Goal: Information Seeking & Learning: Find specific fact

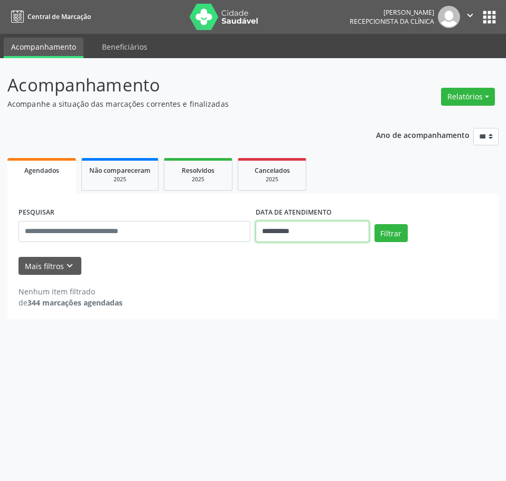
click at [267, 230] on input "**********" at bounding box center [313, 231] width 114 height 21
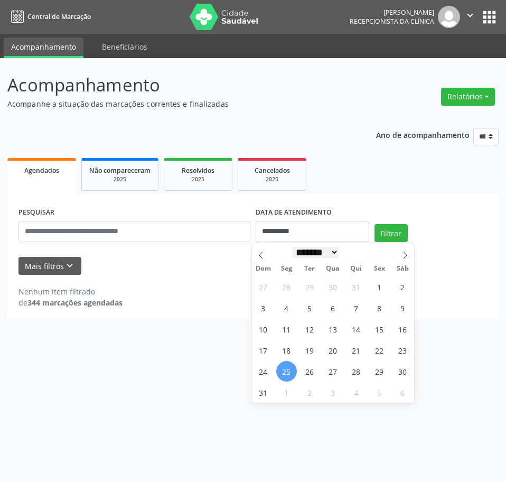
click at [339, 255] on select "******* ********* ***** ***** **** ***** ***** ****** ******** ******* ********…" at bounding box center [316, 252] width 47 height 11
select select "*"
click at [293, 247] on select "******* ********* ***** ***** **** ***** ***** ****** ******** ******* ********…" at bounding box center [316, 252] width 47 height 11
click at [285, 292] on span "1" at bounding box center [286, 286] width 21 height 21
type input "**********"
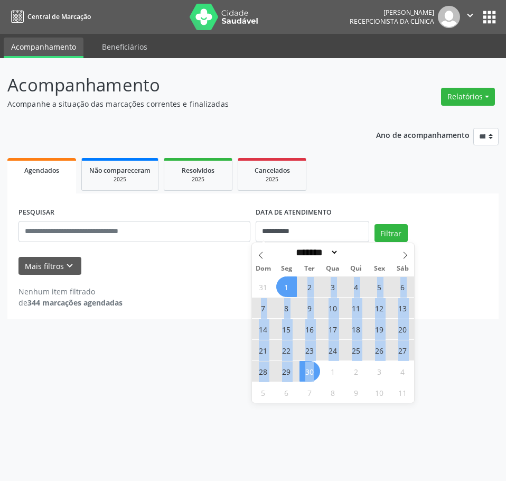
drag, startPoint x: 288, startPoint y: 289, endPoint x: 316, endPoint y: 368, distance: 84.3
click at [315, 368] on div "31 1 2 3 4 5 6 7 8 9 10 11 12 13 14 15 16 17 18 19 20 21 22 23 24 25 26 27 28 2…" at bounding box center [333, 339] width 163 height 127
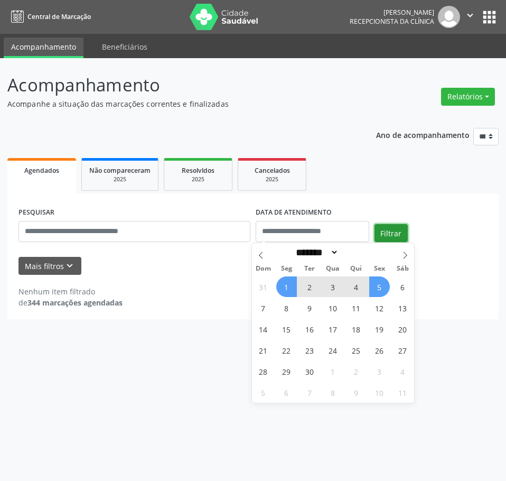
select select "*"
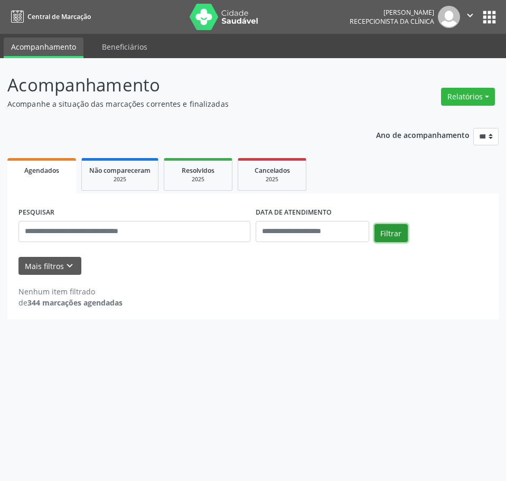
click at [386, 234] on button "Filtrar" at bounding box center [391, 233] width 33 height 18
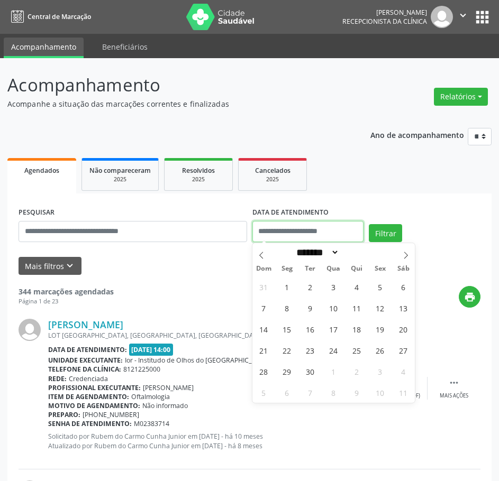
click at [304, 239] on input "text" at bounding box center [308, 231] width 112 height 21
click at [289, 288] on span "1" at bounding box center [286, 286] width 21 height 21
type input "**********"
click at [386, 232] on button "Filtrar" at bounding box center [384, 233] width 33 height 18
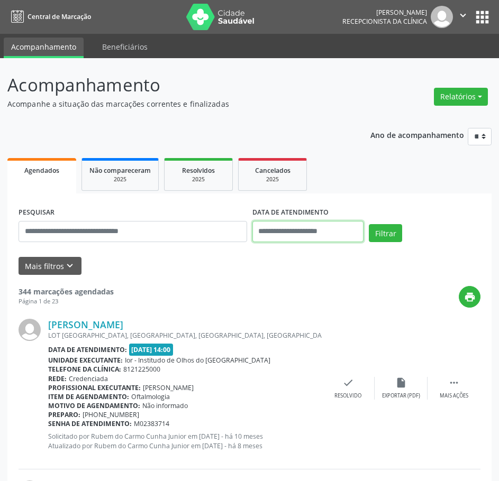
click at [281, 234] on input "text" at bounding box center [308, 231] width 112 height 21
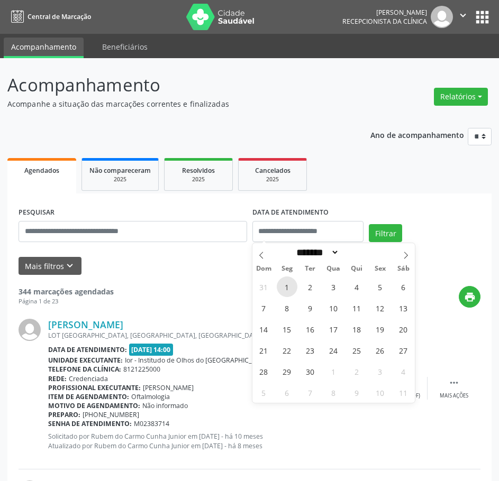
click at [295, 285] on span "1" at bounding box center [286, 286] width 21 height 21
type input "**********"
click at [287, 287] on span "1" at bounding box center [286, 286] width 21 height 21
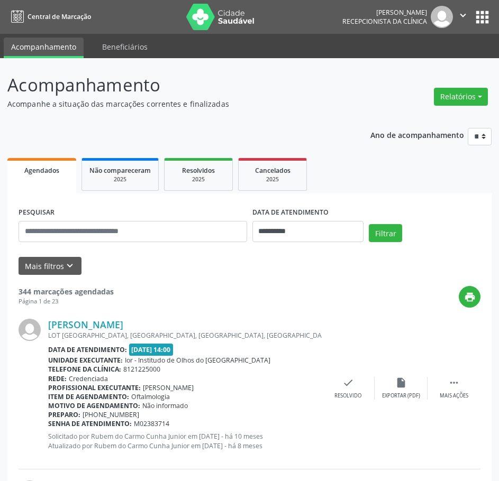
click at [287, 287] on div "print" at bounding box center [297, 297] width 366 height 22
click at [385, 235] on button "Filtrar" at bounding box center [384, 233] width 33 height 18
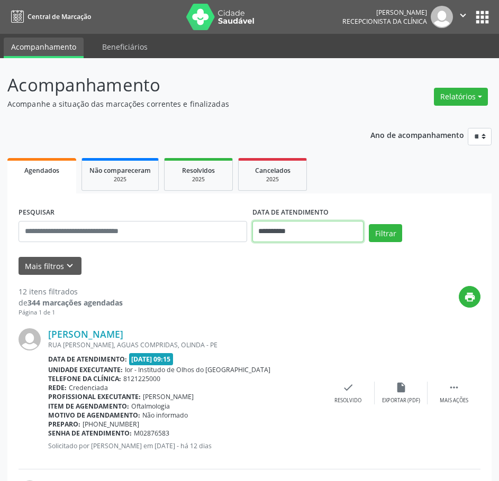
click at [268, 233] on input "**********" at bounding box center [308, 231] width 112 height 21
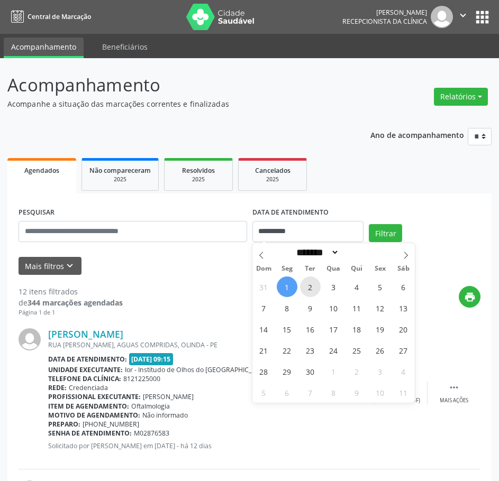
click at [310, 282] on span "2" at bounding box center [310, 286] width 21 height 21
type input "**********"
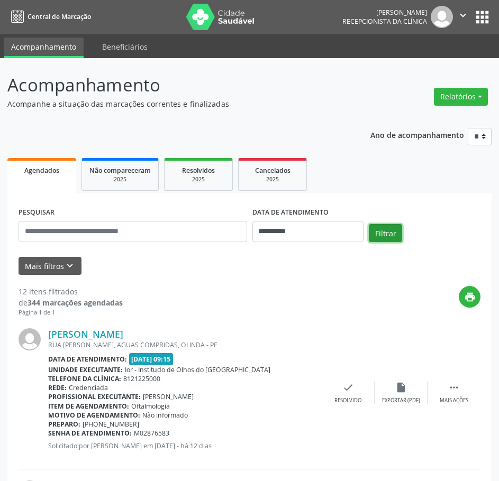
click at [391, 230] on button "Filtrar" at bounding box center [384, 233] width 33 height 18
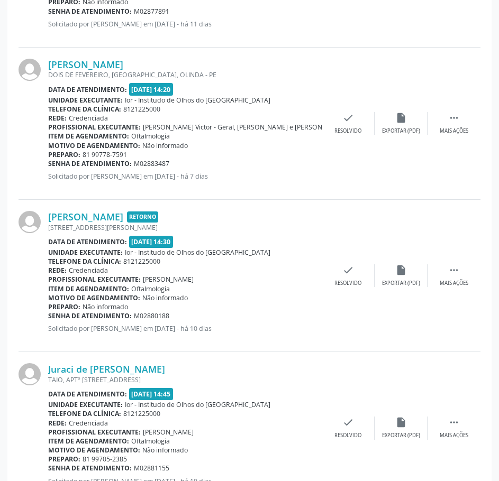
scroll to position [1374, 0]
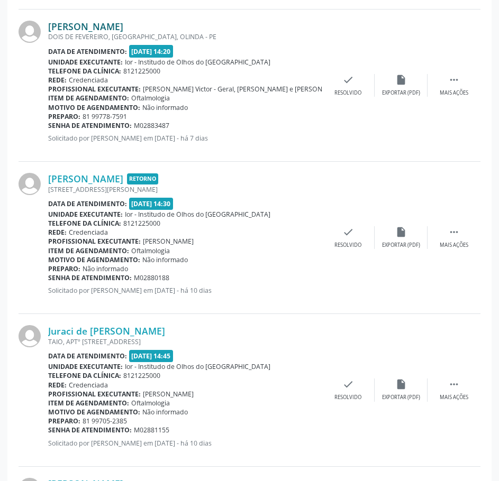
click at [101, 25] on link "[PERSON_NAME]" at bounding box center [85, 27] width 75 height 12
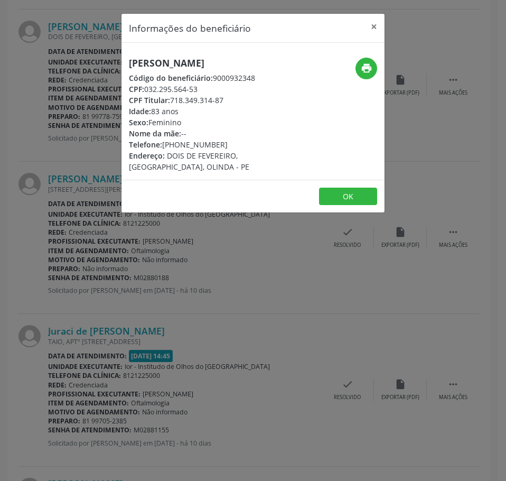
drag, startPoint x: 207, startPoint y: 78, endPoint x: 125, endPoint y: 59, distance: 84.5
click at [125, 59] on div "[PERSON_NAME] Código do beneficiário: 9000932348 CPF: 032.295.564-53 CPF Titula…" at bounding box center [210, 115] width 176 height 115
copy h5 "[PERSON_NAME]"
drag, startPoint x: 200, startPoint y: 98, endPoint x: 146, endPoint y: 98, distance: 54.4
click at [146, 95] on div "CPF: 032.295.564-53" at bounding box center [209, 89] width 161 height 11
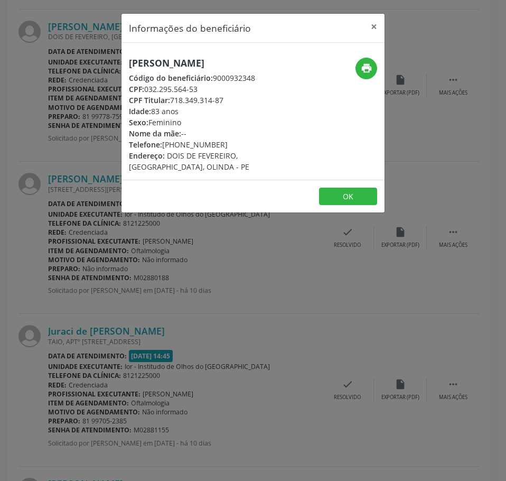
copy div "032.295.564-53"
click at [376, 26] on button "×" at bounding box center [374, 27] width 21 height 26
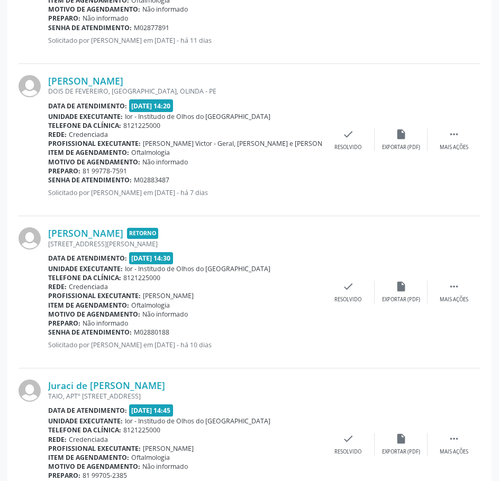
scroll to position [1322, 0]
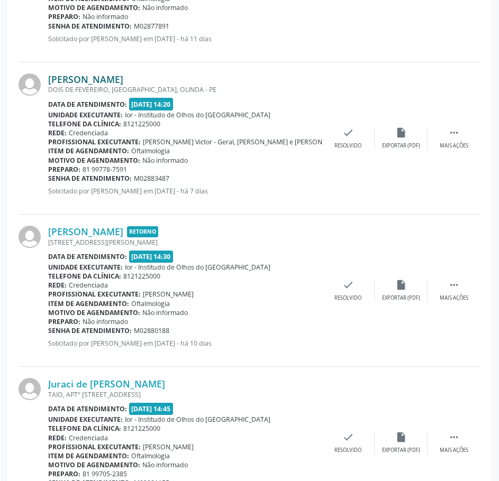
drag, startPoint x: 219, startPoint y: 78, endPoint x: 49, endPoint y: 77, distance: 170.2
click at [49, 77] on div "[PERSON_NAME]" at bounding box center [184, 79] width 273 height 12
copy link "[PERSON_NAME]"
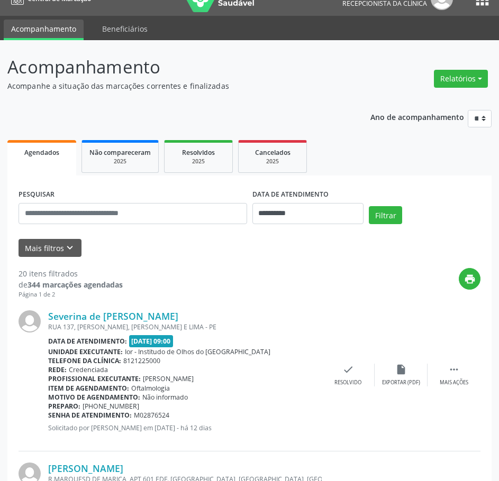
scroll to position [0, 0]
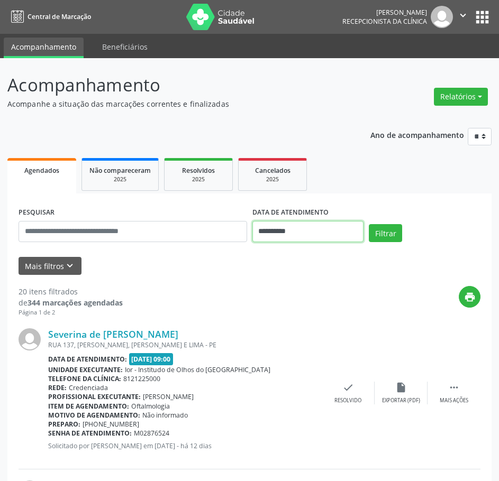
click at [308, 238] on input "**********" at bounding box center [308, 231] width 112 height 21
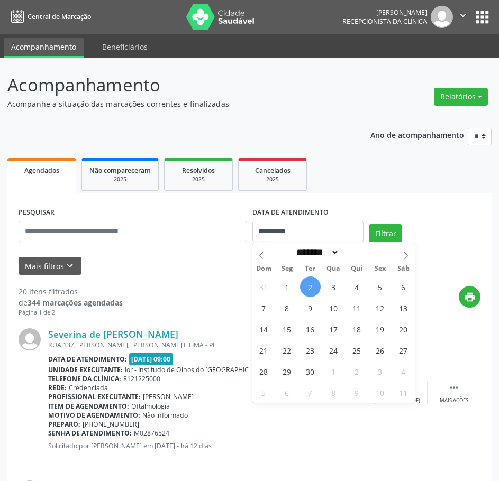
click at [313, 285] on span "2" at bounding box center [310, 286] width 21 height 21
type input "**********"
click at [313, 285] on span "2" at bounding box center [310, 286] width 21 height 21
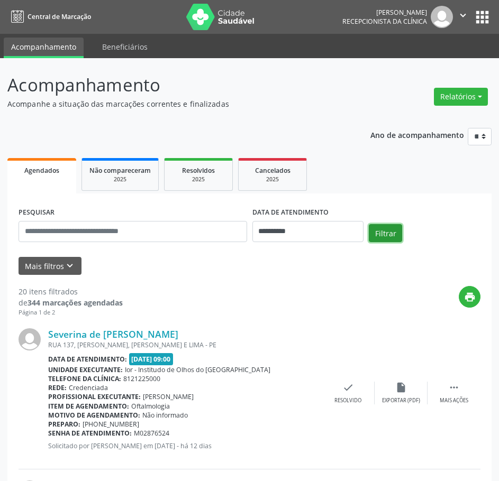
click at [392, 238] on button "Filtrar" at bounding box center [384, 233] width 33 height 18
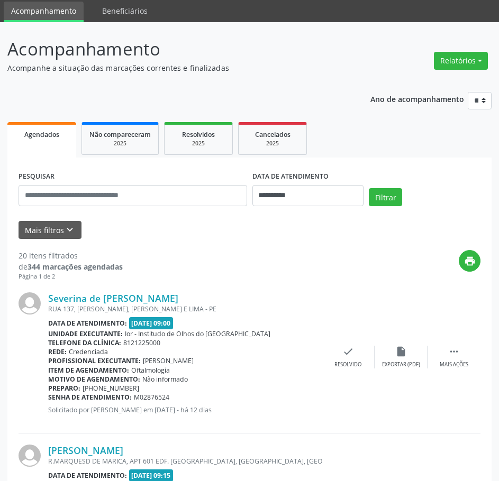
scroll to position [53, 0]
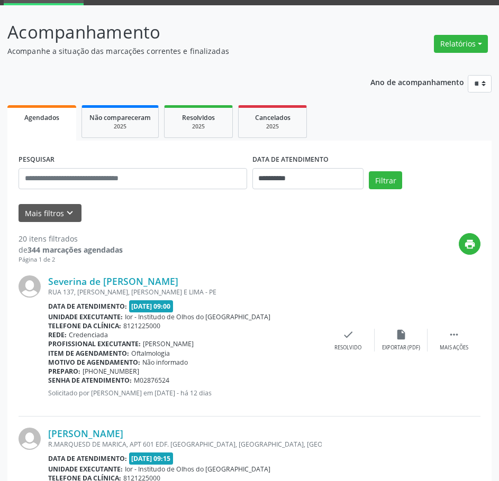
drag, startPoint x: 132, startPoint y: 306, endPoint x: 190, endPoint y: 311, distance: 57.8
click at [173, 311] on span "[DATE] 09:00" at bounding box center [151, 306] width 44 height 12
drag, startPoint x: 141, startPoint y: 344, endPoint x: 210, endPoint y: 341, distance: 68.8
click at [210, 343] on div "Profissional executante: [PERSON_NAME]" at bounding box center [184, 343] width 273 height 9
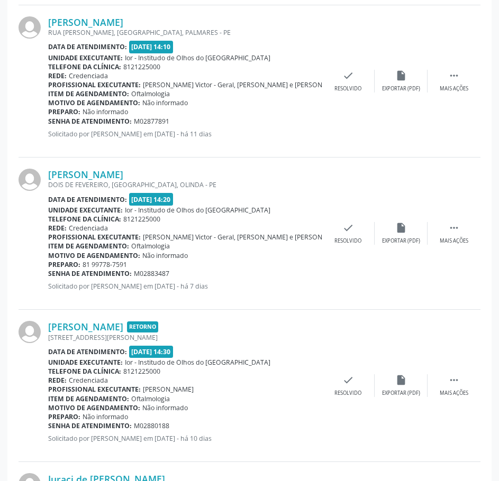
scroll to position [1322, 0]
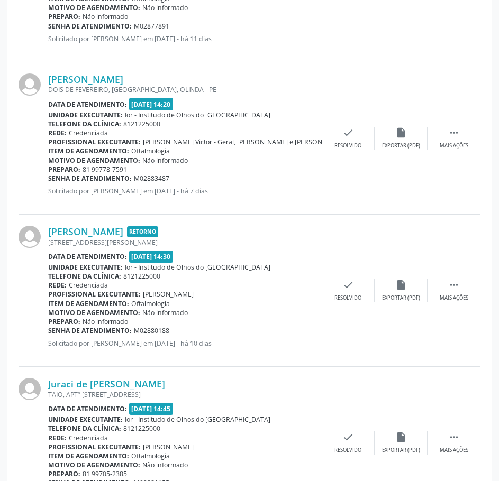
drag, startPoint x: 246, startPoint y: 191, endPoint x: 280, endPoint y: 193, distance: 33.3
click at [280, 193] on p "Solicitado por [PERSON_NAME] em [DATE] - há 7 dias" at bounding box center [184, 191] width 273 height 9
drag, startPoint x: 173, startPoint y: 180, endPoint x: 49, endPoint y: 180, distance: 124.2
click at [49, 180] on div "Senha de atendimento: M02883487" at bounding box center [184, 178] width 273 height 9
copy div "Senha de atendimento: M02883487"
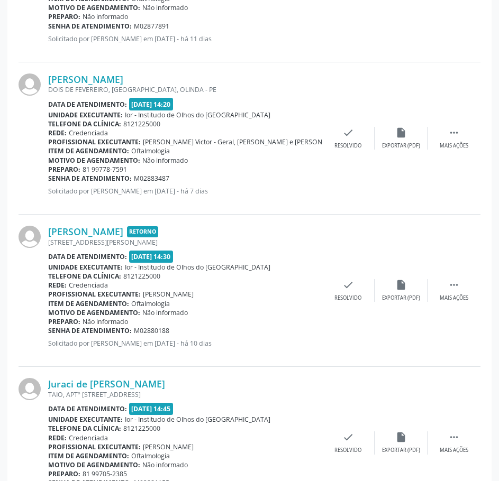
click at [289, 62] on div "[PERSON_NAME] DOIS DE FEVEREIRO, [GEOGRAPHIC_DATA], OLINDA - PE Data de atendim…" at bounding box center [250, 138] width 462 height 152
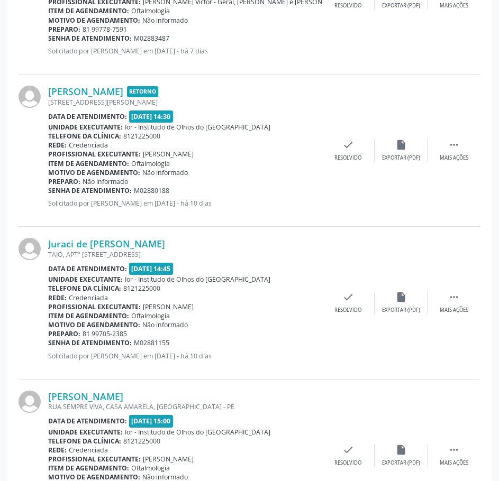
scroll to position [1480, 0]
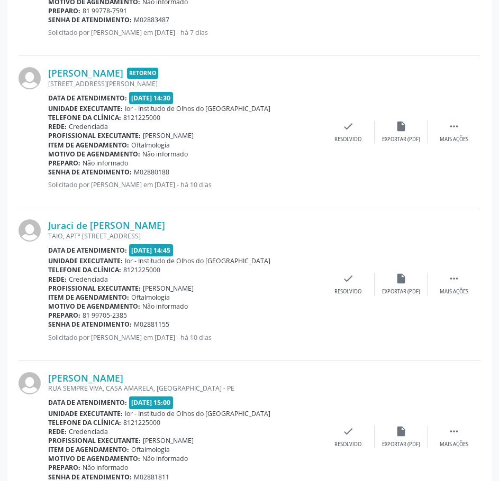
click at [316, 63] on div "[PERSON_NAME] Retorno [STREET_ADDRESS][PERSON_NAME][PERSON_NAME] Data de atendi…" at bounding box center [250, 132] width 462 height 152
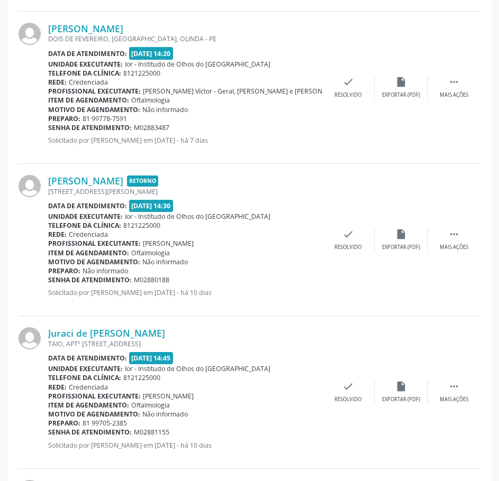
scroll to position [1374, 0]
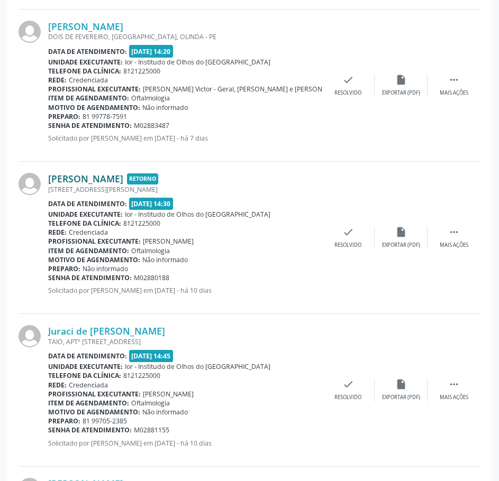
click at [123, 178] on link "[PERSON_NAME]" at bounding box center [85, 179] width 75 height 12
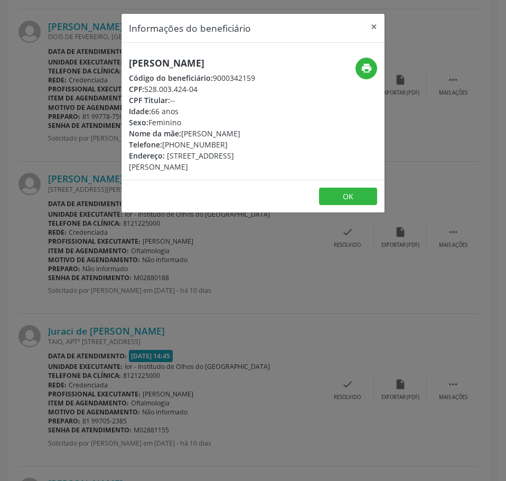
drag, startPoint x: 280, startPoint y: 64, endPoint x: 130, endPoint y: 62, distance: 150.1
click at [130, 62] on h5 "[PERSON_NAME]" at bounding box center [209, 63] width 161 height 11
copy h5 "[PERSON_NAME]"
click at [209, 272] on div "Informações do beneficiário × [PERSON_NAME] Código do beneficiário: 9000342159 …" at bounding box center [253, 240] width 506 height 481
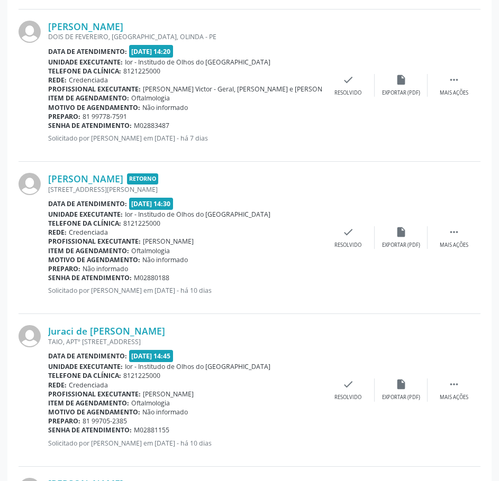
click at [356, 34] on div "[PERSON_NAME] DOIS DE FEVEREIRO, [GEOGRAPHIC_DATA], OLINDA - PE Data de atendim…" at bounding box center [250, 86] width 462 height 152
click at [123, 181] on link "[PERSON_NAME]" at bounding box center [85, 179] width 75 height 12
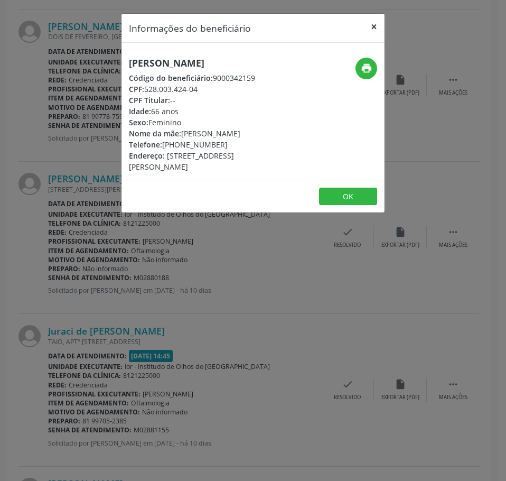
click at [374, 28] on button "×" at bounding box center [374, 27] width 21 height 26
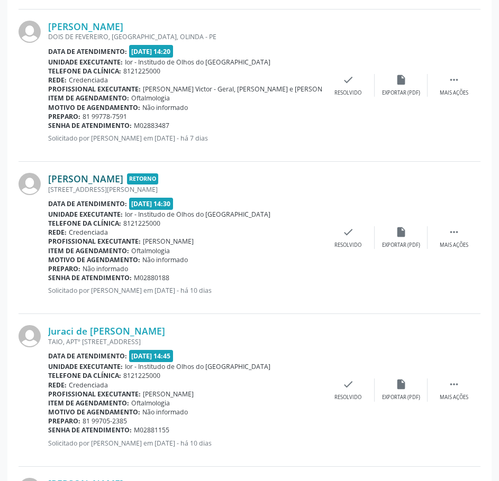
click at [123, 180] on link "[PERSON_NAME]" at bounding box center [85, 179] width 75 height 12
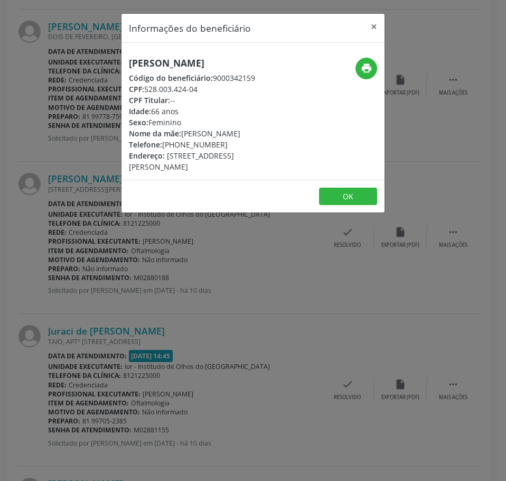
drag, startPoint x: 200, startPoint y: 88, endPoint x: 144, endPoint y: 93, distance: 56.2
click at [144, 93] on div "CPF: 528.003.424-04" at bounding box center [209, 89] width 161 height 11
copy div "528.003.424-04"
click at [83, 191] on div "Informações do beneficiário × [PERSON_NAME] Código do beneficiário: 9000342159 …" at bounding box center [253, 240] width 506 height 481
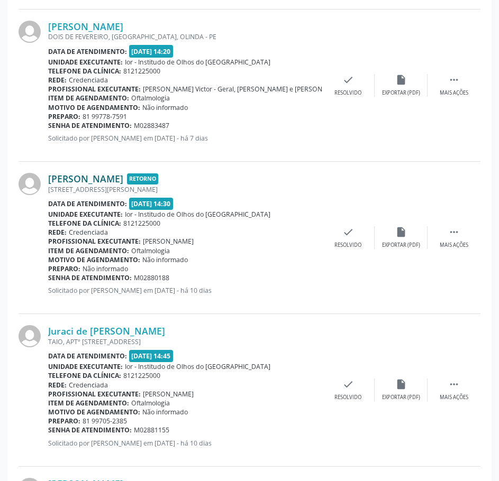
click at [120, 179] on link "[PERSON_NAME]" at bounding box center [85, 179] width 75 height 12
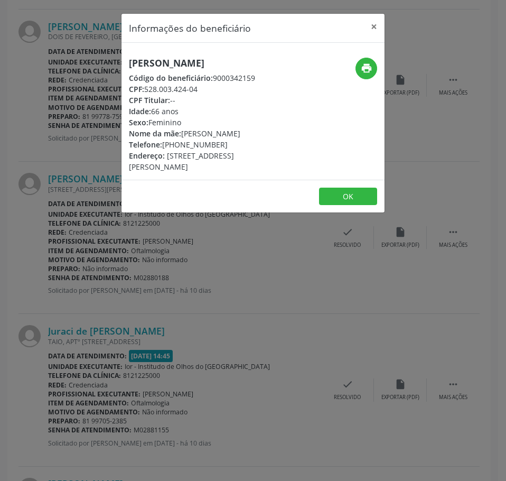
click at [175, 252] on div "Informações do beneficiário × [PERSON_NAME] Código do beneficiário: 9000342159 …" at bounding box center [253, 240] width 506 height 481
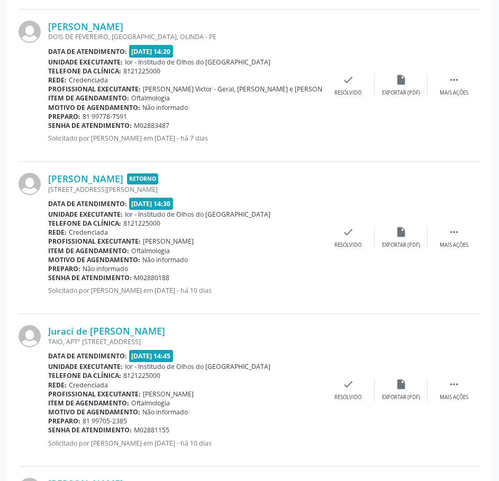
drag, startPoint x: 172, startPoint y: 282, endPoint x: 48, endPoint y: 282, distance: 123.7
click at [48, 282] on div "Senha de atendimento: M02880188" at bounding box center [184, 277] width 273 height 9
copy div "Senha de atendimento: M02880188"
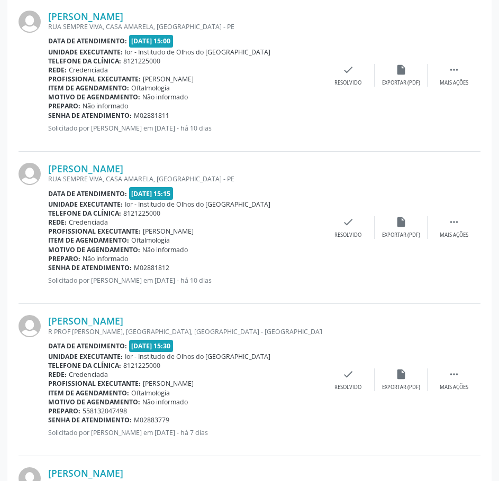
scroll to position [1694, 0]
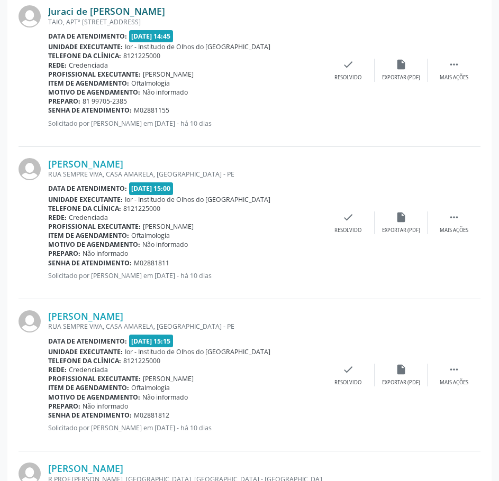
click at [118, 12] on link "Juraci de [PERSON_NAME]" at bounding box center [106, 11] width 117 height 12
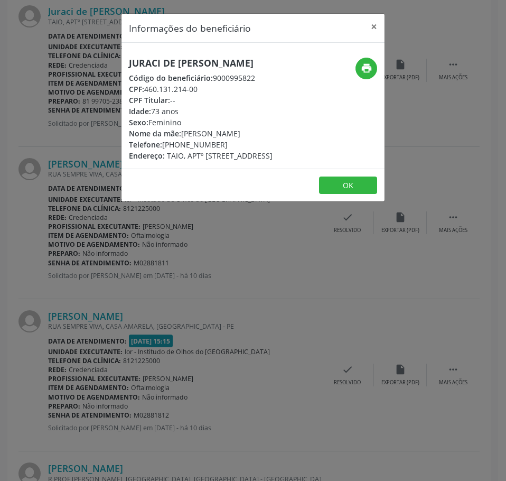
click at [41, 210] on div "Informações do beneficiário × Juraci de [PERSON_NAME] Código do beneficiário: 9…" at bounding box center [253, 240] width 506 height 481
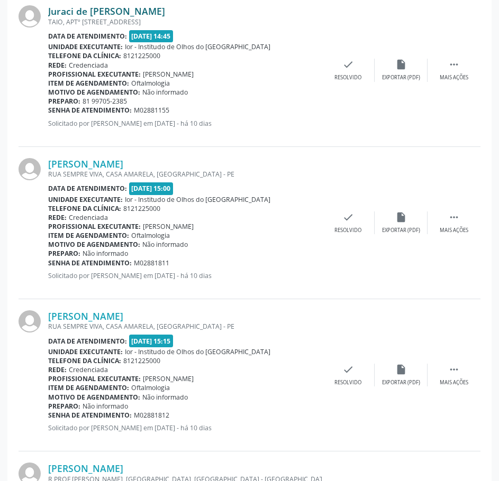
scroll to position [1694, 0]
drag, startPoint x: 162, startPoint y: 10, endPoint x: 50, endPoint y: 14, distance: 112.2
click at [47, 14] on div "Juraci de [PERSON_NAME] [STREET_ADDRESS] Data de atendimento: [DATE] 14:45 Unid…" at bounding box center [250, 71] width 462 height 152
copy div "Juraci de [PERSON_NAME]"
click at [122, 7] on link "Juraci de [PERSON_NAME]" at bounding box center [106, 12] width 117 height 12
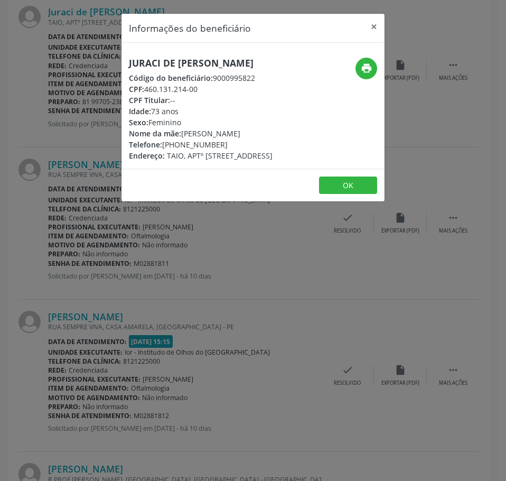
drag, startPoint x: 202, startPoint y: 92, endPoint x: 146, endPoint y: 87, distance: 55.8
click at [146, 87] on div "CPF: 460.131.214-00" at bounding box center [201, 89] width 144 height 11
copy div "460.131.214-00"
click at [73, 289] on div "Informações do beneficiário × Juraci de [PERSON_NAME] Código do beneficiário: 9…" at bounding box center [253, 240] width 506 height 481
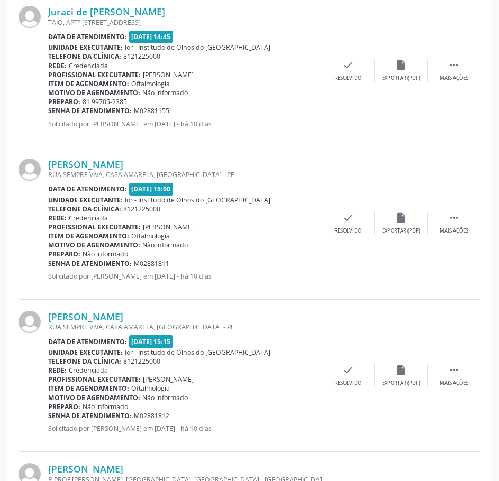
drag, startPoint x: 172, startPoint y: 114, endPoint x: 49, endPoint y: 112, distance: 122.7
click at [49, 112] on div "Senha de atendimento: M02881155" at bounding box center [184, 110] width 273 height 9
copy div "Senha de atendimento: M02881155"
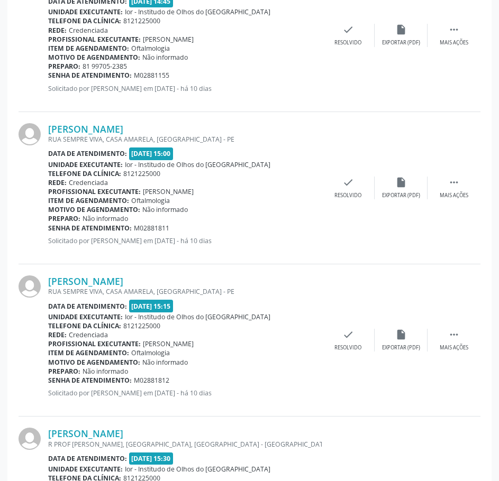
scroll to position [1747, 0]
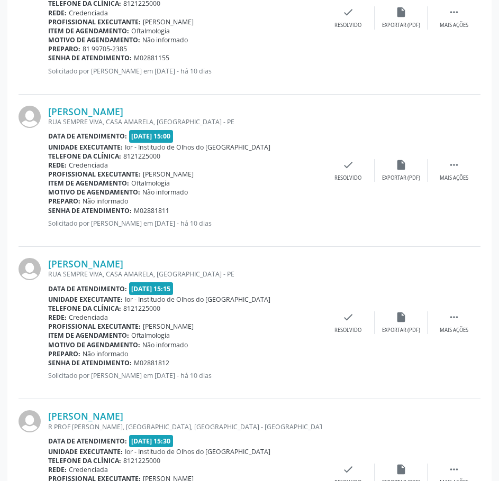
drag, startPoint x: 229, startPoint y: 111, endPoint x: 38, endPoint y: 117, distance: 191.5
click at [38, 116] on div "[PERSON_NAME] RUA SEMPRE VIVA, [GEOGRAPHIC_DATA], [GEOGRAPHIC_DATA] - PE Data d…" at bounding box center [250, 171] width 462 height 152
click at [123, 108] on link "[PERSON_NAME]" at bounding box center [85, 112] width 75 height 12
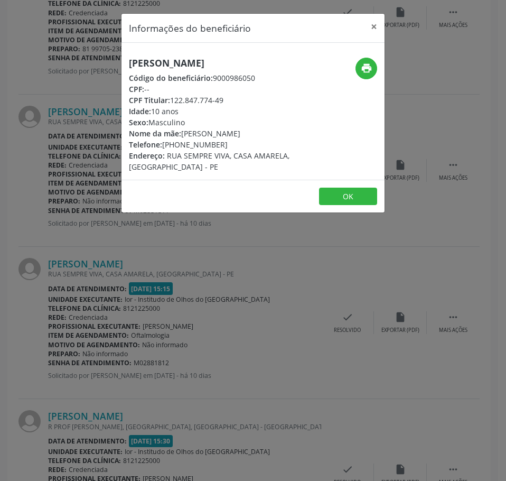
drag, startPoint x: 207, startPoint y: 75, endPoint x: 128, endPoint y: 61, distance: 79.9
click at [128, 61] on div "[PERSON_NAME] Código do beneficiário: 9000986050 CPF: -- CPF Titular: 122.847.7…" at bounding box center [210, 115] width 176 height 115
click at [65, 350] on div "Informações do beneficiário × [PERSON_NAME] Código do beneficiário: 9000986050 …" at bounding box center [253, 240] width 506 height 481
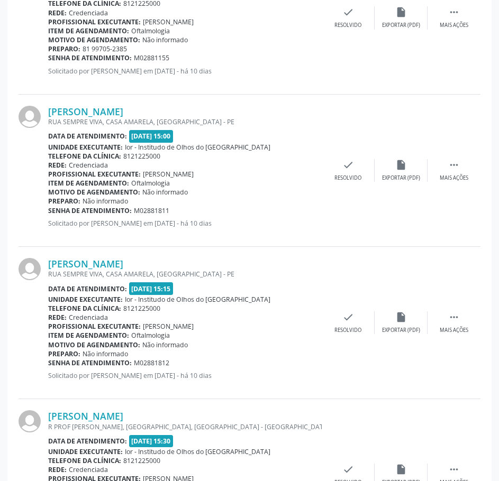
drag, startPoint x: 172, startPoint y: 209, endPoint x: 49, endPoint y: 211, distance: 123.2
click at [49, 211] on div "Senha de atendimento: M02881811" at bounding box center [184, 210] width 273 height 9
click at [123, 114] on link "[PERSON_NAME]" at bounding box center [85, 112] width 75 height 12
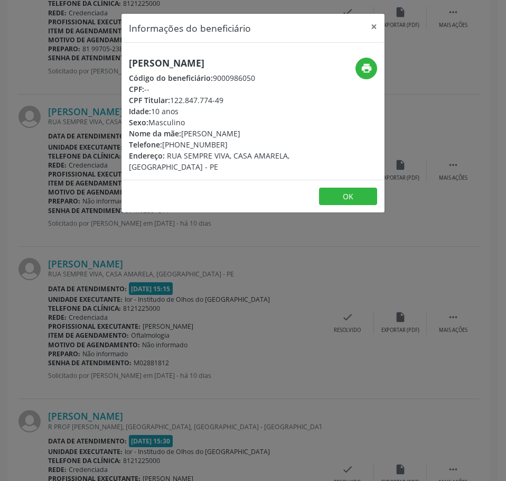
drag, startPoint x: 228, startPoint y: 153, endPoint x: 165, endPoint y: 152, distance: 62.9
click at [165, 150] on div "Telefone: [PHONE_NUMBER]" at bounding box center [209, 144] width 161 height 11
drag, startPoint x: 7, startPoint y: 263, endPoint x: 21, endPoint y: 256, distance: 15.1
click at [10, 261] on div "Informações do beneficiário × [PERSON_NAME] Código do beneficiário: 9000986050 …" at bounding box center [253, 240] width 506 height 481
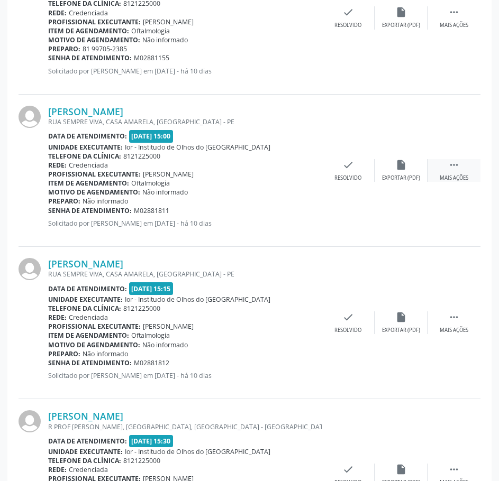
click at [453, 172] on div " Mais ações" at bounding box center [453, 170] width 53 height 23
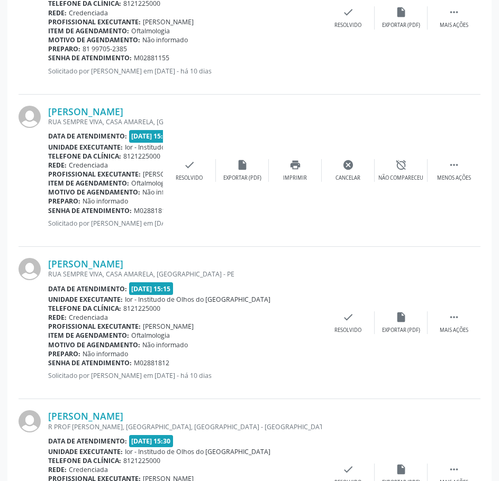
click at [280, 97] on div "[PERSON_NAME] RUA SEMPRE VIVA, [GEOGRAPHIC_DATA], [GEOGRAPHIC_DATA] - PE Data d…" at bounding box center [250, 171] width 462 height 152
click at [458, 167] on icon "" at bounding box center [454, 165] width 12 height 12
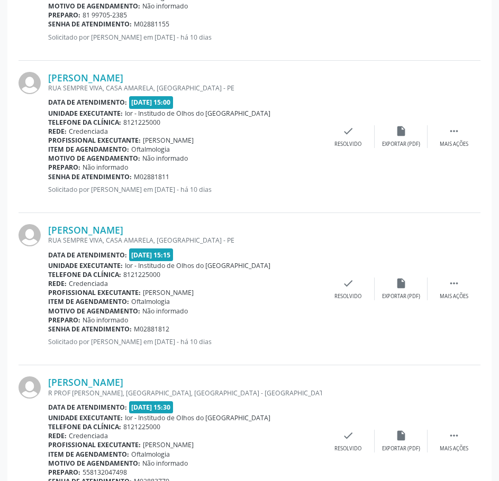
scroll to position [1799, 0]
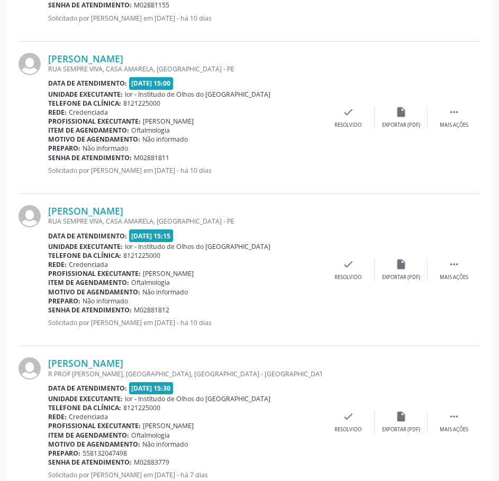
click at [275, 88] on div "Data de atendimento: [DATE] 15:00" at bounding box center [184, 83] width 273 height 12
click at [123, 211] on link "[PERSON_NAME]" at bounding box center [85, 211] width 75 height 12
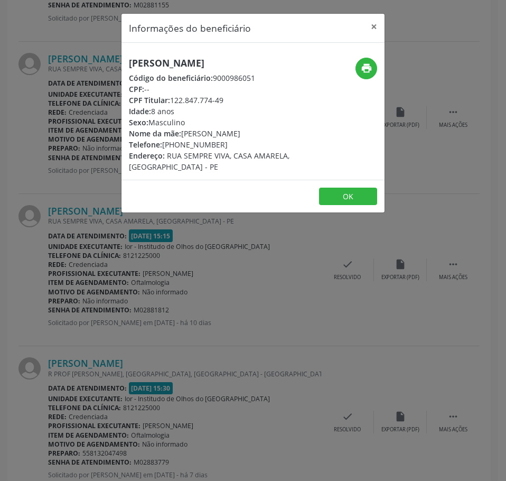
drag, startPoint x: 179, startPoint y: 75, endPoint x: 122, endPoint y: 54, distance: 60.7
click at [122, 54] on div "[PERSON_NAME] Código do beneficiário: 9000986051 CPF: -- CPF Titular: 122.847.7…" at bounding box center [253, 111] width 263 height 137
drag, startPoint x: 221, startPoint y: 158, endPoint x: 164, endPoint y: 155, distance: 57.1
click at [164, 150] on div "Telefone: [PHONE_NUMBER]" at bounding box center [209, 144] width 161 height 11
click at [118, 280] on div "Informações do beneficiário × [PERSON_NAME] Código do beneficiário: 9000986051 …" at bounding box center [253, 240] width 506 height 481
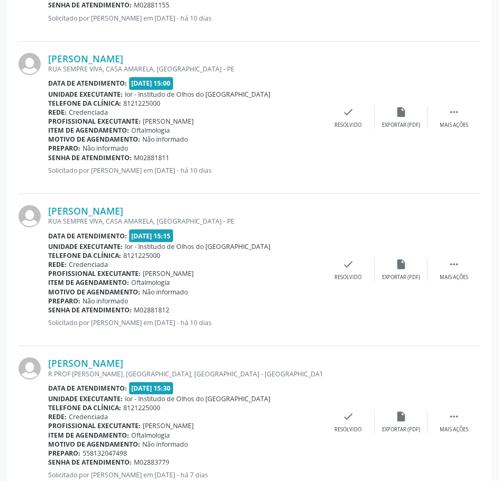
drag, startPoint x: 170, startPoint y: 311, endPoint x: 48, endPoint y: 306, distance: 121.7
click at [48, 306] on div "Senha de atendimento: M02881812" at bounding box center [184, 310] width 273 height 9
click at [82, 208] on link "[PERSON_NAME]" at bounding box center [85, 211] width 75 height 12
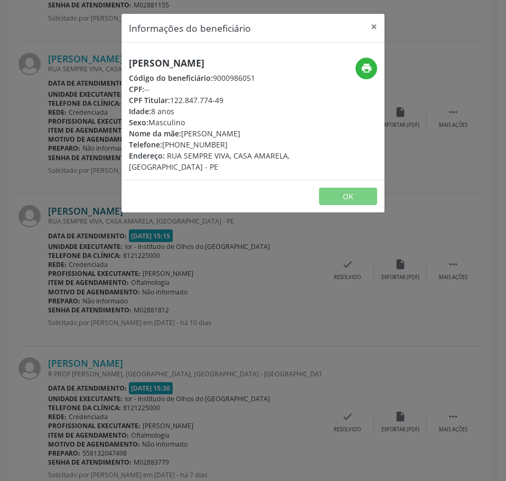
click at [82, 208] on div "Informações do beneficiário × [PERSON_NAME] Código do beneficiário: 9000986051 …" at bounding box center [253, 240] width 506 height 481
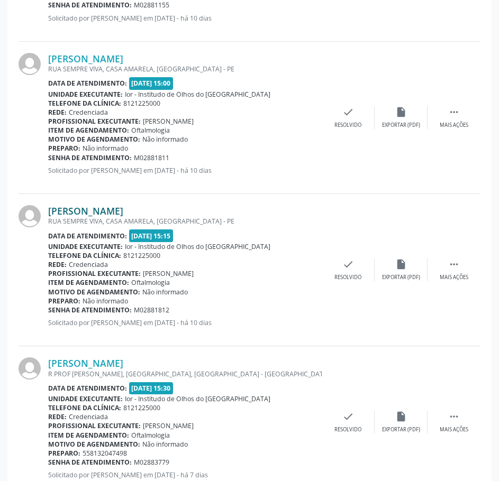
click at [86, 208] on link "[PERSON_NAME]" at bounding box center [85, 211] width 75 height 12
click at [253, 212] on div "[PERSON_NAME]" at bounding box center [184, 211] width 273 height 12
drag, startPoint x: 212, startPoint y: 210, endPoint x: 48, endPoint y: 207, distance: 163.9
click at [48, 207] on div "[PERSON_NAME]" at bounding box center [184, 211] width 273 height 12
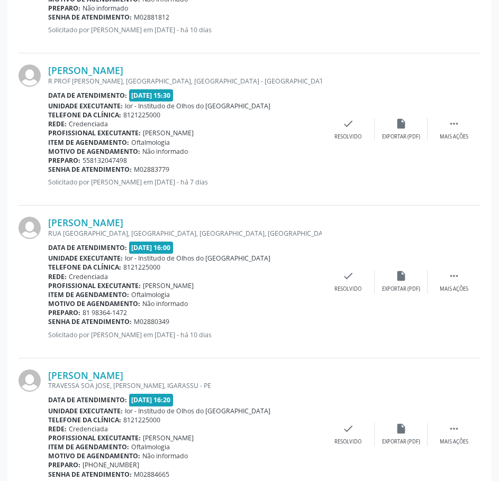
scroll to position [2117, 0]
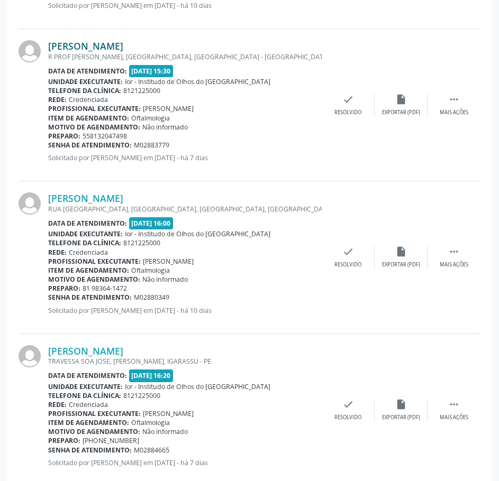
click at [104, 49] on link "[PERSON_NAME]" at bounding box center [85, 46] width 75 height 12
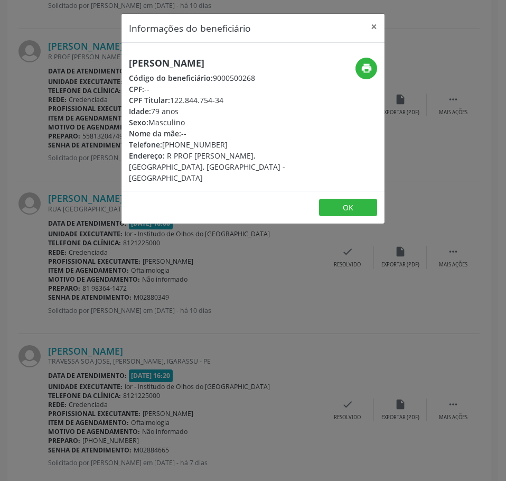
click at [124, 307] on div "Informações do beneficiário × [PERSON_NAME] Código do beneficiário: 9000500268 …" at bounding box center [253, 240] width 506 height 481
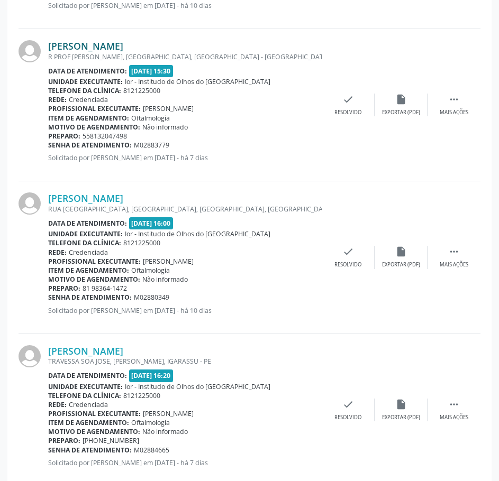
click at [104, 44] on link "[PERSON_NAME]" at bounding box center [85, 46] width 75 height 12
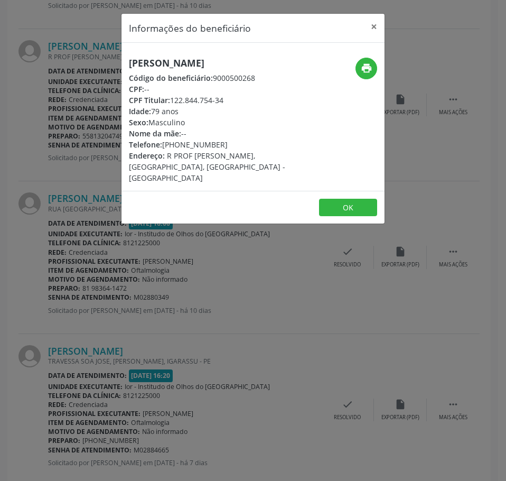
drag, startPoint x: 268, startPoint y: 64, endPoint x: 129, endPoint y: 68, distance: 139.1
click at [129, 68] on h5 "[PERSON_NAME]" at bounding box center [209, 63] width 161 height 11
click at [84, 48] on div "Informações do beneficiário × [PERSON_NAME] Código do beneficiário: 9000500268 …" at bounding box center [253, 240] width 506 height 481
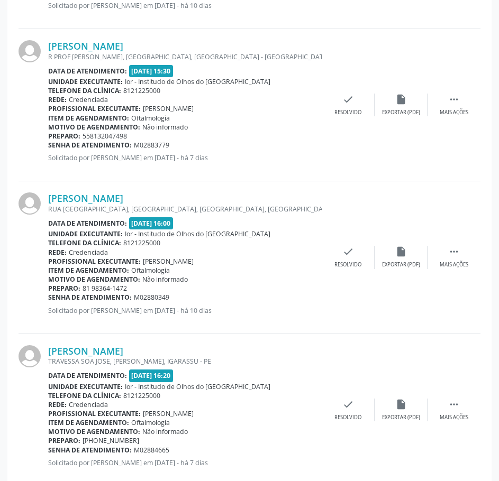
drag, startPoint x: 175, startPoint y: 150, endPoint x: 48, endPoint y: 145, distance: 127.0
click at [48, 145] on div "Senha de atendimento: M02883779" at bounding box center [184, 145] width 273 height 9
drag, startPoint x: 162, startPoint y: 48, endPoint x: 51, endPoint y: 43, distance: 111.6
click at [51, 43] on div "[PERSON_NAME]" at bounding box center [184, 46] width 273 height 12
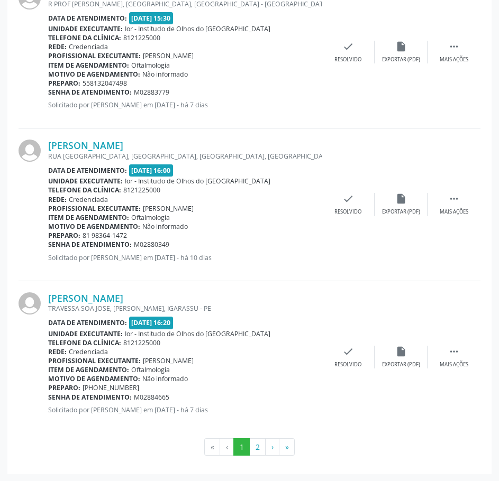
scroll to position [2170, 0]
click at [123, 144] on link "[PERSON_NAME]" at bounding box center [85, 145] width 75 height 12
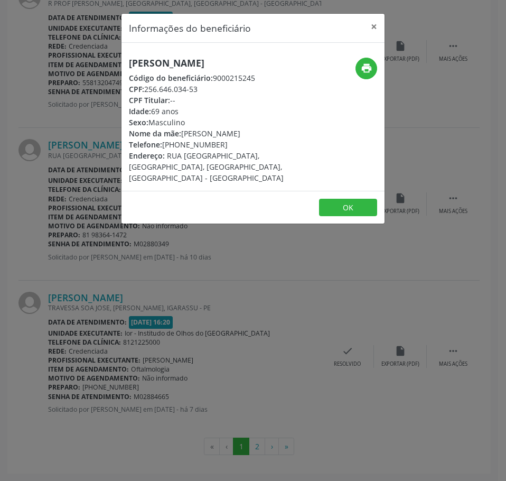
click at [220, 247] on div "Informações do beneficiário × [PERSON_NAME] Código do beneficiário: 9000215245 …" at bounding box center [253, 240] width 506 height 481
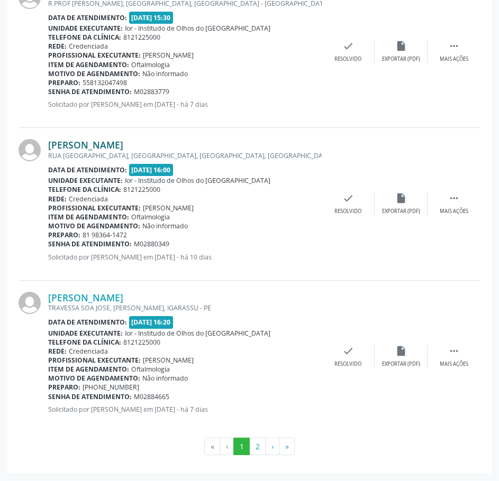
click at [90, 146] on link "[PERSON_NAME]" at bounding box center [85, 145] width 75 height 12
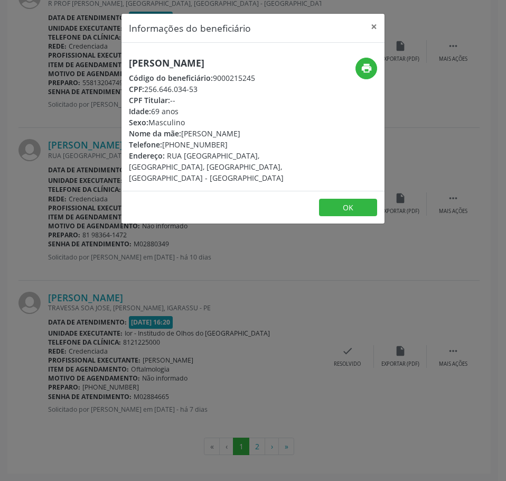
drag, startPoint x: 208, startPoint y: 93, endPoint x: 145, endPoint y: 86, distance: 62.8
click at [145, 86] on div "CPF: 256.646.034-53" at bounding box center [209, 89] width 161 height 11
click at [86, 269] on div "Informações do beneficiário × [PERSON_NAME] Código do beneficiário: 9000215245 …" at bounding box center [253, 240] width 506 height 481
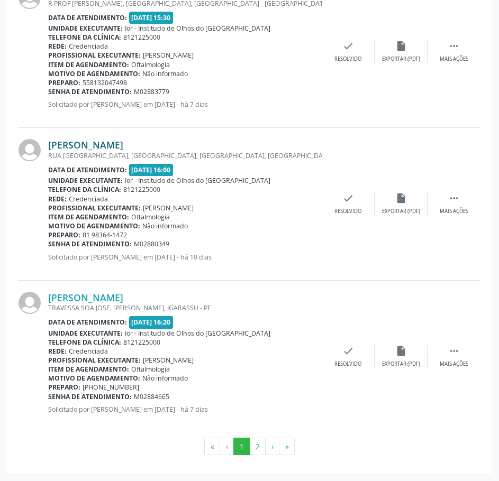
click at [123, 141] on link "[PERSON_NAME]" at bounding box center [85, 145] width 75 height 12
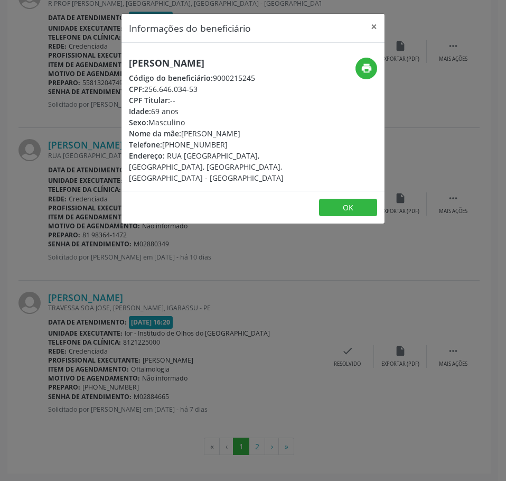
click at [135, 285] on div "Informações do beneficiário × [PERSON_NAME] Código do beneficiário: 9000215245 …" at bounding box center [253, 240] width 506 height 481
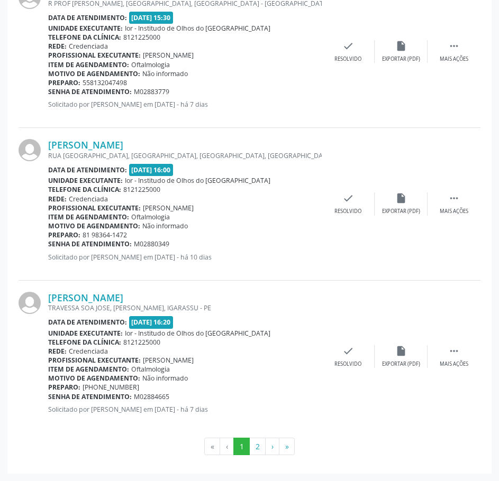
drag, startPoint x: 162, startPoint y: 145, endPoint x: 47, endPoint y: 143, distance: 115.3
click at [47, 143] on div "[PERSON_NAME] [GEOGRAPHIC_DATA], CASA A, [GEOGRAPHIC_DATA], [GEOGRAPHIC_DATA] -…" at bounding box center [250, 204] width 462 height 152
click at [123, 143] on link "[PERSON_NAME]" at bounding box center [85, 145] width 75 height 12
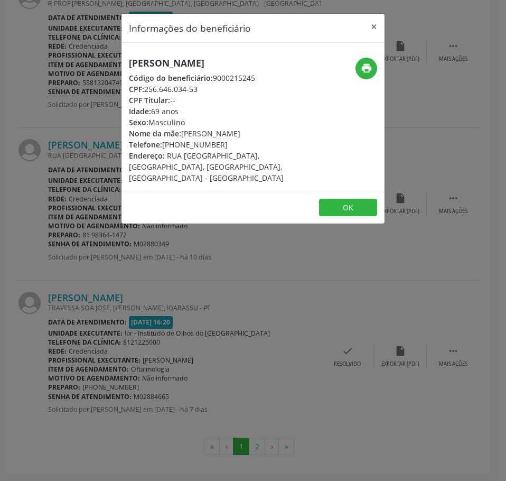
drag, startPoint x: 204, startPoint y: 88, endPoint x: 146, endPoint y: 86, distance: 57.7
click at [146, 86] on div "CPF: 256.646.034-53" at bounding box center [209, 89] width 161 height 11
click at [73, 84] on div "Informações do beneficiário × [PERSON_NAME] Código do beneficiário: 9000215245 …" at bounding box center [253, 240] width 506 height 481
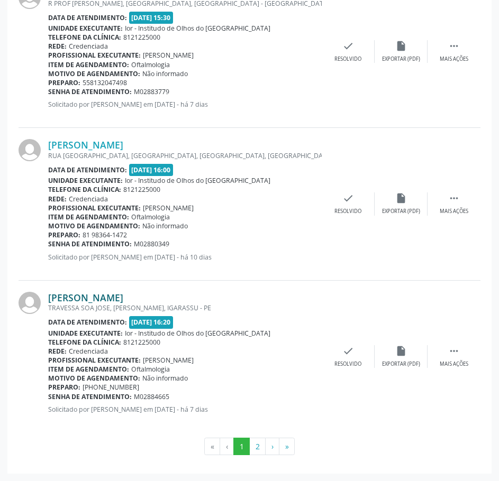
click at [123, 296] on link "[PERSON_NAME]" at bounding box center [85, 298] width 75 height 12
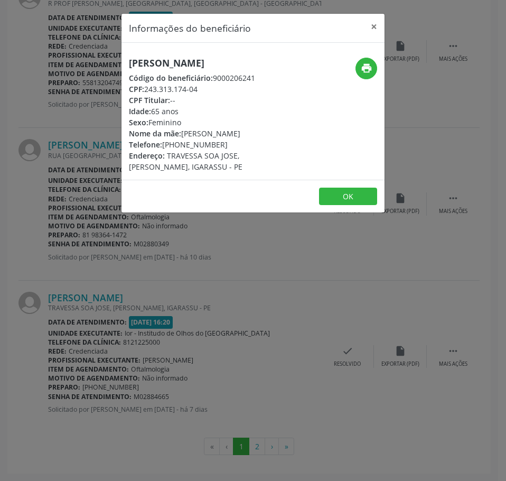
drag, startPoint x: 204, startPoint y: 91, endPoint x: 147, endPoint y: 86, distance: 56.3
click at [147, 86] on div "CPF: 243.313.174-04" at bounding box center [209, 89] width 161 height 11
click at [182, 293] on div "Informações do beneficiário × [PERSON_NAME] Código do beneficiário: 9000206241 …" at bounding box center [253, 240] width 506 height 481
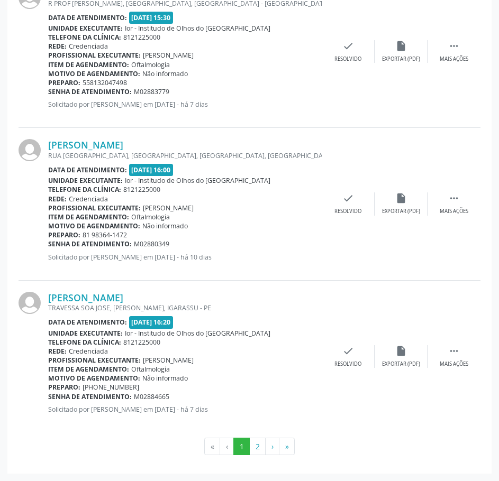
drag, startPoint x: 172, startPoint y: 397, endPoint x: 48, endPoint y: 398, distance: 124.2
click at [48, 398] on div "Senha de atendimento: M02884665" at bounding box center [184, 396] width 273 height 9
drag, startPoint x: 171, startPoint y: 300, endPoint x: 49, endPoint y: 297, distance: 122.7
click at [49, 297] on div "[PERSON_NAME]" at bounding box center [184, 298] width 273 height 12
drag, startPoint x: 170, startPoint y: 400, endPoint x: 49, endPoint y: 398, distance: 121.1
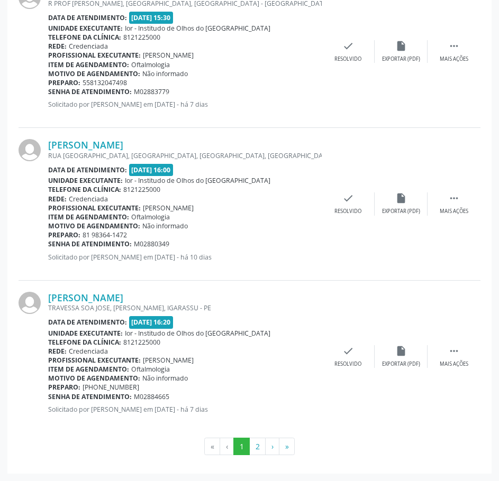
click at [49, 398] on div "Senha de atendimento: M02884665" at bounding box center [184, 396] width 273 height 9
click at [258, 447] on button "2" at bounding box center [257, 447] width 16 height 18
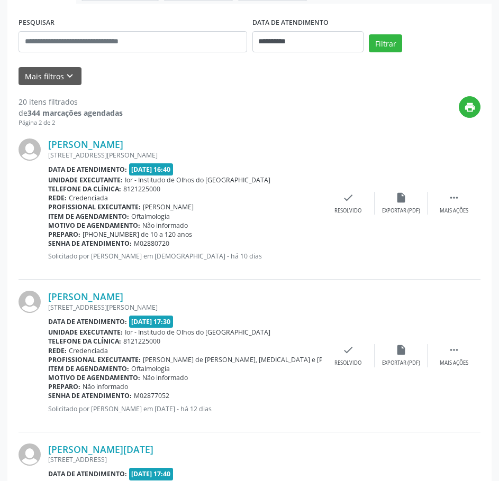
scroll to position [224, 0]
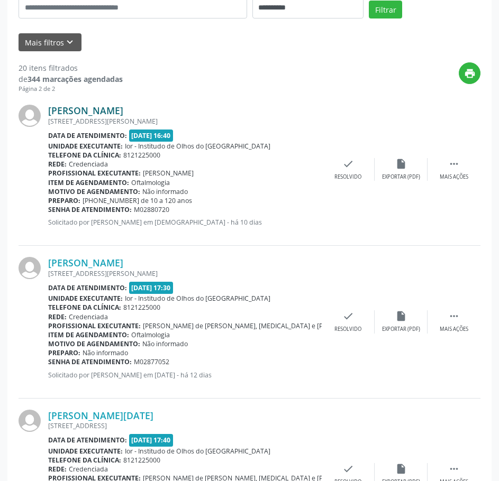
click at [123, 109] on link "[PERSON_NAME]" at bounding box center [85, 111] width 75 height 12
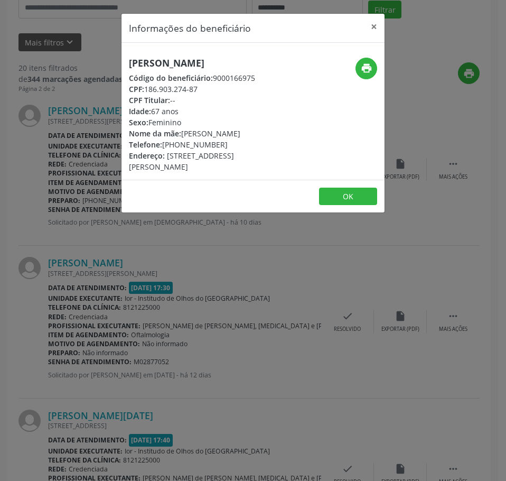
drag, startPoint x: 202, startPoint y: 92, endPoint x: 146, endPoint y: 87, distance: 55.8
click at [146, 87] on div "CPF: 186.903.274-87" at bounding box center [209, 89] width 161 height 11
click at [85, 65] on div "Informações do beneficiário × [PERSON_NAME] Código do beneficiário: 9000166975 …" at bounding box center [253, 240] width 506 height 481
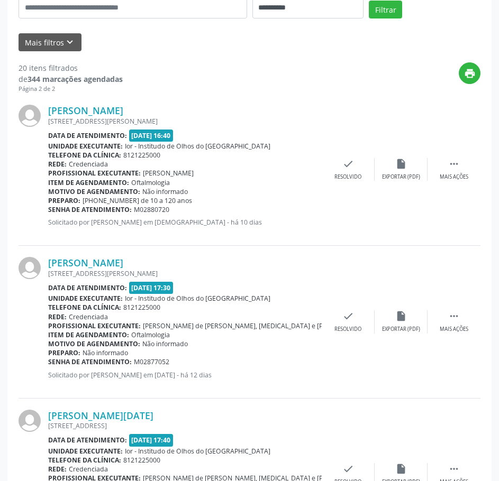
drag, startPoint x: 173, startPoint y: 209, endPoint x: 49, endPoint y: 209, distance: 124.2
click at [49, 209] on div "Senha de atendimento: M02880720" at bounding box center [184, 209] width 273 height 9
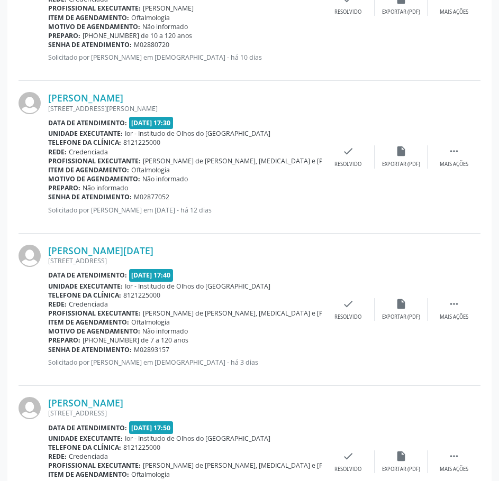
scroll to position [435, 0]
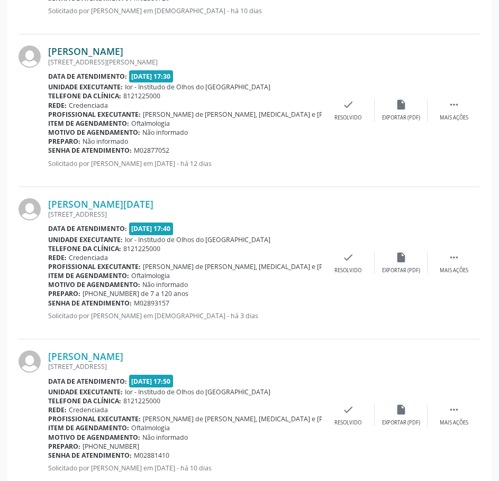
click at [123, 52] on link "[PERSON_NAME]" at bounding box center [85, 51] width 75 height 12
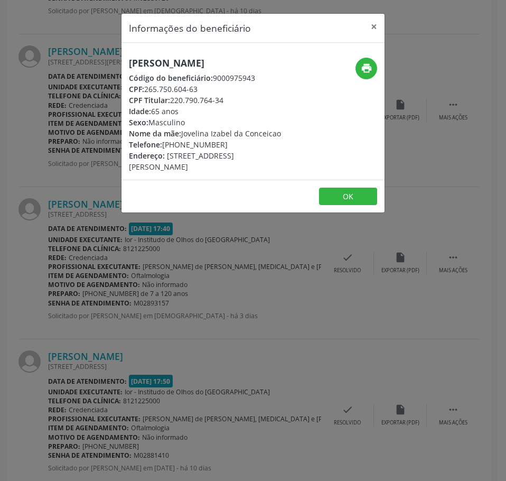
drag, startPoint x: 204, startPoint y: 99, endPoint x: 148, endPoint y: 103, distance: 55.6
click at [148, 95] on div "CPF: 265.750.604-63" at bounding box center [209, 89] width 161 height 11
click at [83, 213] on div "Informações do beneficiário × [PERSON_NAME] Código do beneficiário: 9000975943 …" at bounding box center [253, 240] width 506 height 481
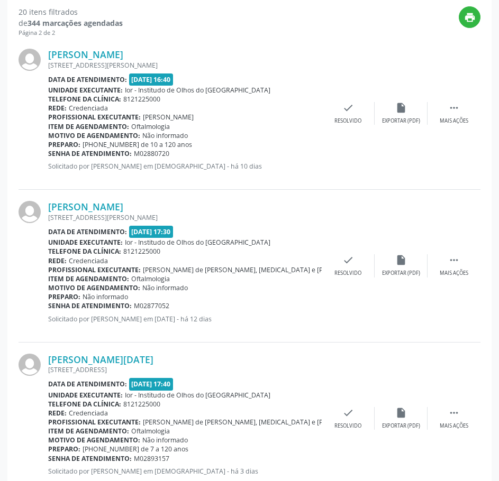
scroll to position [276, 0]
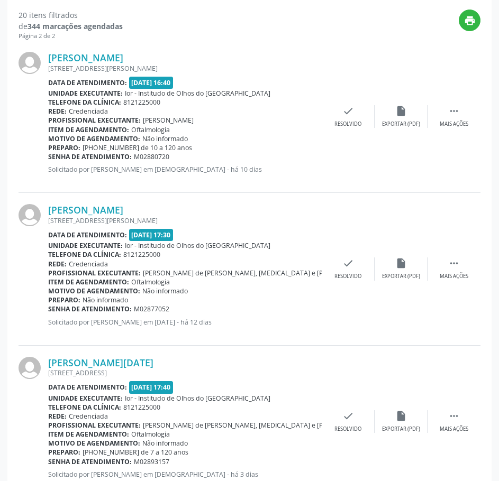
drag, startPoint x: 181, startPoint y: 56, endPoint x: 49, endPoint y: 50, distance: 131.8
click at [49, 50] on div "[PERSON_NAME] [STREET_ADDRESS][PERSON_NAME] Data de atendimento: [DATE] 16:40 U…" at bounding box center [250, 117] width 462 height 152
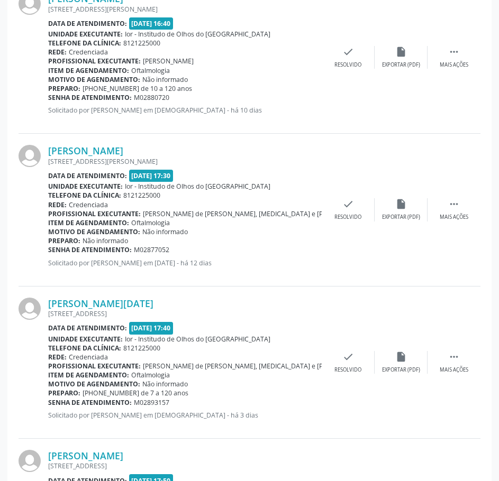
scroll to position [382, 0]
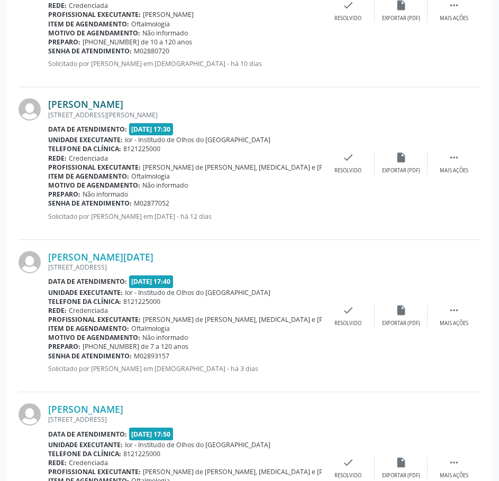
click at [113, 105] on link "[PERSON_NAME]" at bounding box center [85, 104] width 75 height 12
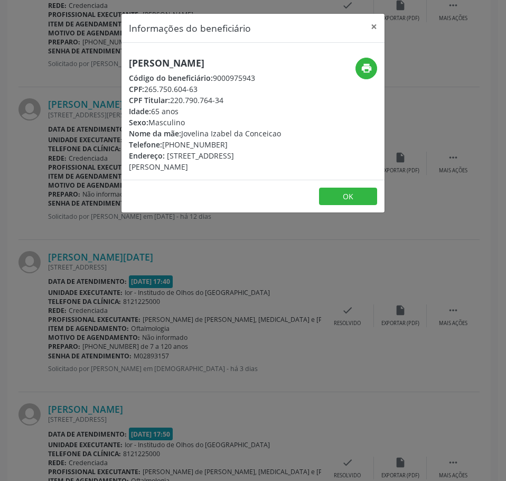
click at [39, 196] on div "Informações do beneficiário × [PERSON_NAME] Código do beneficiário: 9000975943 …" at bounding box center [253, 240] width 506 height 481
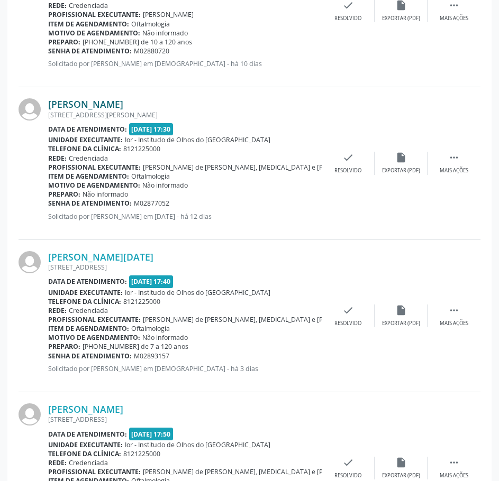
click at [123, 102] on link "[PERSON_NAME]" at bounding box center [85, 104] width 75 height 12
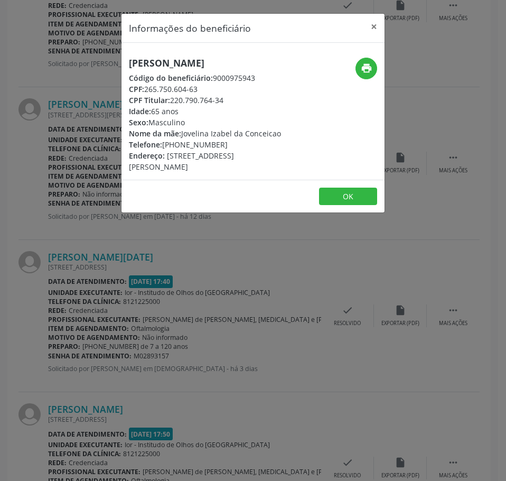
drag, startPoint x: 201, startPoint y: 98, endPoint x: 145, endPoint y: 101, distance: 55.6
click at [145, 95] on div "CPF: 265.750.604-63" at bounding box center [209, 89] width 161 height 11
click at [60, 275] on div "Informações do beneficiário × [PERSON_NAME] Código do beneficiário: 9000975943 …" at bounding box center [253, 240] width 506 height 481
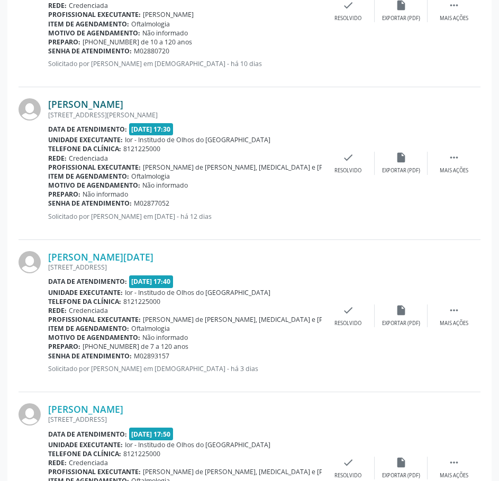
drag, startPoint x: 198, startPoint y: 104, endPoint x: 49, endPoint y: 104, distance: 149.1
click at [49, 104] on div "[PERSON_NAME]" at bounding box center [184, 104] width 273 height 12
drag, startPoint x: 174, startPoint y: 203, endPoint x: 49, endPoint y: 201, distance: 125.3
click at [49, 201] on div "Senha de atendimento: M02877052" at bounding box center [184, 203] width 273 height 9
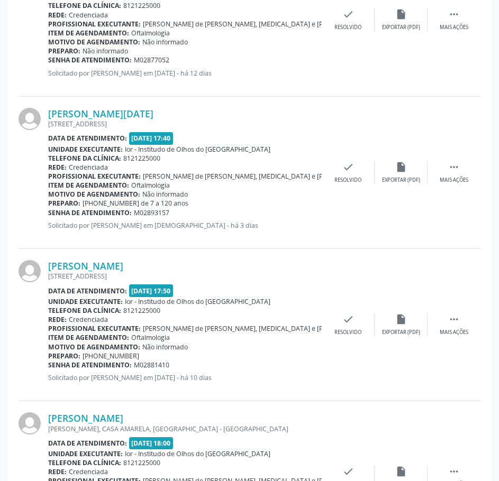
scroll to position [594, 0]
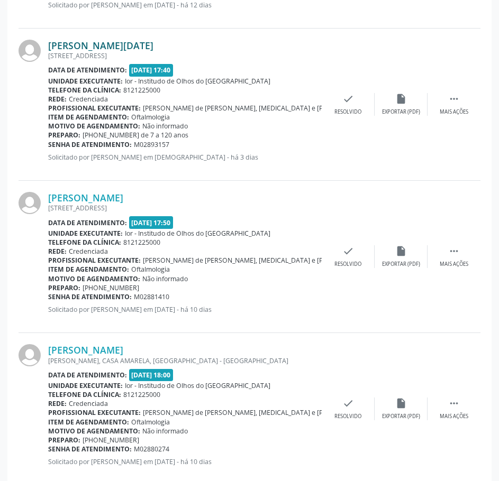
click at [122, 45] on link "[PERSON_NAME][DATE]" at bounding box center [100, 46] width 105 height 12
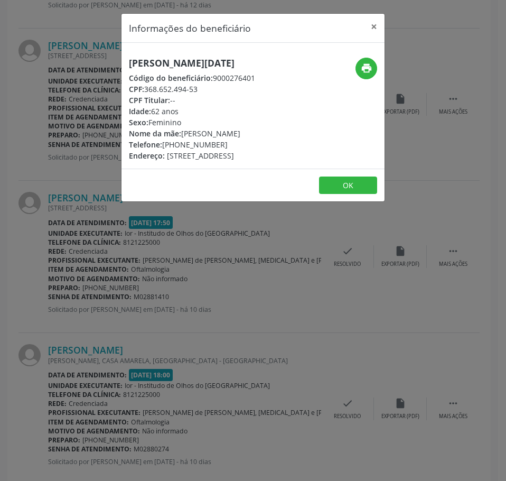
drag, startPoint x: 200, startPoint y: 91, endPoint x: 147, endPoint y: 90, distance: 53.4
click at [147, 90] on div "CPF: 368.652.494-53" at bounding box center [192, 89] width 126 height 11
click at [59, 253] on div "Informações do beneficiário × [PERSON_NAME][DATE] Código do beneficiário: 90002…" at bounding box center [253, 240] width 506 height 481
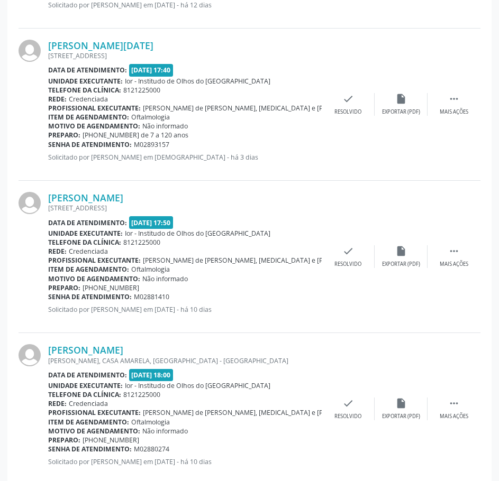
drag, startPoint x: 172, startPoint y: 145, endPoint x: 49, endPoint y: 144, distance: 122.6
click at [49, 144] on div "Senha de atendimento: M02893157" at bounding box center [184, 144] width 273 height 9
drag, startPoint x: 171, startPoint y: 47, endPoint x: 49, endPoint y: 41, distance: 122.3
click at [50, 41] on div "[PERSON_NAME][DATE]" at bounding box center [184, 46] width 273 height 12
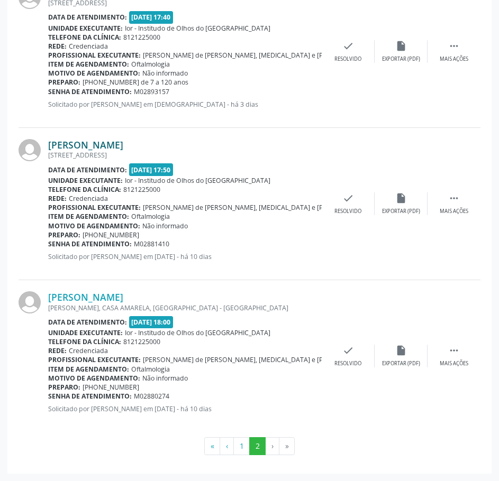
click at [118, 144] on link "[PERSON_NAME]" at bounding box center [85, 145] width 75 height 12
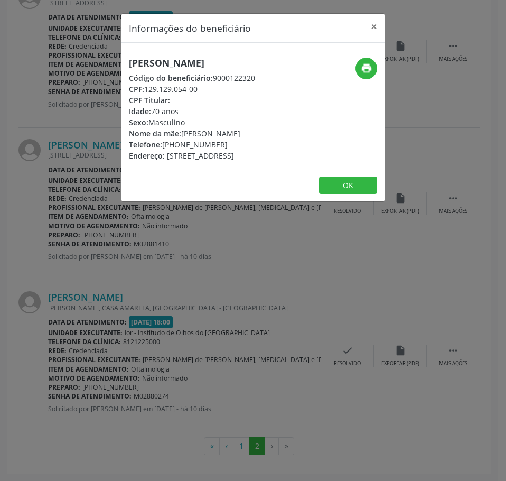
drag, startPoint x: 207, startPoint y: 93, endPoint x: 147, endPoint y: 87, distance: 60.6
click at [147, 87] on div "CPF: 129.129.054-00" at bounding box center [192, 89] width 126 height 11
click at [119, 234] on div "Informações do beneficiário × [PERSON_NAME] Código do beneficiário: 9000122320 …" at bounding box center [253, 240] width 506 height 481
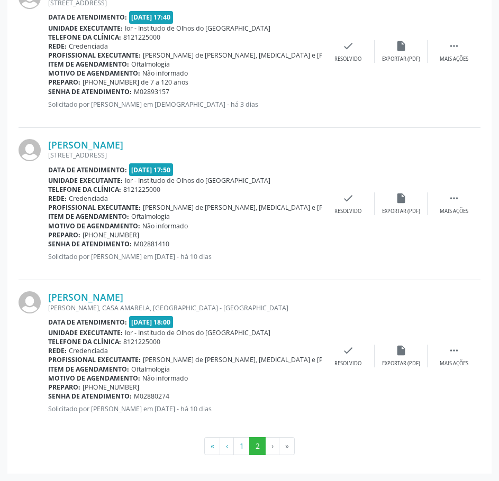
drag, startPoint x: 172, startPoint y: 245, endPoint x: 49, endPoint y: 244, distance: 123.7
click at [49, 244] on div "Senha de atendimento: M02881410" at bounding box center [184, 243] width 273 height 9
drag, startPoint x: 137, startPoint y: 148, endPoint x: 47, endPoint y: 146, distance: 89.9
click at [47, 146] on div "[PERSON_NAME] [STREET_ADDRESS] Data de atendimento: [DATE] 17:50 Unidade execut…" at bounding box center [250, 204] width 462 height 152
click at [123, 294] on link "[PERSON_NAME]" at bounding box center [85, 297] width 75 height 12
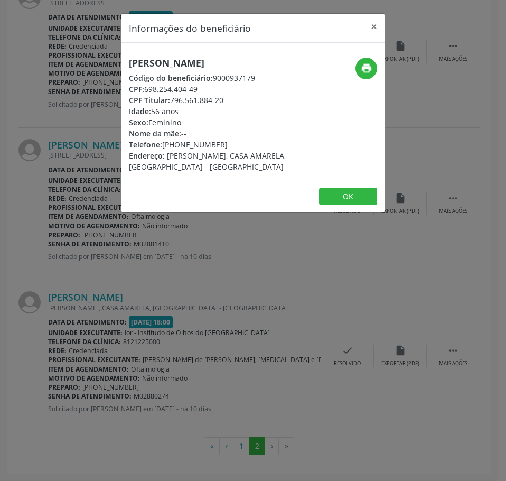
drag, startPoint x: 196, startPoint y: 90, endPoint x: 146, endPoint y: 88, distance: 49.7
click at [146, 88] on div "CPF: 698.254.404-49" at bounding box center [209, 89] width 161 height 11
click at [93, 291] on div "Informações do beneficiário × [PERSON_NAME] Código do beneficiário: 9000937179 …" at bounding box center [253, 240] width 506 height 481
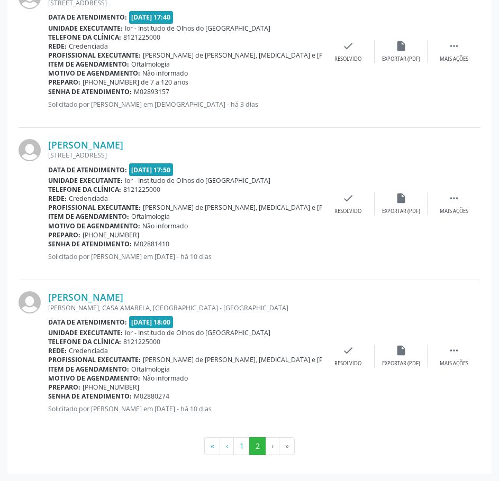
drag, startPoint x: 172, startPoint y: 399, endPoint x: 49, endPoint y: 397, distance: 123.7
click at [49, 397] on div "Senha de atendimento: M02880274" at bounding box center [184, 396] width 273 height 9
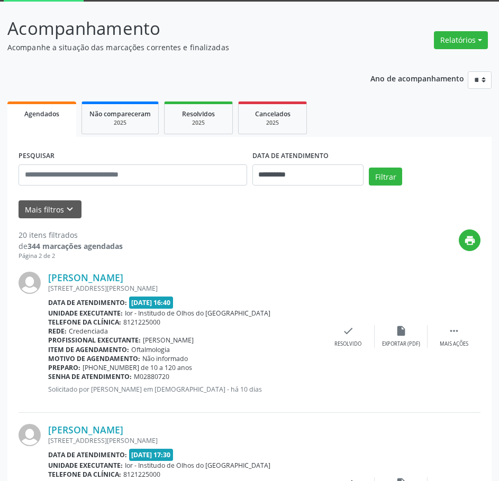
scroll to position [159, 0]
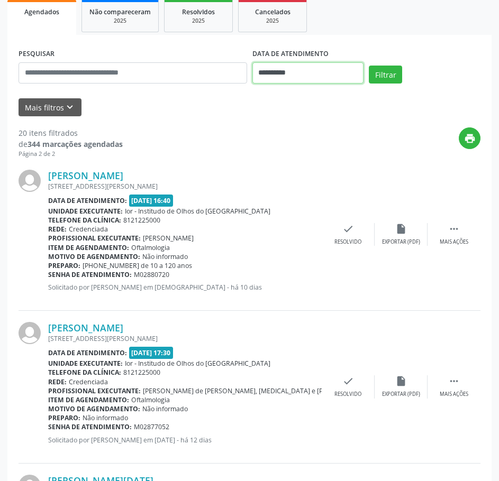
click at [309, 76] on input "**********" at bounding box center [308, 72] width 112 height 21
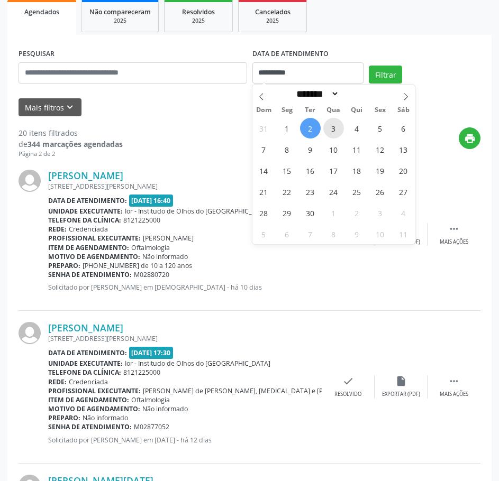
click at [331, 124] on span "3" at bounding box center [333, 128] width 21 height 21
type input "**********"
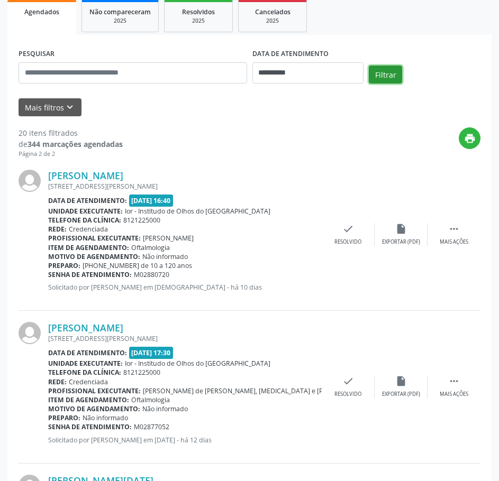
click at [388, 73] on button "Filtrar" at bounding box center [384, 75] width 33 height 18
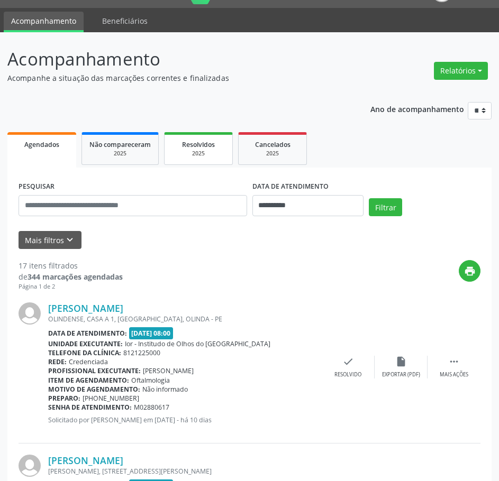
scroll to position [0, 0]
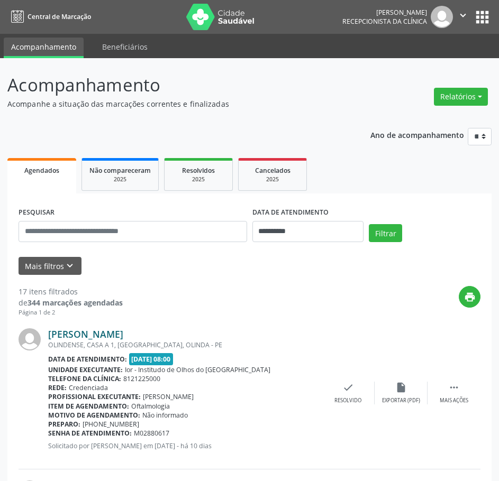
click at [112, 334] on link "[PERSON_NAME]" at bounding box center [85, 334] width 75 height 12
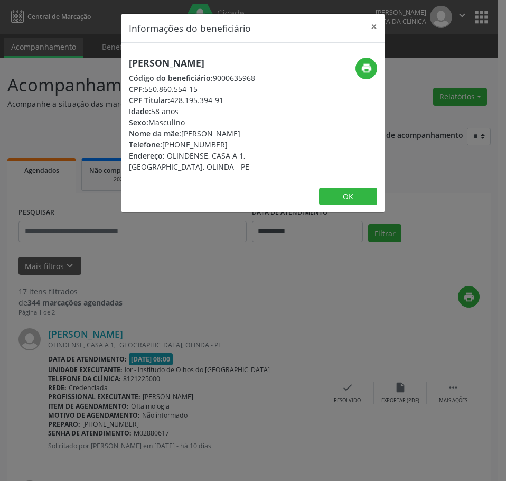
drag, startPoint x: 200, startPoint y: 87, endPoint x: 145, endPoint y: 85, distance: 55.6
click at [145, 85] on div "CPF: 550.860.554-15" at bounding box center [209, 89] width 161 height 11
drag, startPoint x: 222, startPoint y: 145, endPoint x: 163, endPoint y: 149, distance: 59.3
click at [163, 149] on div "Telefone: [PHONE_NUMBER]" at bounding box center [209, 144] width 161 height 11
click at [371, 67] on icon "print" at bounding box center [367, 68] width 12 height 12
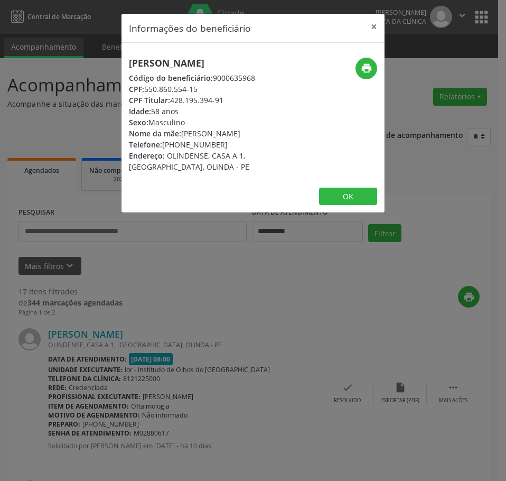
click at [144, 296] on div "Informações do beneficiário × [PERSON_NAME] Código do beneficiário: 9000635968 …" at bounding box center [253, 240] width 506 height 481
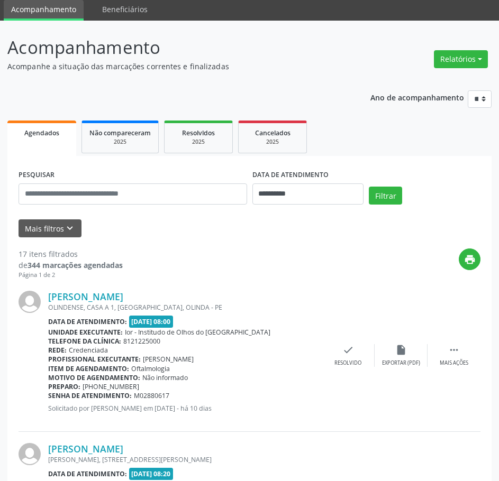
scroll to position [106, 0]
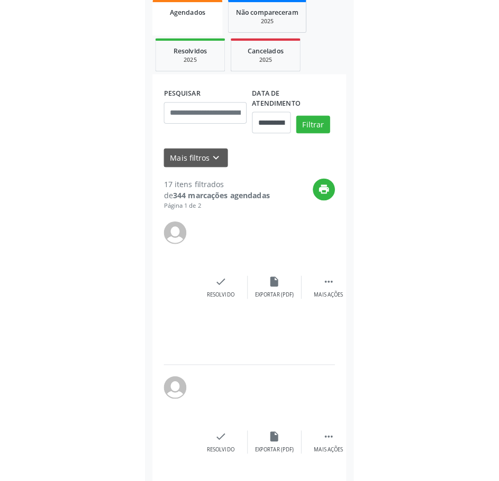
scroll to position [159, 0]
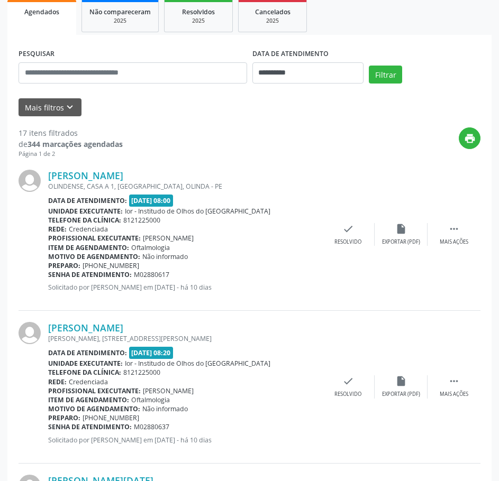
click at [277, 202] on div "Data de atendimento: [DATE] 08:00" at bounding box center [184, 201] width 273 height 12
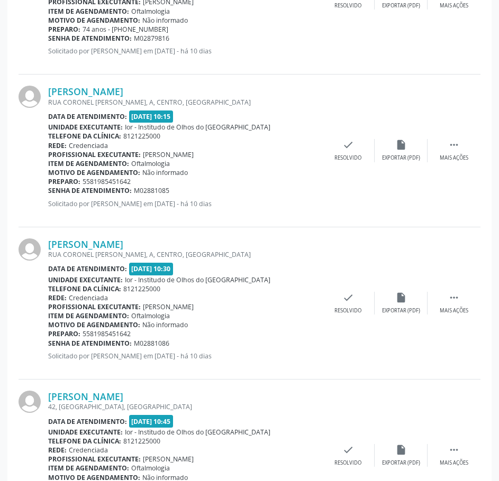
scroll to position [1057, 0]
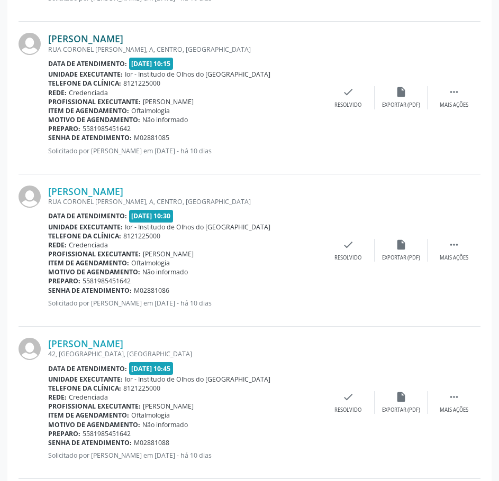
click at [123, 39] on link "[PERSON_NAME]" at bounding box center [85, 39] width 75 height 12
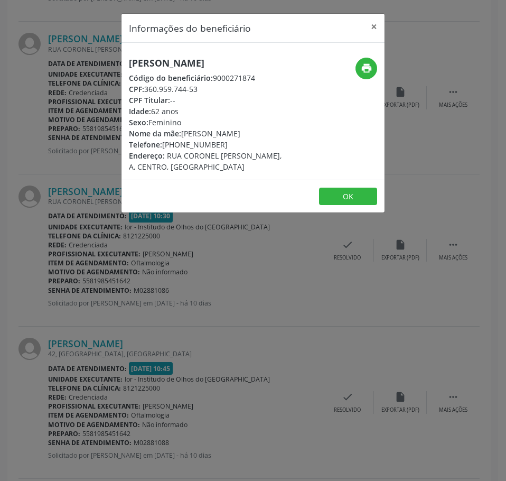
drag, startPoint x: 205, startPoint y: 90, endPoint x: 146, endPoint y: 90, distance: 58.7
click at [146, 90] on div "CPF: 360.959.744-53" at bounding box center [209, 89] width 161 height 11
click at [95, 296] on div "Informações do beneficiário × [PERSON_NAME] Código do beneficiário: 9000271874 …" at bounding box center [253, 240] width 506 height 481
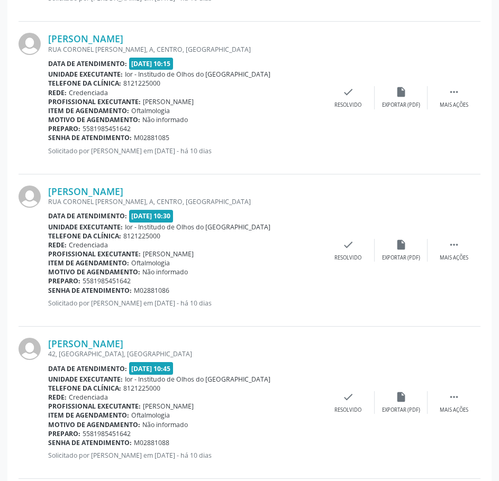
scroll to position [1004, 0]
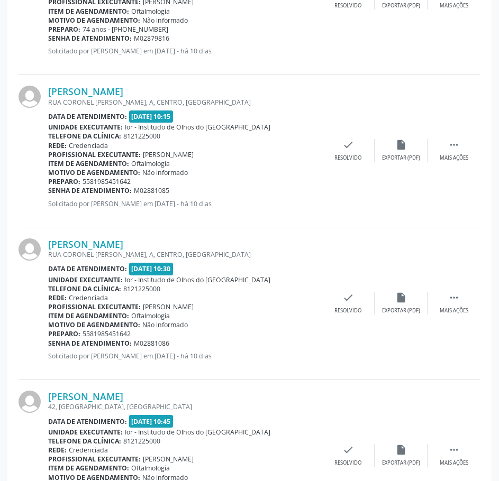
drag, startPoint x: 174, startPoint y: 190, endPoint x: 49, endPoint y: 192, distance: 125.3
click at [49, 192] on div "Senha de atendimento: M02881085" at bounding box center [184, 190] width 273 height 9
drag, startPoint x: 158, startPoint y: 92, endPoint x: 49, endPoint y: 95, distance: 108.4
click at [49, 95] on div "[PERSON_NAME]" at bounding box center [184, 92] width 273 height 12
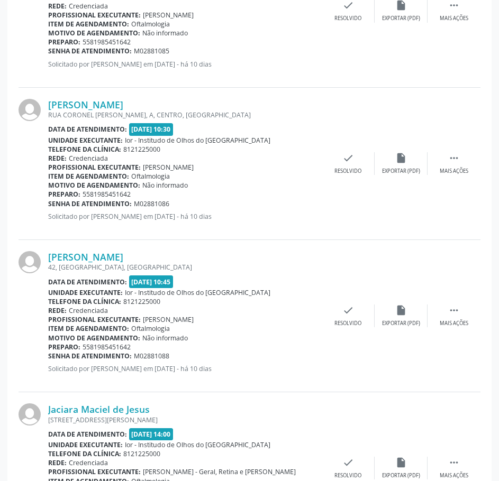
scroll to position [1163, 0]
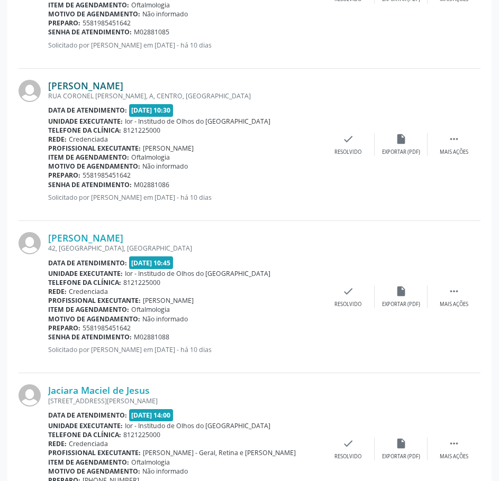
click at [123, 84] on link "[PERSON_NAME]" at bounding box center [85, 86] width 75 height 12
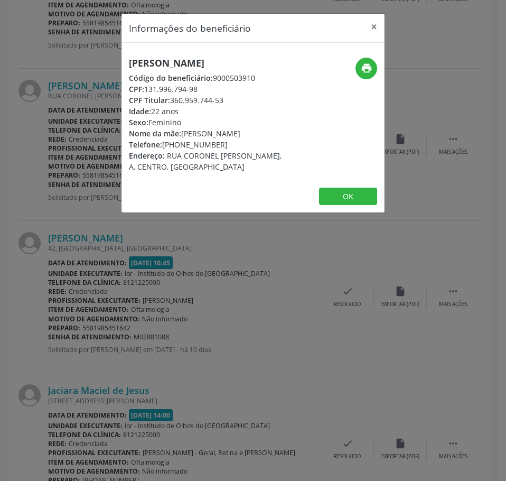
drag, startPoint x: 204, startPoint y: 101, endPoint x: 147, endPoint y: 100, distance: 56.6
click at [147, 95] on div "CPF: 131.996.794-98" at bounding box center [209, 89] width 161 height 11
drag, startPoint x: 173, startPoint y: 73, endPoint x: 131, endPoint y: 62, distance: 43.2
click at [131, 62] on h5 "[PERSON_NAME]" at bounding box center [209, 63] width 161 height 11
drag, startPoint x: 221, startPoint y: 157, endPoint x: 164, endPoint y: 159, distance: 57.1
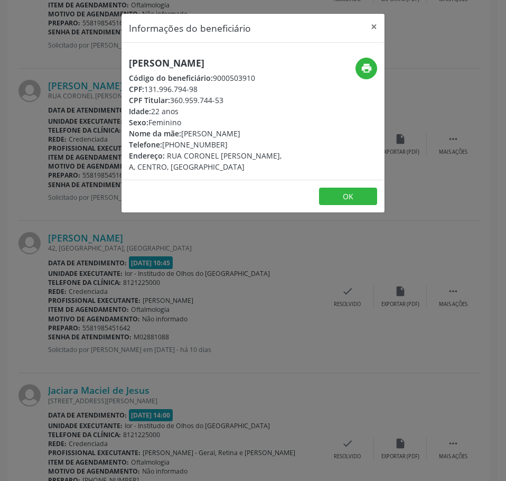
click at [164, 150] on div "Telefone: [PHONE_NUMBER]" at bounding box center [209, 144] width 161 height 11
click at [366, 68] on icon "print" at bounding box center [367, 68] width 12 height 12
click at [83, 60] on div "Informações do beneficiário × [PERSON_NAME] Código do beneficiário: 9000503910 …" at bounding box center [253, 240] width 506 height 481
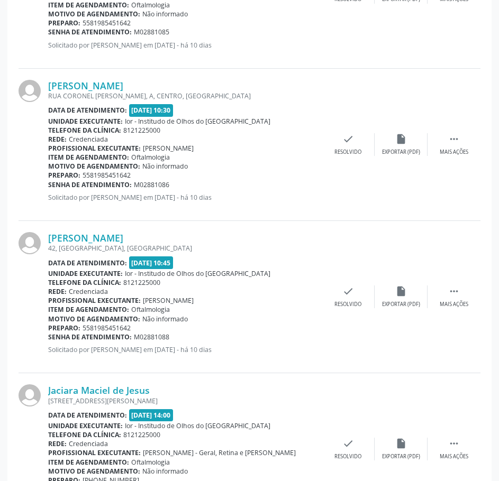
drag, startPoint x: 177, startPoint y: 185, endPoint x: 49, endPoint y: 186, distance: 127.4
click at [49, 186] on div "Senha de atendimento: M02881086" at bounding box center [184, 184] width 273 height 9
drag, startPoint x: 199, startPoint y: 85, endPoint x: 49, endPoint y: 91, distance: 150.3
click at [48, 91] on div "[PERSON_NAME]" at bounding box center [184, 86] width 273 height 12
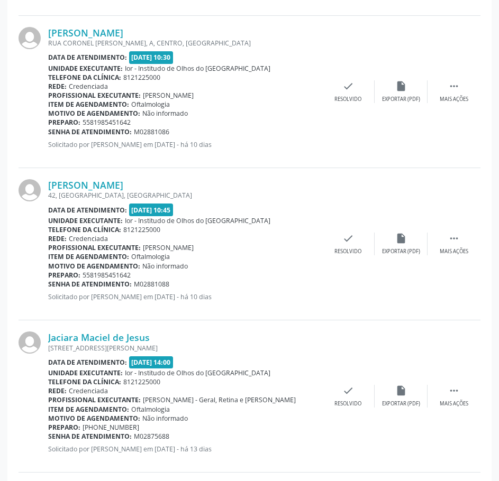
scroll to position [1110, 0]
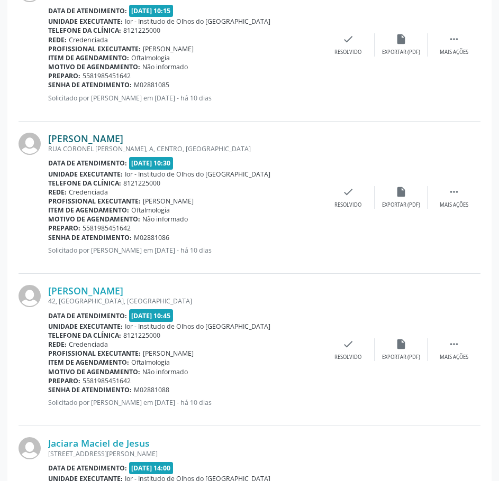
click at [123, 138] on link "[PERSON_NAME]" at bounding box center [85, 139] width 75 height 12
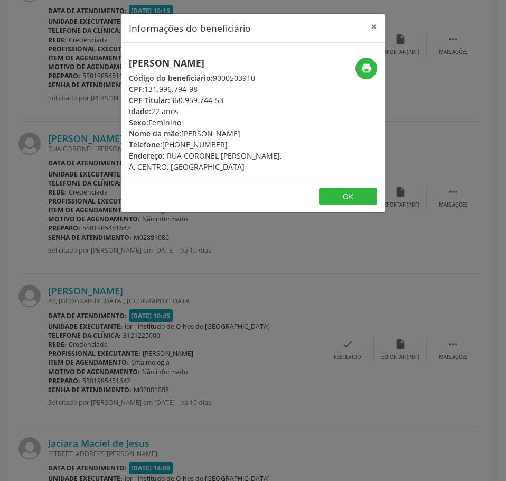
drag, startPoint x: 199, startPoint y: 100, endPoint x: 142, endPoint y: 100, distance: 57.1
click at [142, 95] on div "CPF: 131.996.794-98" at bounding box center [209, 89] width 161 height 11
click at [104, 296] on div "Informações do beneficiário × [PERSON_NAME] Código do beneficiário: 9000503910 …" at bounding box center [253, 240] width 506 height 481
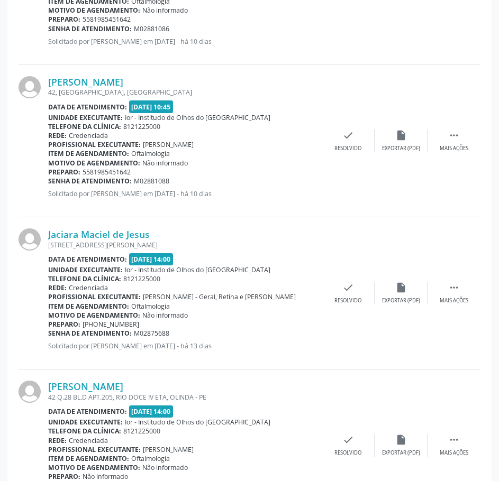
scroll to position [1322, 0]
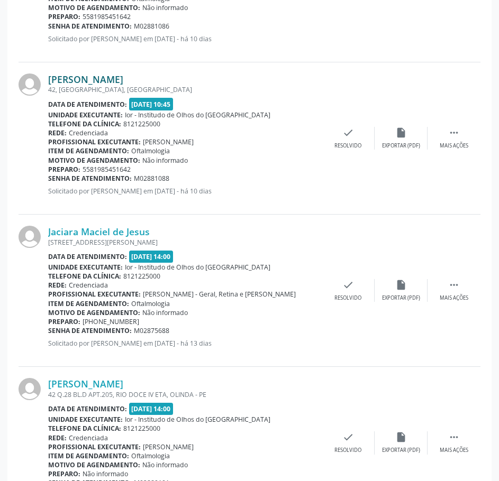
click at [123, 73] on link "[PERSON_NAME]" at bounding box center [85, 79] width 75 height 12
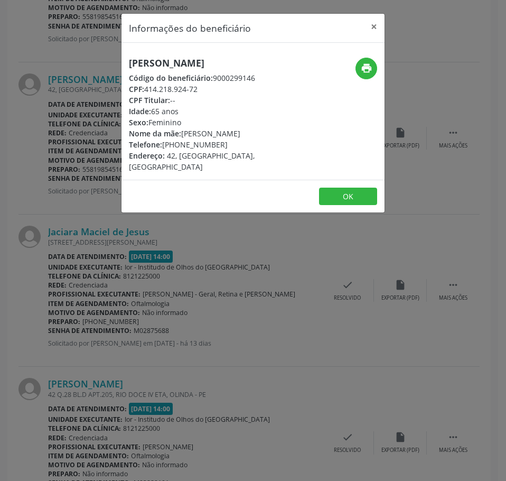
drag, startPoint x: 199, startPoint y: 88, endPoint x: 146, endPoint y: 89, distance: 52.9
click at [146, 89] on div "CPF: 414.218.924-72" at bounding box center [209, 89] width 161 height 11
drag, startPoint x: 227, startPoint y: 145, endPoint x: 164, endPoint y: 145, distance: 62.9
click at [164, 145] on div "Telefone: [PHONE_NUMBER]" at bounding box center [209, 144] width 161 height 11
click at [387, 64] on div "Informações do beneficiário × [PERSON_NAME] Código do beneficiário: 9000299146 …" at bounding box center [253, 240] width 506 height 481
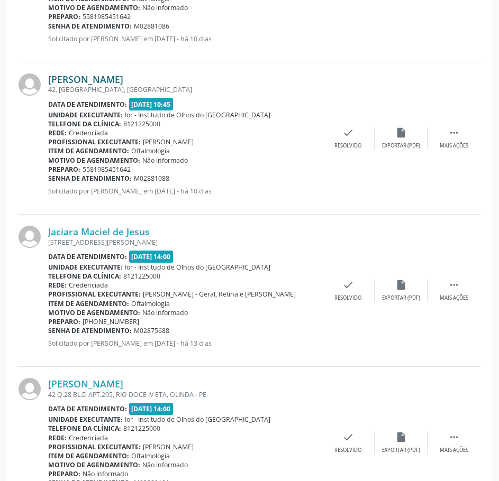
click at [123, 82] on link "[PERSON_NAME]" at bounding box center [85, 79] width 75 height 12
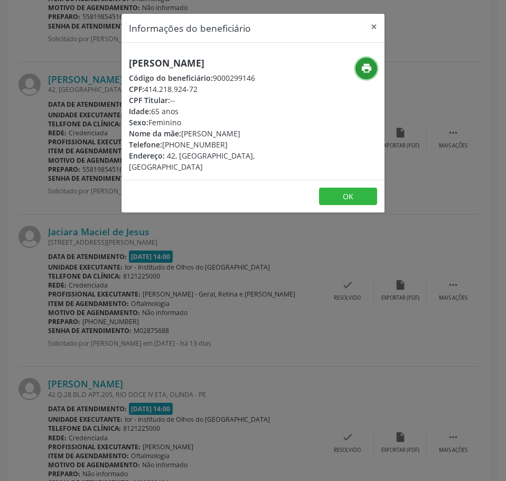
click at [367, 62] on icon "print" at bounding box center [367, 68] width 12 height 12
click at [58, 98] on div "Informações do beneficiário × [PERSON_NAME] Código do beneficiário: 9000299146 …" at bounding box center [253, 240] width 506 height 481
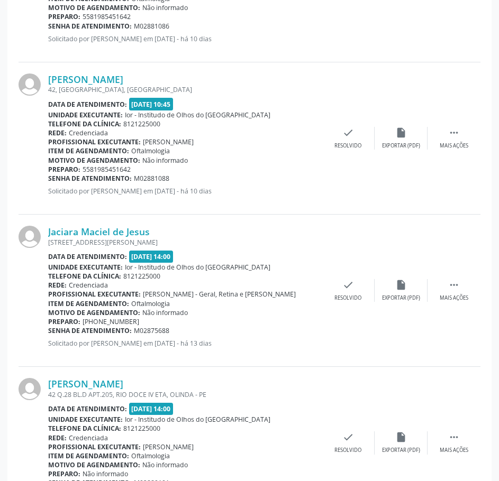
drag, startPoint x: 172, startPoint y: 177, endPoint x: 47, endPoint y: 179, distance: 124.8
click at [47, 179] on div "[PERSON_NAME] 42, [GEOGRAPHIC_DATA], [GEOGRAPHIC_DATA] Data de atendimento: [DA…" at bounding box center [250, 138] width 462 height 152
click at [156, 170] on div "Preparo: 5581985451642" at bounding box center [184, 169] width 273 height 9
drag, startPoint x: 173, startPoint y: 178, endPoint x: 50, endPoint y: 177, distance: 123.2
click at [50, 177] on div "Senha de atendimento: M02881088" at bounding box center [184, 178] width 273 height 9
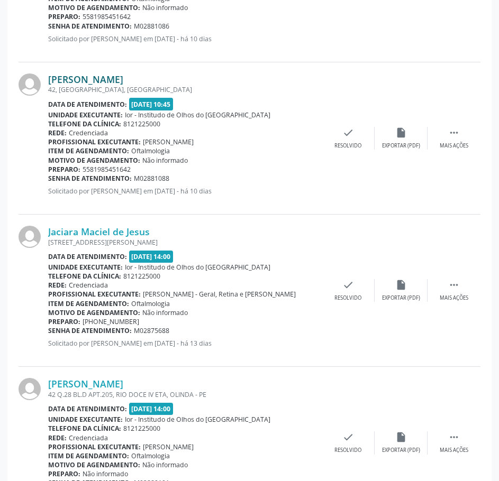
click at [116, 78] on link "[PERSON_NAME]" at bounding box center [85, 79] width 75 height 12
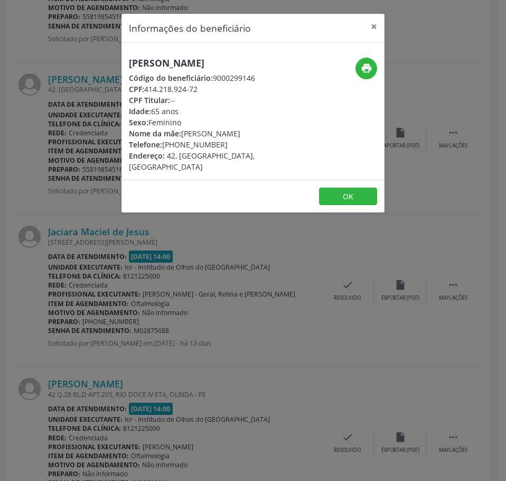
click at [172, 63] on h5 "[PERSON_NAME]" at bounding box center [209, 63] width 161 height 11
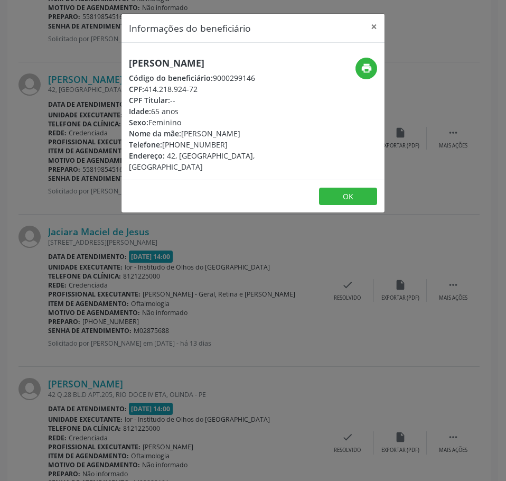
drag, startPoint x: 171, startPoint y: 348, endPoint x: 177, endPoint y: 342, distance: 8.6
click at [173, 347] on div "Informações do beneficiário × [PERSON_NAME] Código do beneficiário: 9000299146 …" at bounding box center [253, 240] width 506 height 481
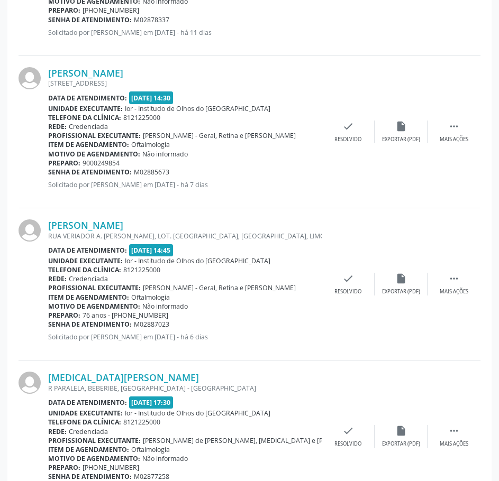
scroll to position [1956, 0]
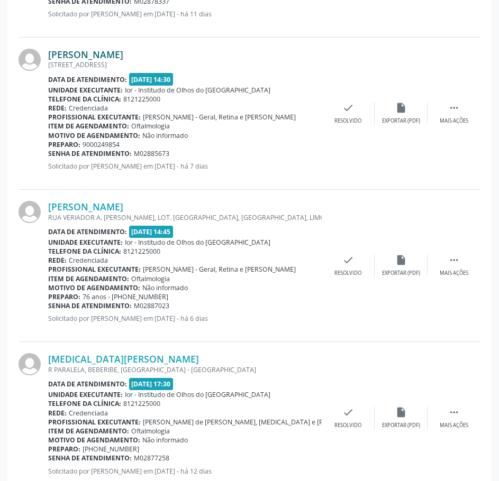
click at [95, 54] on link "[PERSON_NAME]" at bounding box center [85, 55] width 75 height 12
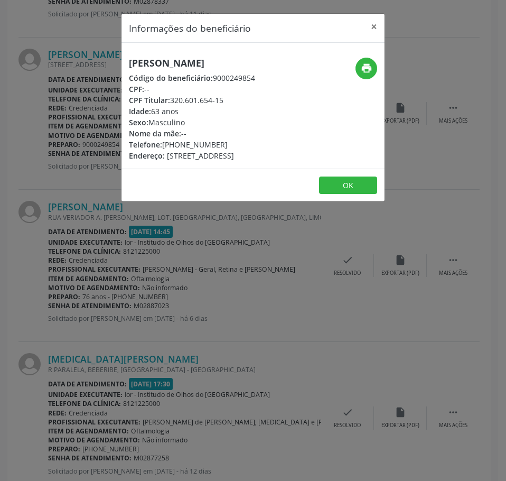
click at [197, 66] on h5 "[PERSON_NAME]" at bounding box center [192, 63] width 126 height 11
click at [197, 65] on h5 "[PERSON_NAME]" at bounding box center [192, 63] width 126 height 11
click at [367, 69] on icon "print" at bounding box center [367, 68] width 12 height 12
click at [3, 271] on div "Informações do beneficiário × [PERSON_NAME] Código do beneficiário: 9000249854 …" at bounding box center [253, 240] width 506 height 481
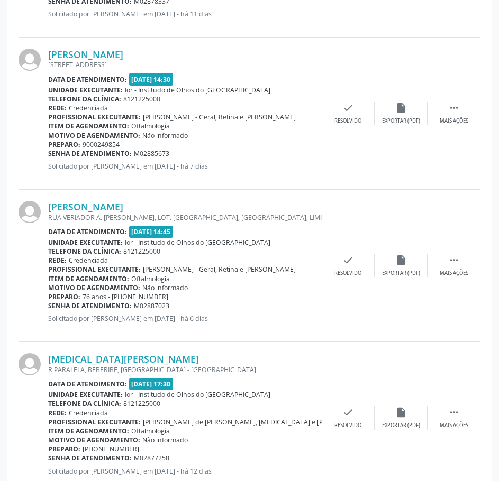
drag, startPoint x: 137, startPoint y: 59, endPoint x: 48, endPoint y: 53, distance: 90.0
click at [48, 53] on div "[PERSON_NAME] [STREET_ADDRESS] Data de atendimento: [DATE] 14:30 Unidade execut…" at bounding box center [250, 114] width 462 height 152
drag, startPoint x: 172, startPoint y: 158, endPoint x: 49, endPoint y: 154, distance: 123.8
click at [49, 154] on div "Senha de atendimento: M02885673" at bounding box center [184, 153] width 273 height 9
click at [123, 210] on link "[PERSON_NAME]" at bounding box center [85, 207] width 75 height 12
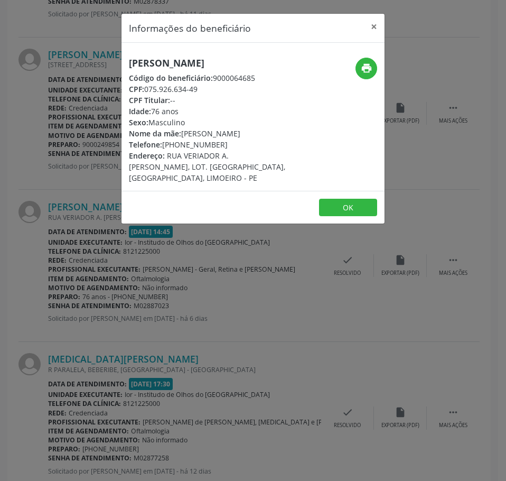
drag, startPoint x: 200, startPoint y: 90, endPoint x: 148, endPoint y: 90, distance: 52.3
click at [148, 90] on div "CPF: 075.926.634-49" at bounding box center [209, 89] width 161 height 11
drag, startPoint x: 210, startPoint y: 143, endPoint x: 163, endPoint y: 147, distance: 46.8
click at [163, 147] on div "Telefone: [PHONE_NUMBER]" at bounding box center [209, 144] width 161 height 11
click at [105, 207] on div "Informações do beneficiário × [PERSON_NAME] Código do beneficiário: 9000064685 …" at bounding box center [253, 240] width 506 height 481
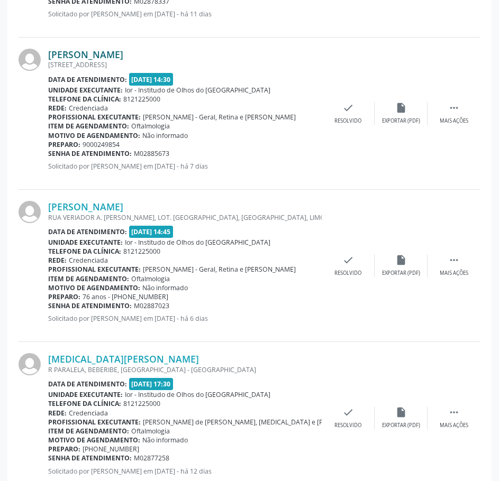
click at [123, 53] on link "[PERSON_NAME]" at bounding box center [85, 55] width 75 height 12
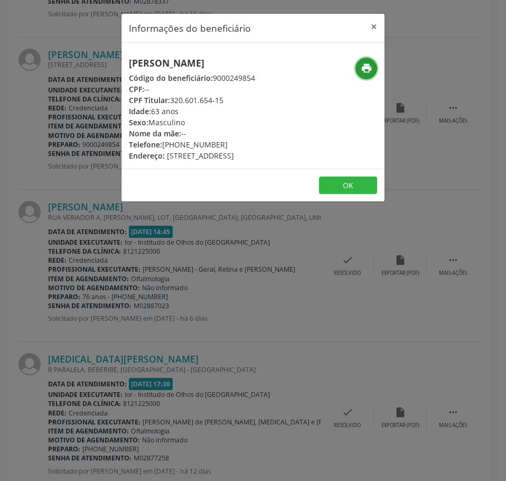
click at [368, 73] on icon "print" at bounding box center [367, 68] width 12 height 12
drag, startPoint x: 99, startPoint y: 323, endPoint x: 187, endPoint y: 257, distance: 109.9
click at [100, 321] on div "Informações do beneficiário × [PERSON_NAME] Código do beneficiário: 9000249854 …" at bounding box center [253, 240] width 506 height 481
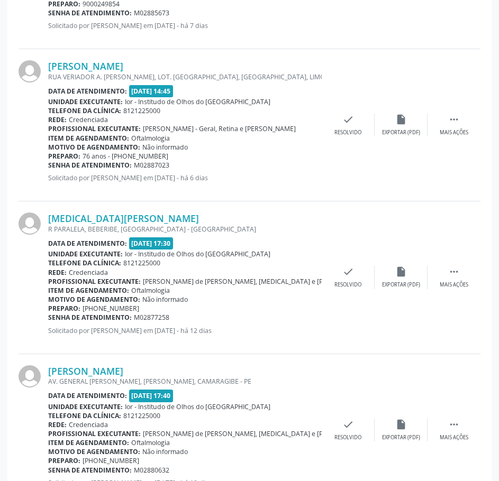
scroll to position [2115, 0]
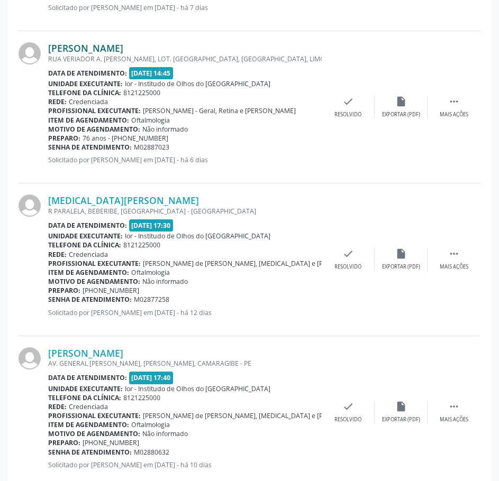
click at [123, 48] on link "[PERSON_NAME]" at bounding box center [85, 48] width 75 height 12
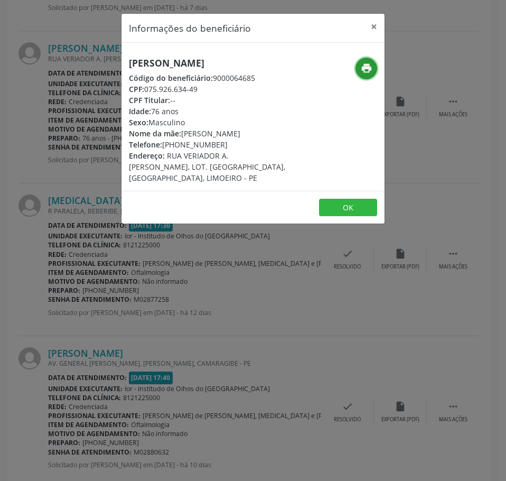
click at [363, 60] on button "print" at bounding box center [367, 69] width 22 height 22
click at [52, 255] on div "Informações do beneficiário × [PERSON_NAME] Código do beneficiário: 9000064685 …" at bounding box center [253, 240] width 506 height 481
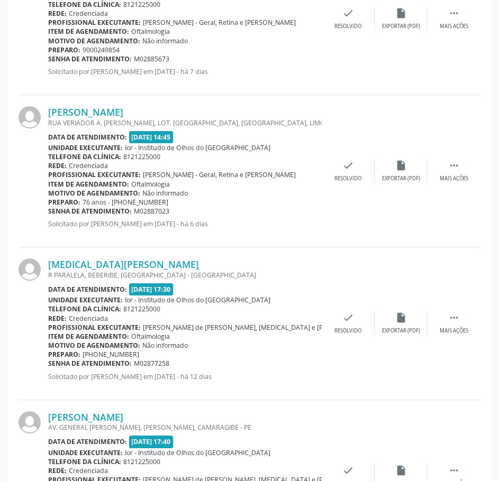
scroll to position [2062, 0]
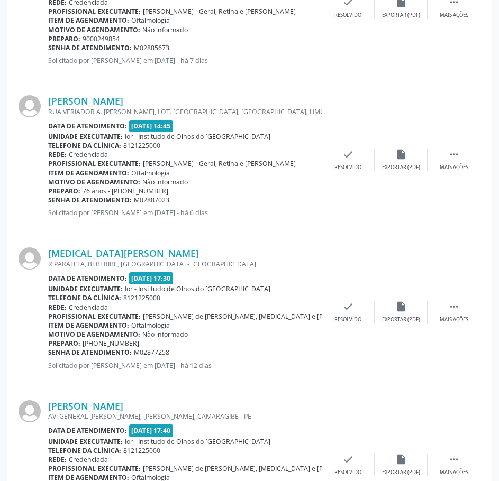
drag, startPoint x: 160, startPoint y: 97, endPoint x: 48, endPoint y: 101, distance: 112.2
click at [48, 101] on div "[PERSON_NAME] RUA VERIADOR A. [PERSON_NAME], LOT. [GEOGRAPHIC_DATA], [GEOGRAPHI…" at bounding box center [250, 160] width 462 height 152
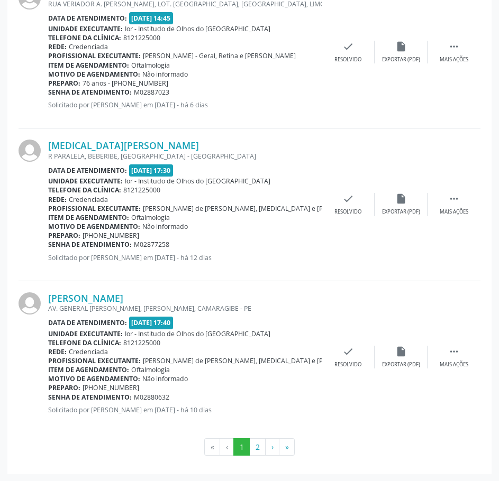
scroll to position [2170, 0]
click at [256, 448] on button "2" at bounding box center [257, 447] width 16 height 18
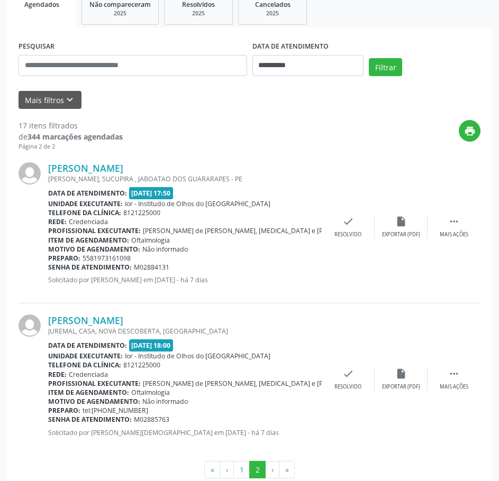
scroll to position [189, 0]
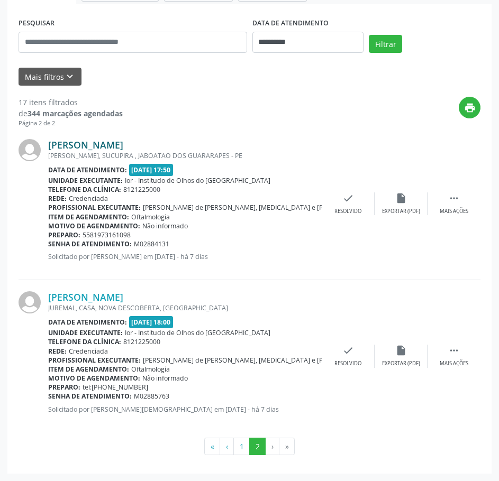
click at [89, 144] on link "[PERSON_NAME]" at bounding box center [85, 145] width 75 height 12
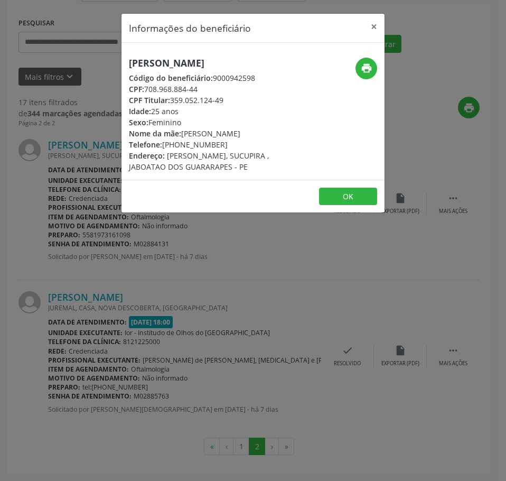
drag, startPoint x: 177, startPoint y: 73, endPoint x: 121, endPoint y: 56, distance: 58.7
click at [121, 56] on div "Informações do beneficiário × [PERSON_NAME] Código do beneficiário: 9000942598 …" at bounding box center [253, 240] width 506 height 481
click at [119, 285] on div "Informações do beneficiário × [PERSON_NAME] Código do beneficiário: 9000942598 …" at bounding box center [253, 240] width 506 height 481
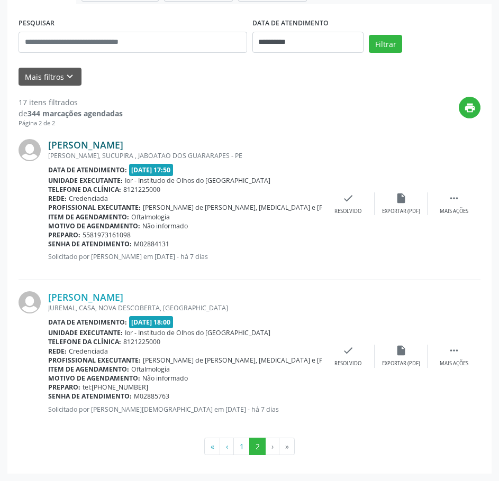
click at [112, 140] on link "[PERSON_NAME]" at bounding box center [85, 145] width 75 height 12
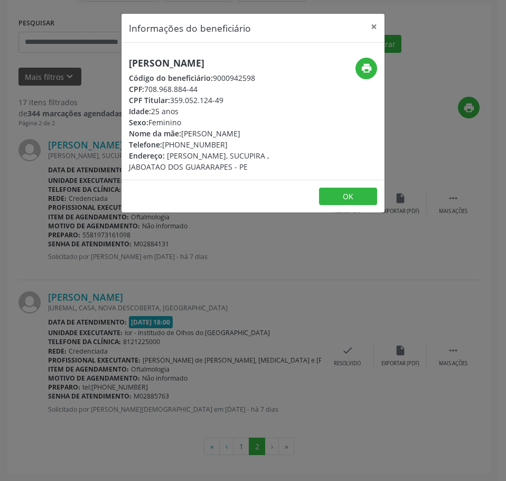
drag, startPoint x: 205, startPoint y: 99, endPoint x: 145, endPoint y: 103, distance: 60.4
click at [145, 95] on div "CPF: 708.968.884-44" at bounding box center [209, 89] width 161 height 11
click at [79, 215] on div "Informações do beneficiário × [PERSON_NAME] Código do beneficiário: 9000942598 …" at bounding box center [253, 240] width 506 height 481
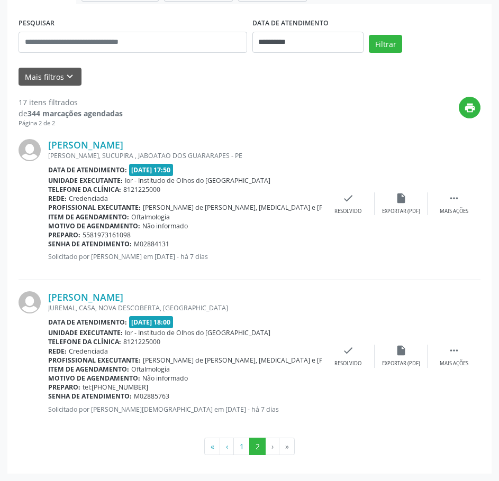
drag, startPoint x: 169, startPoint y: 245, endPoint x: 49, endPoint y: 244, distance: 120.0
click at [49, 244] on div "Senha de atendimento: M02884131" at bounding box center [184, 243] width 273 height 9
click at [72, 296] on link "[PERSON_NAME]" at bounding box center [85, 297] width 75 height 12
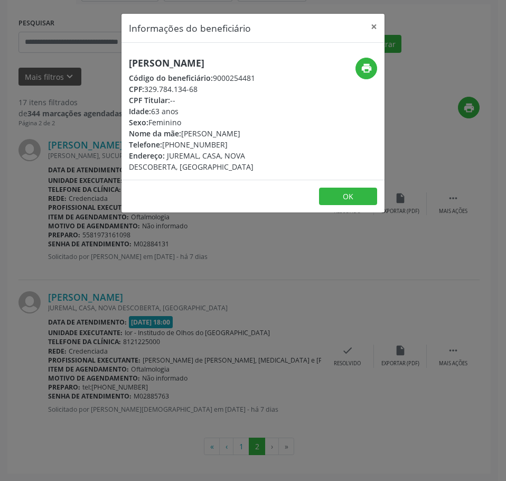
drag, startPoint x: 197, startPoint y: 70, endPoint x: 129, endPoint y: 58, distance: 68.8
click at [129, 58] on h5 "[PERSON_NAME]" at bounding box center [209, 63] width 161 height 11
drag, startPoint x: 171, startPoint y: 344, endPoint x: 170, endPoint y: 351, distance: 7.0
click at [171, 345] on div "Informações do beneficiário × [PERSON_NAME] Código do beneficiário: 9000254481 …" at bounding box center [253, 240] width 506 height 481
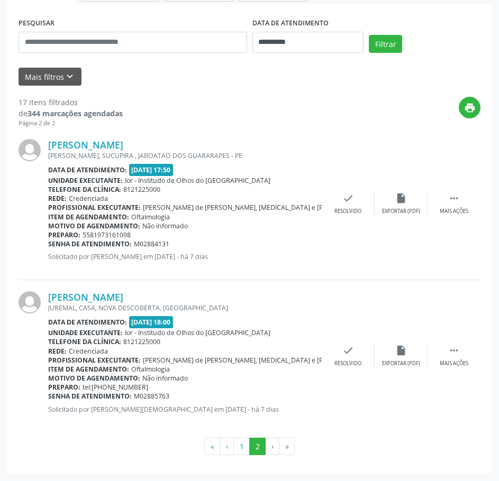
drag, startPoint x: 176, startPoint y: 398, endPoint x: 48, endPoint y: 395, distance: 127.9
click at [48, 395] on div "Senha de atendimento: M02885763" at bounding box center [184, 396] width 273 height 9
click at [119, 292] on link "[PERSON_NAME]" at bounding box center [85, 297] width 75 height 12
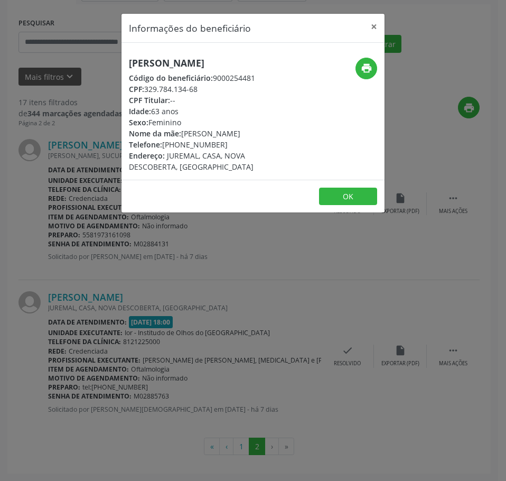
drag, startPoint x: 204, startPoint y: 100, endPoint x: 147, endPoint y: 97, distance: 56.6
click at [147, 95] on div "CPF: 329.784.134-68" at bounding box center [209, 89] width 161 height 11
click at [163, 326] on div "Informações do beneficiário × [PERSON_NAME] Código do beneficiário: 9000254481 …" at bounding box center [253, 240] width 506 height 481
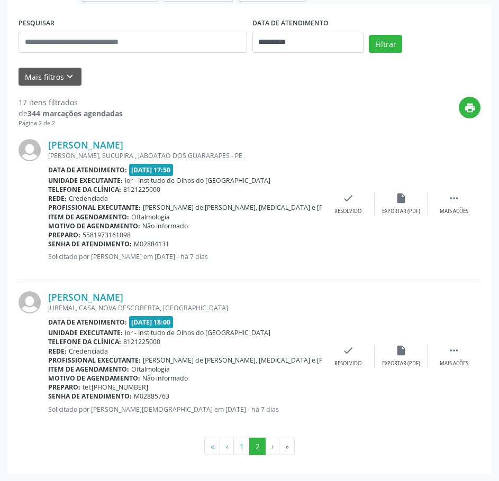
drag, startPoint x: 173, startPoint y: 396, endPoint x: 49, endPoint y: 397, distance: 124.8
click at [49, 397] on div "Senha de atendimento: M02885763" at bounding box center [184, 396] width 273 height 9
click at [281, 45] on input "**********" at bounding box center [308, 42] width 112 height 21
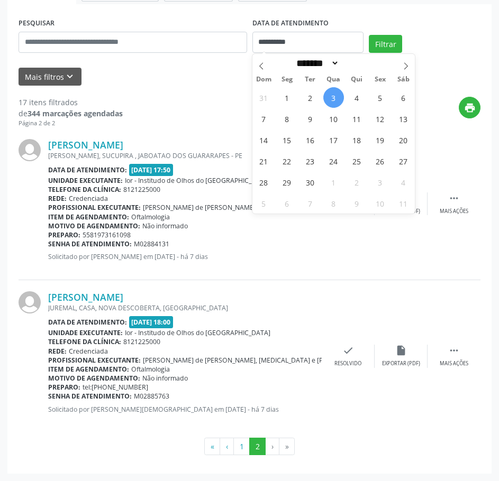
click at [322, 98] on div "31 1 2 3 4 5 6 7 8 9 10 11 12 13 14 15 16 17 18 19 20 21 22 23 24 25 26 27 28 2…" at bounding box center [333, 150] width 163 height 127
click at [327, 96] on span "3" at bounding box center [333, 97] width 21 height 21
type input "**********"
select select "*"
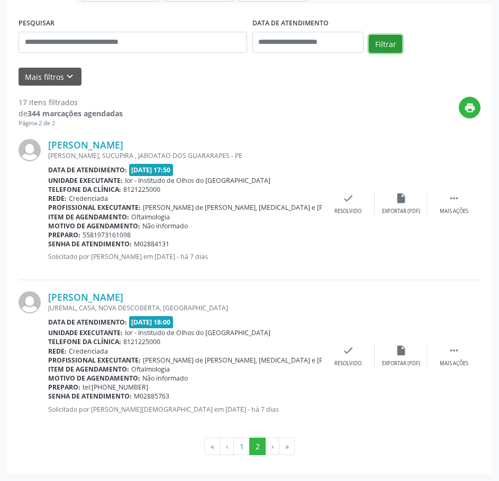
click at [385, 42] on button "Filtrar" at bounding box center [384, 44] width 33 height 18
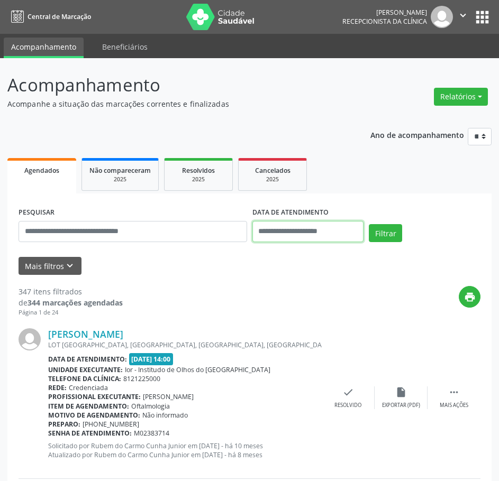
click at [320, 236] on input "text" at bounding box center [308, 231] width 112 height 21
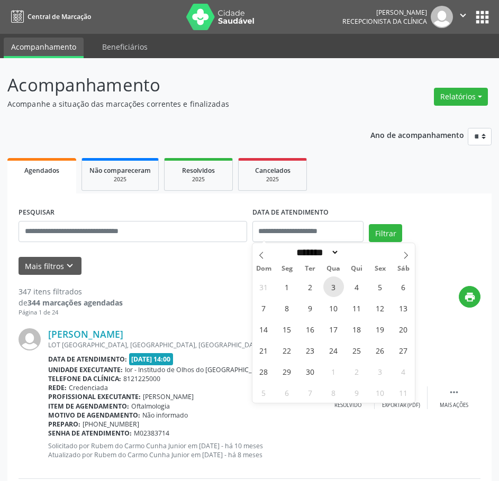
click at [328, 282] on span "3" at bounding box center [333, 286] width 21 height 21
type input "**********"
click at [328, 282] on span "3" at bounding box center [333, 286] width 21 height 21
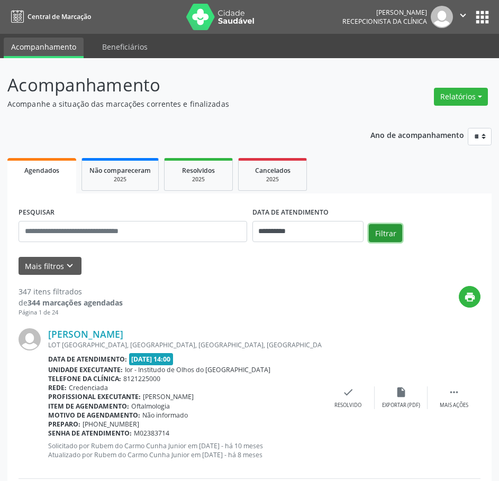
click at [382, 229] on button "Filtrar" at bounding box center [384, 233] width 33 height 18
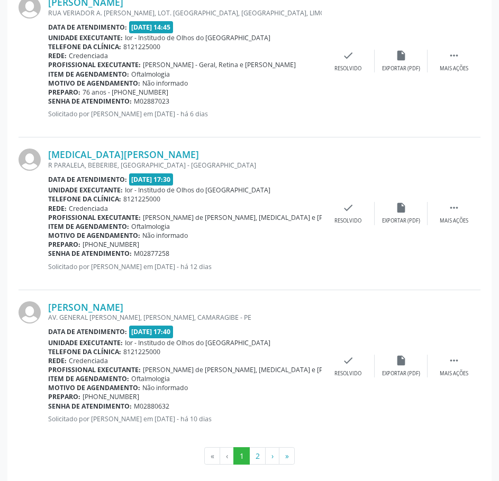
scroll to position [2170, 0]
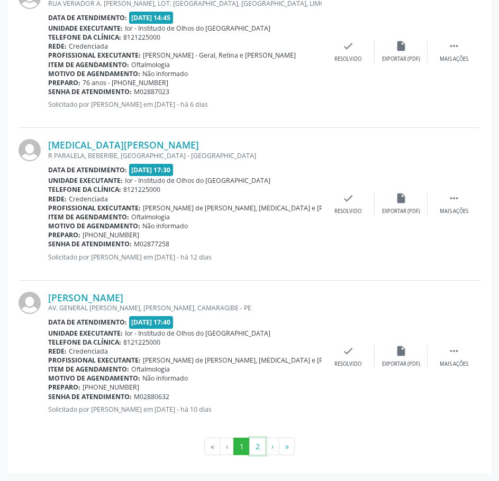
click at [254, 446] on button "2" at bounding box center [257, 447] width 16 height 18
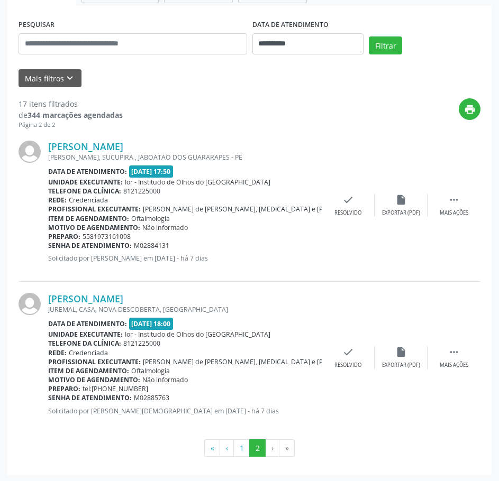
scroll to position [189, 0]
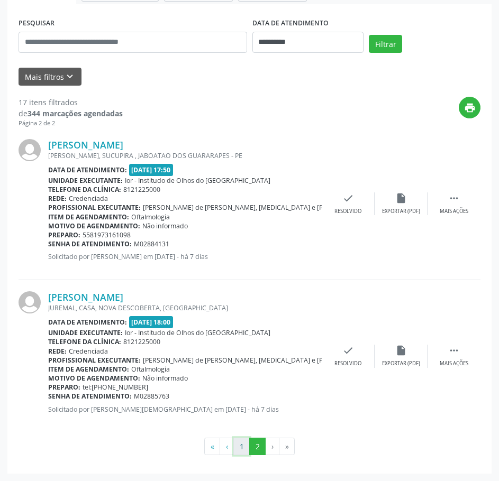
click at [239, 446] on button "1" at bounding box center [241, 447] width 16 height 18
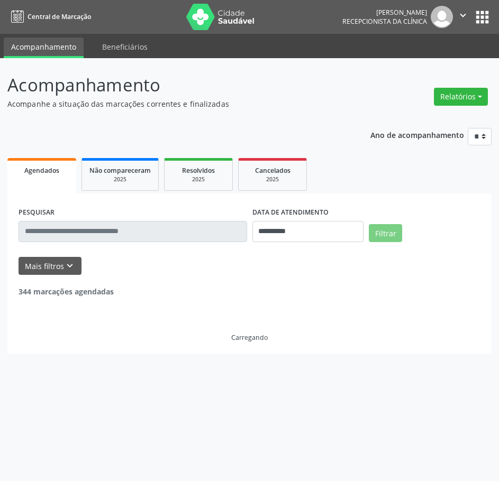
scroll to position [0, 0]
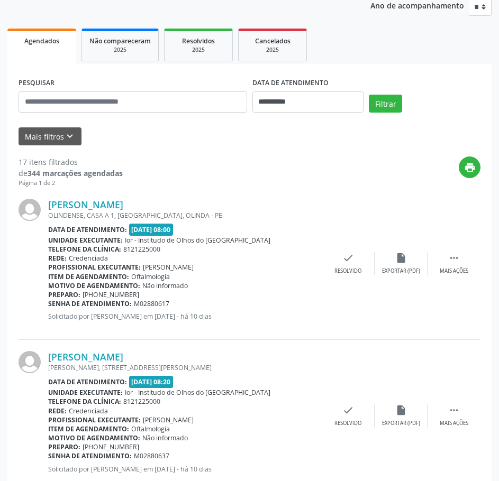
scroll to position [159, 0]
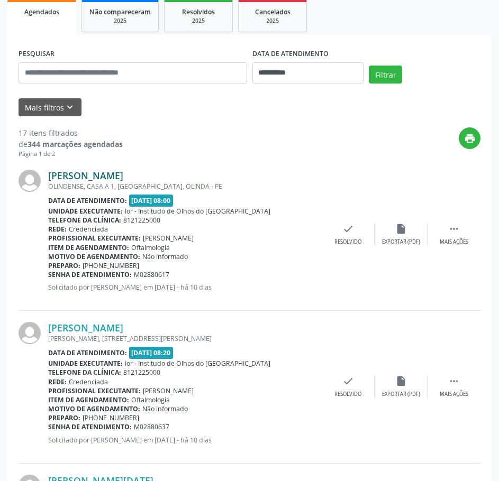
click at [123, 173] on link "[PERSON_NAME]" at bounding box center [85, 176] width 75 height 12
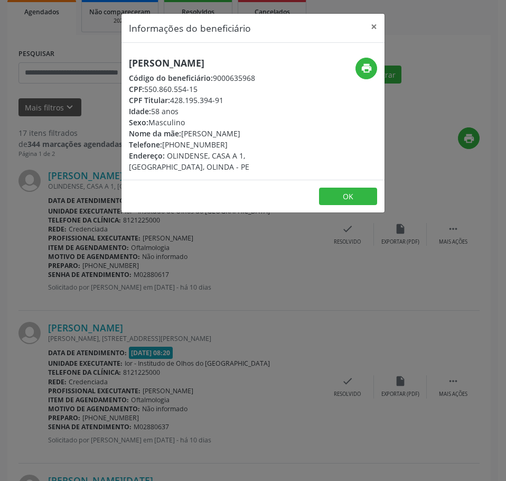
drag, startPoint x: 206, startPoint y: 90, endPoint x: 199, endPoint y: 120, distance: 30.9
click at [158, 89] on div "CPF: 550.860.554-15" at bounding box center [209, 89] width 161 height 11
drag, startPoint x: 219, startPoint y: 144, endPoint x: 163, endPoint y: 144, distance: 56.0
click at [163, 144] on div "Telefone: [PHONE_NUMBER]" at bounding box center [209, 144] width 161 height 11
drag, startPoint x: 211, startPoint y: 93, endPoint x: 144, endPoint y: 89, distance: 66.7
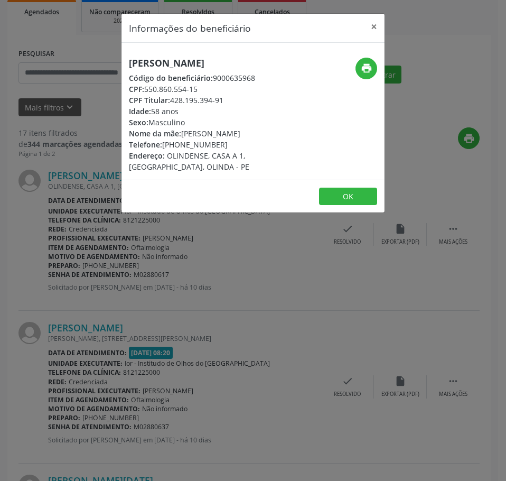
click at [146, 91] on div "CPF: 550.860.554-15" at bounding box center [209, 89] width 161 height 11
drag, startPoint x: 223, startPoint y: 146, endPoint x: 161, endPoint y: 146, distance: 61.3
click at [163, 147] on div "Telefone: [PHONE_NUMBER]" at bounding box center [209, 144] width 161 height 11
click at [370, 66] on icon "print" at bounding box center [367, 68] width 12 height 12
click at [160, 280] on div "Informações do beneficiário × [PERSON_NAME] Código do beneficiário: 9000635968 …" at bounding box center [253, 240] width 506 height 481
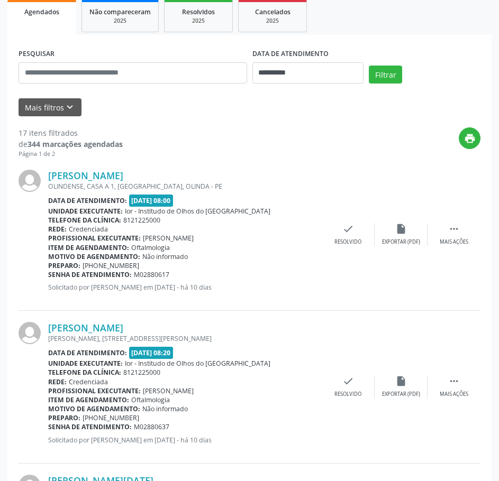
drag, startPoint x: 176, startPoint y: 277, endPoint x: 49, endPoint y: 274, distance: 126.9
click at [49, 274] on div "Senha de atendimento: M02880617" at bounding box center [184, 274] width 273 height 9
drag, startPoint x: 158, startPoint y: 180, endPoint x: 48, endPoint y: 178, distance: 109.4
click at [48, 178] on div "[PERSON_NAME]" at bounding box center [184, 176] width 273 height 12
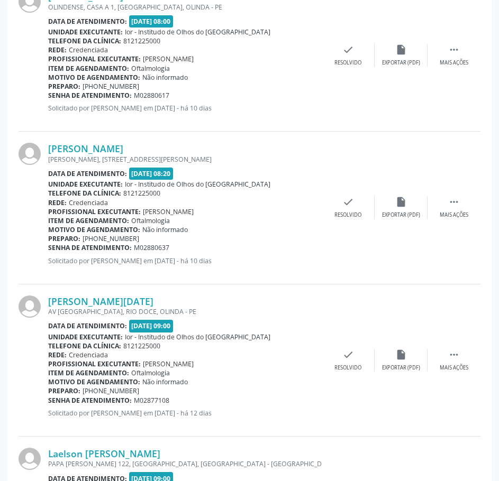
scroll to position [370, 0]
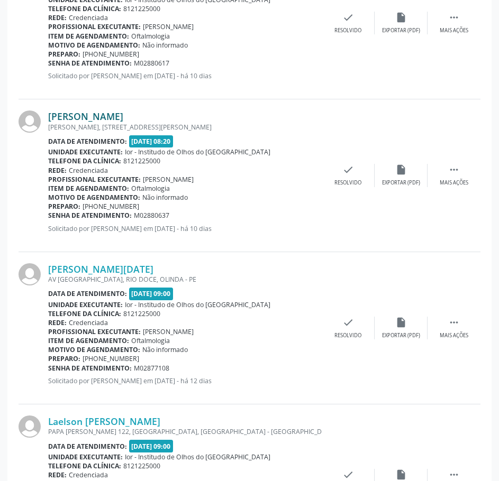
click at [123, 116] on link "[PERSON_NAME]" at bounding box center [85, 116] width 75 height 12
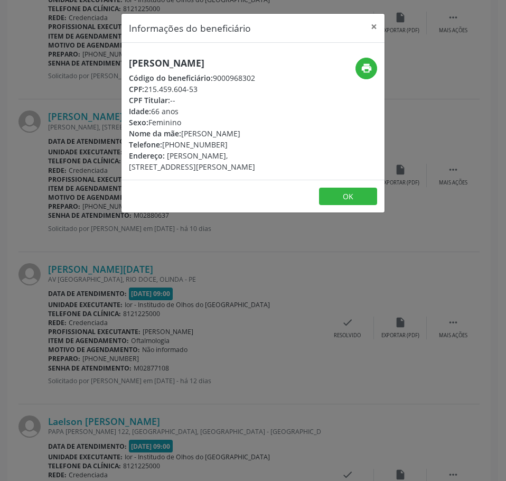
drag, startPoint x: 223, startPoint y: 145, endPoint x: 165, endPoint y: 148, distance: 57.7
click at [165, 148] on div "Telefone: [PHONE_NUMBER]" at bounding box center [209, 144] width 161 height 11
click at [117, 118] on div "Informações do beneficiário × [PERSON_NAME] Código do beneficiário: 9000968302 …" at bounding box center [253, 240] width 506 height 481
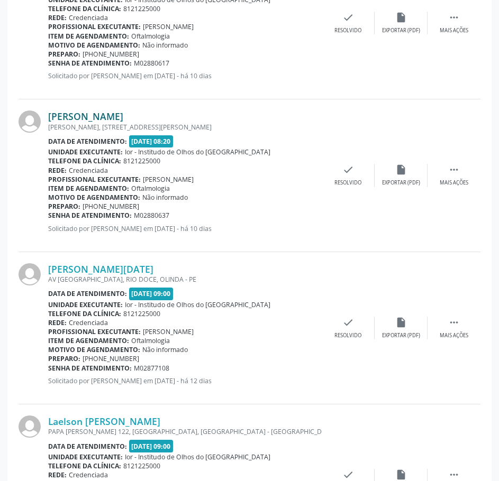
click at [117, 121] on link "[PERSON_NAME]" at bounding box center [85, 116] width 75 height 12
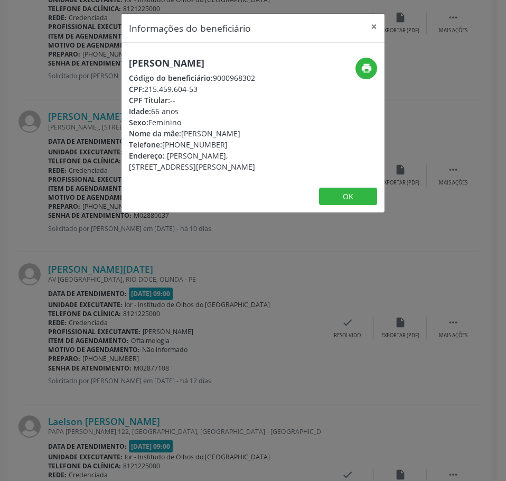
drag, startPoint x: 222, startPoint y: 148, endPoint x: 163, endPoint y: 146, distance: 58.7
click at [163, 146] on div "Telefone: [PHONE_NUMBER]" at bounding box center [209, 144] width 161 height 11
drag, startPoint x: 207, startPoint y: 90, endPoint x: 147, endPoint y: 90, distance: 59.7
click at [147, 90] on div "CPF: 215.459.604-53" at bounding box center [209, 89] width 161 height 11
click at [368, 65] on icon "print" at bounding box center [367, 68] width 12 height 12
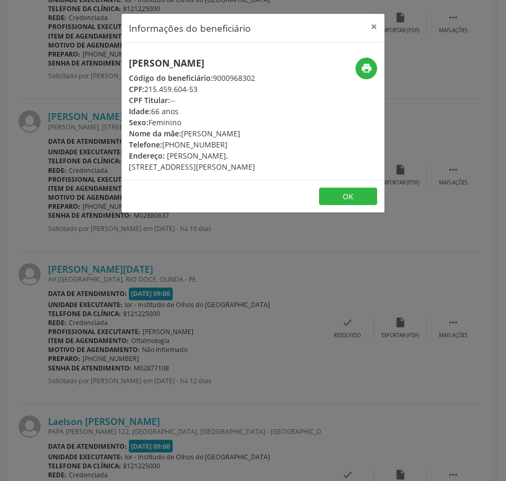
click at [156, 276] on div "Informações do beneficiário × [PERSON_NAME] Código do beneficiário: 9000968302 …" at bounding box center [253, 240] width 506 height 481
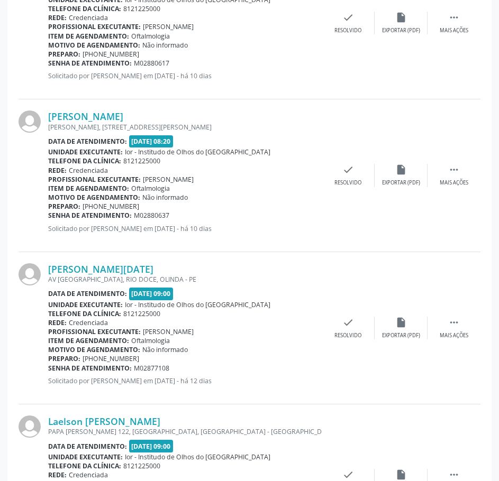
drag, startPoint x: 174, startPoint y: 216, endPoint x: 50, endPoint y: 215, distance: 124.8
click at [50, 215] on div "Senha de atendimento: M02880637" at bounding box center [184, 215] width 273 height 9
drag, startPoint x: 152, startPoint y: 114, endPoint x: 50, endPoint y: 114, distance: 102.6
click at [50, 114] on div "[PERSON_NAME]" at bounding box center [184, 116] width 273 height 12
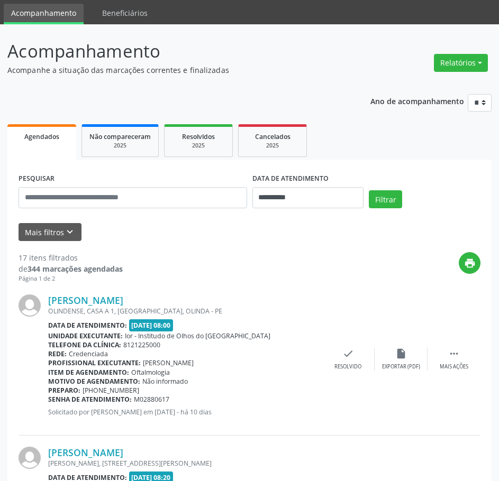
scroll to position [0, 0]
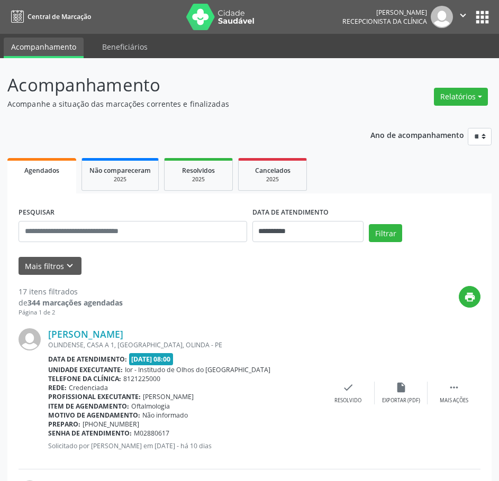
click at [65, 294] on div "17 itens filtrados" at bounding box center [71, 291] width 104 height 11
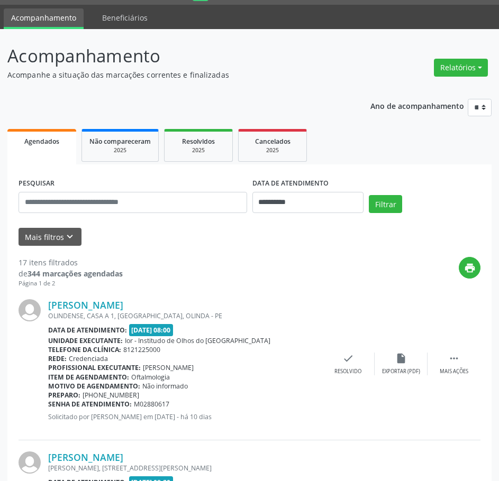
scroll to position [53, 0]
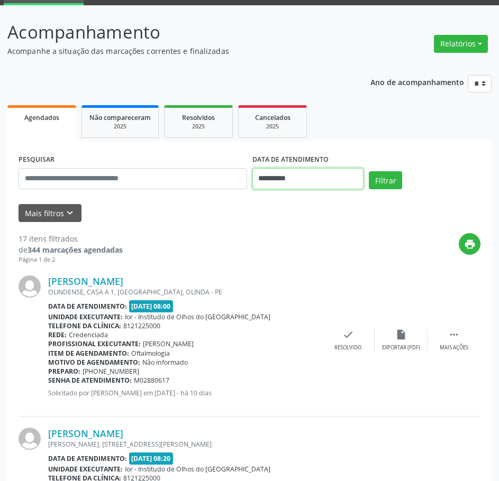
click at [295, 177] on input "**********" at bounding box center [308, 178] width 112 height 21
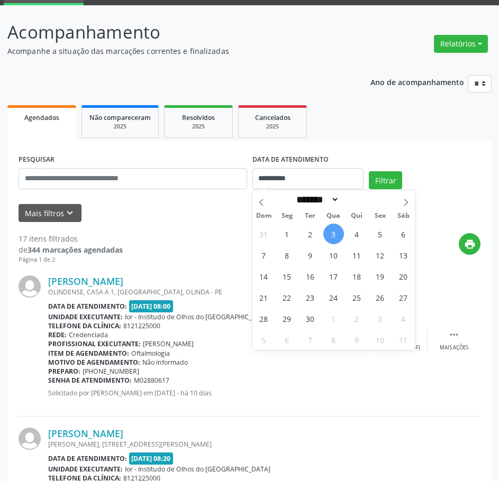
click at [333, 231] on span "3" at bounding box center [333, 234] width 21 height 21
type input "**********"
click at [394, 182] on button "Filtrar" at bounding box center [384, 180] width 33 height 18
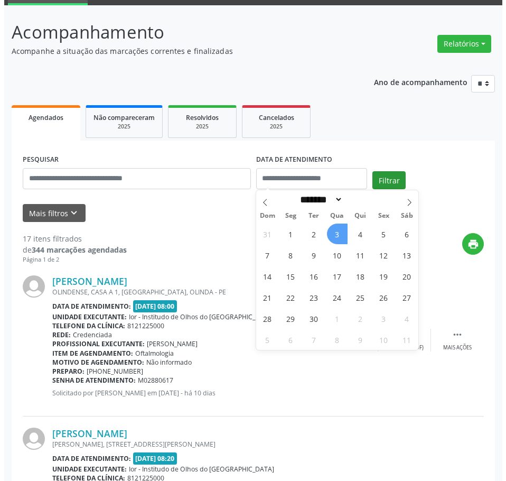
select select "*"
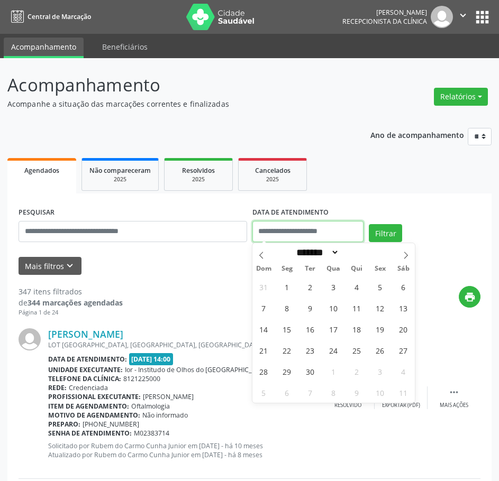
click at [336, 221] on input "text" at bounding box center [308, 231] width 112 height 21
click at [331, 288] on span "3" at bounding box center [333, 286] width 21 height 21
type input "**********"
click at [386, 230] on button "Filtrar" at bounding box center [384, 233] width 33 height 18
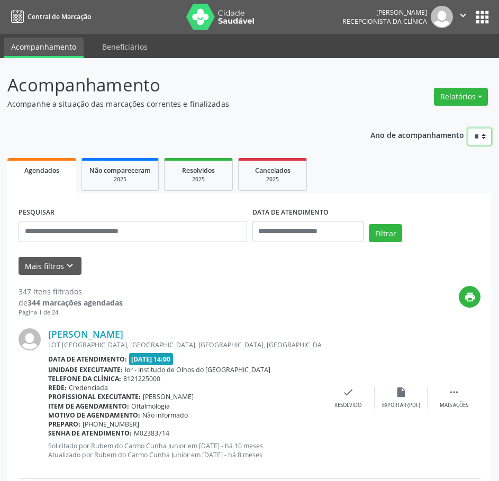
click at [482, 133] on select "**** **** **** **** ****" at bounding box center [479, 137] width 24 height 18
click at [467, 128] on select "**** **** **** **** ****" at bounding box center [479, 137] width 24 height 18
click at [334, 237] on input "text" at bounding box center [308, 231] width 112 height 21
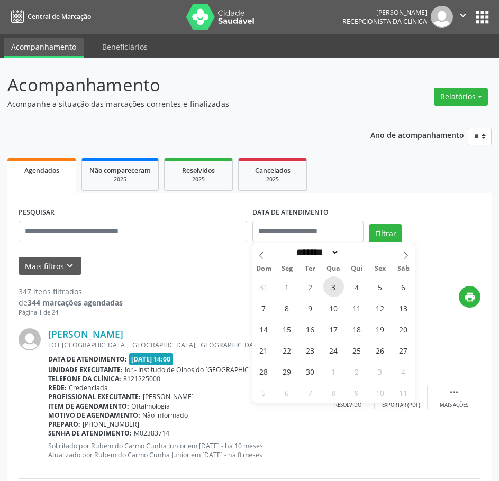
click at [334, 282] on span "3" at bounding box center [333, 286] width 21 height 21
type input "**********"
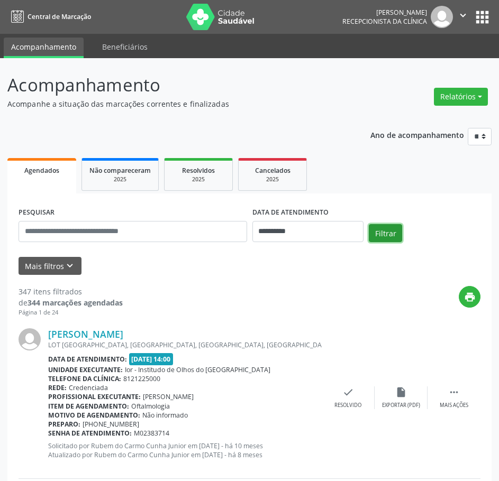
click at [383, 233] on button "Filtrar" at bounding box center [384, 233] width 33 height 18
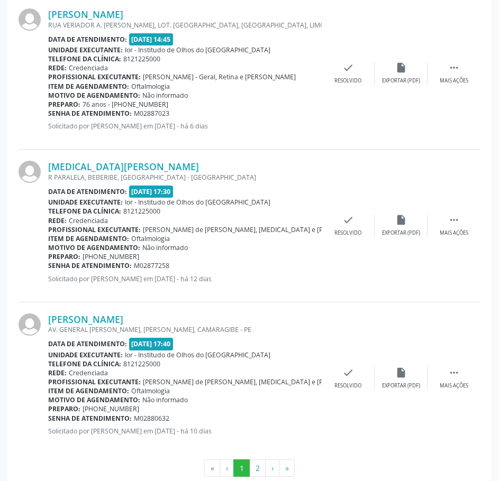
scroll to position [2167, 0]
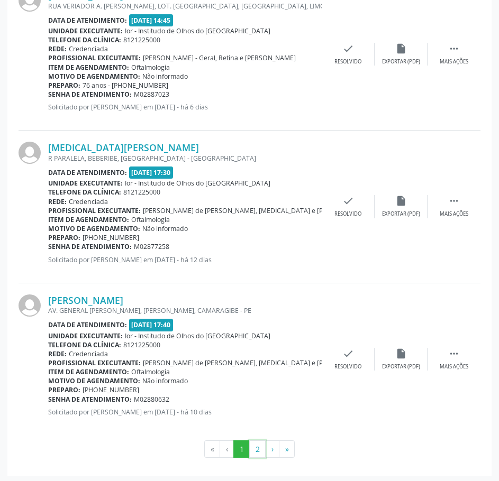
drag, startPoint x: 253, startPoint y: 447, endPoint x: 259, endPoint y: 455, distance: 9.8
click at [255, 449] on button "2" at bounding box center [257, 449] width 16 height 18
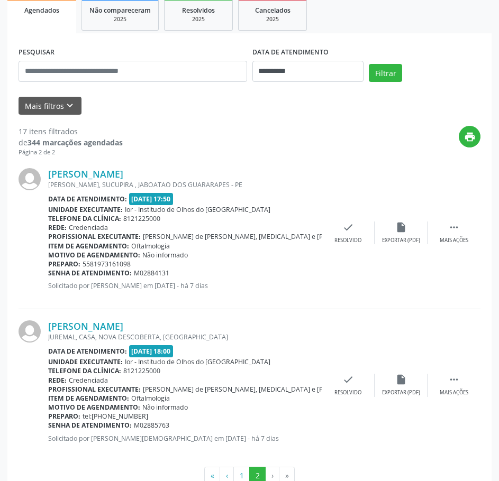
scroll to position [189, 0]
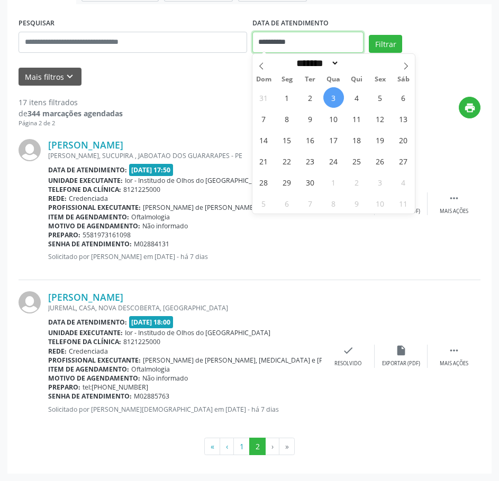
drag, startPoint x: 310, startPoint y: 38, endPoint x: 258, endPoint y: 38, distance: 51.8
click at [258, 38] on input "**********" at bounding box center [308, 42] width 112 height 21
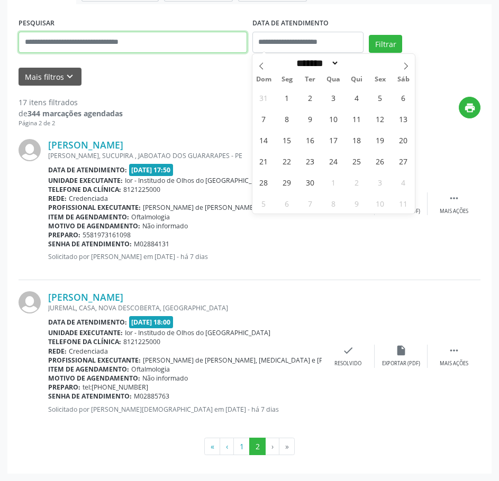
click at [175, 40] on input "text" at bounding box center [133, 42] width 228 height 21
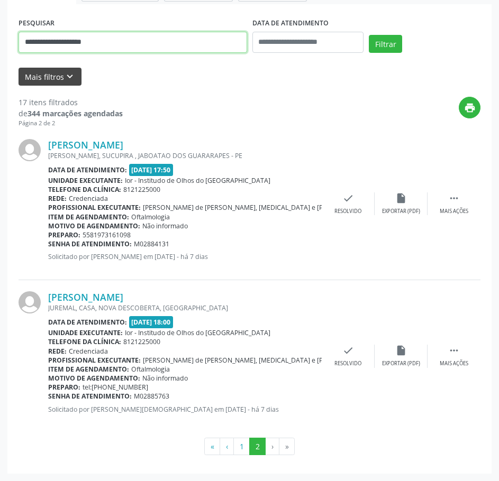
type input "**********"
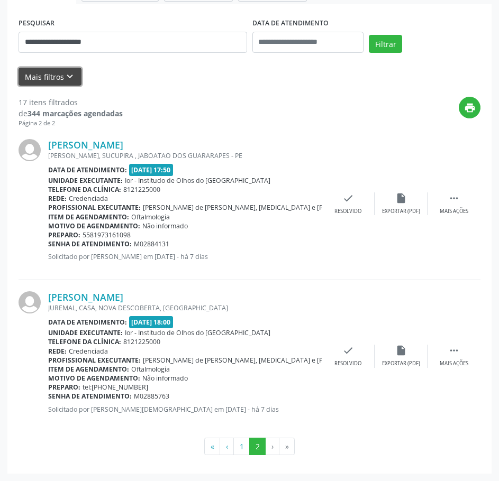
click at [64, 78] on icon "keyboard_arrow_down" at bounding box center [70, 77] width 12 height 12
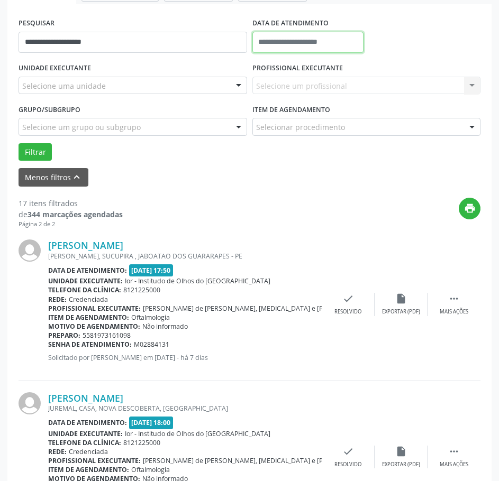
click at [308, 41] on input "text" at bounding box center [308, 42] width 112 height 21
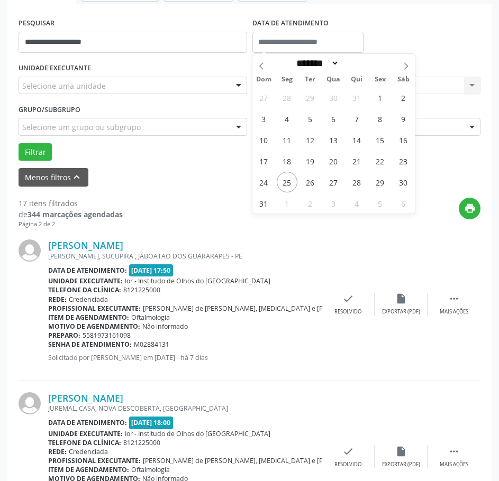
click at [130, 88] on div "Selecione uma unidade" at bounding box center [133, 86] width 228 height 18
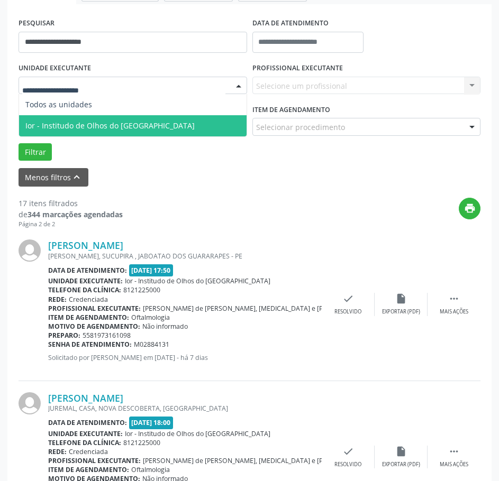
click at [107, 123] on span "Ior - Institudo de Olhos do [GEOGRAPHIC_DATA]" at bounding box center [109, 126] width 169 height 10
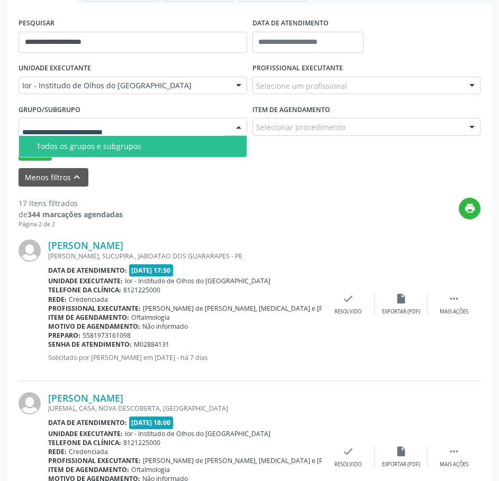
drag, startPoint x: 117, startPoint y: 142, endPoint x: 130, endPoint y: 144, distance: 12.8
click at [117, 142] on div "Todos os grupos e subgrupos" at bounding box center [138, 146] width 204 height 8
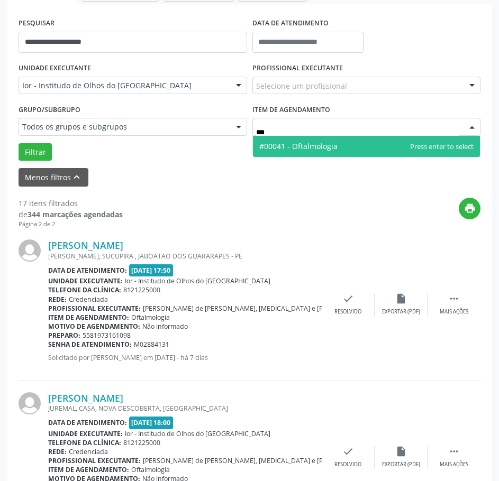
type input "****"
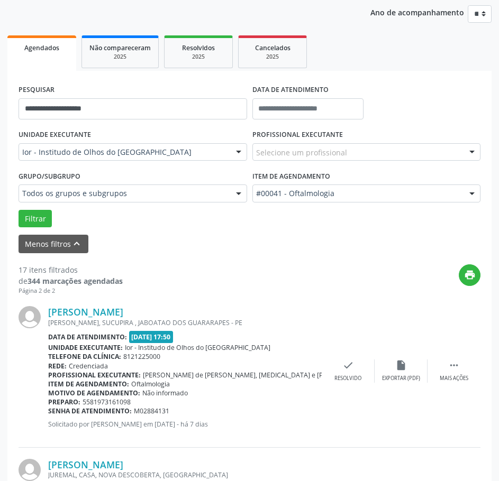
scroll to position [25, 0]
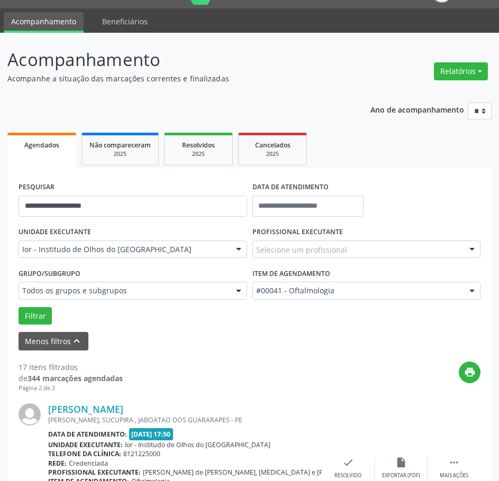
click at [344, 250] on div "Selecione um profissional" at bounding box center [366, 250] width 228 height 18
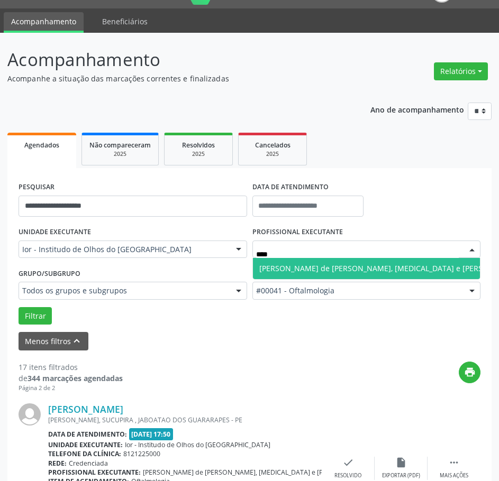
type input "*****"
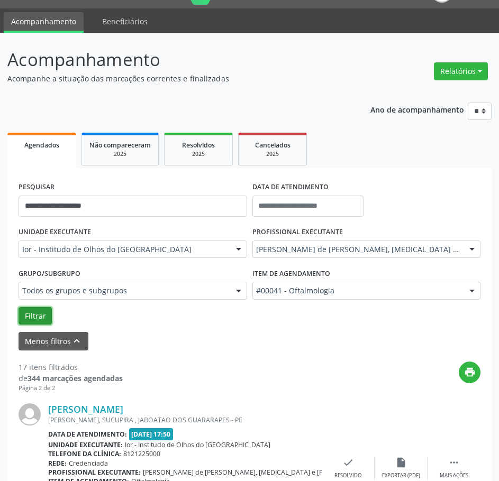
click at [28, 320] on button "Filtrar" at bounding box center [35, 316] width 33 height 18
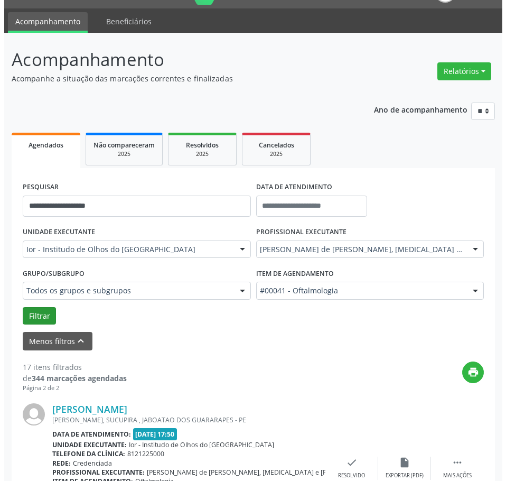
scroll to position [0, 0]
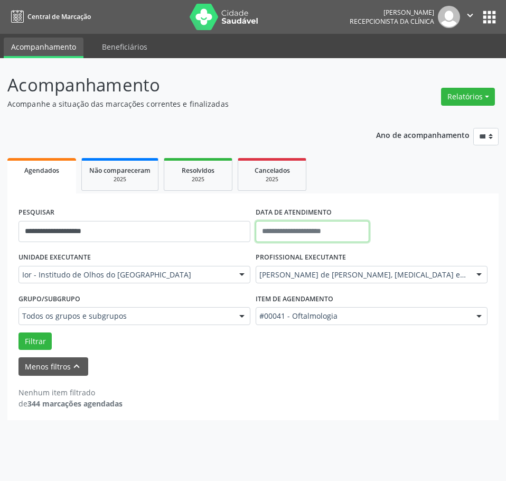
click at [348, 236] on input "text" at bounding box center [313, 231] width 114 height 21
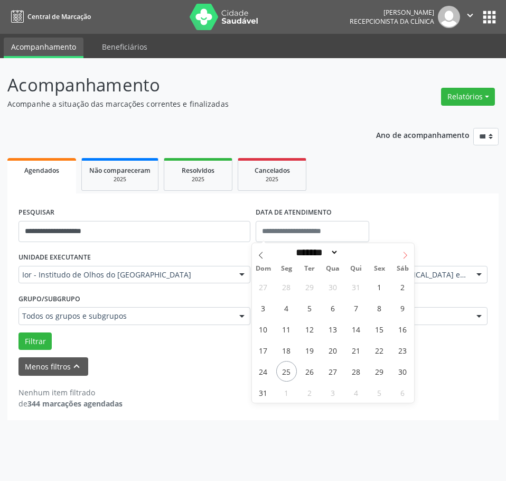
click at [403, 255] on icon at bounding box center [405, 255] width 7 height 7
select select "*"
click at [328, 286] on span "3" at bounding box center [333, 286] width 21 height 21
type input "**********"
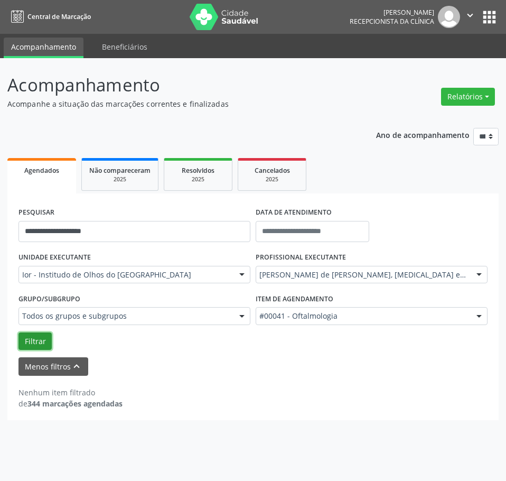
click at [31, 336] on button "Filtrar" at bounding box center [35, 342] width 33 height 18
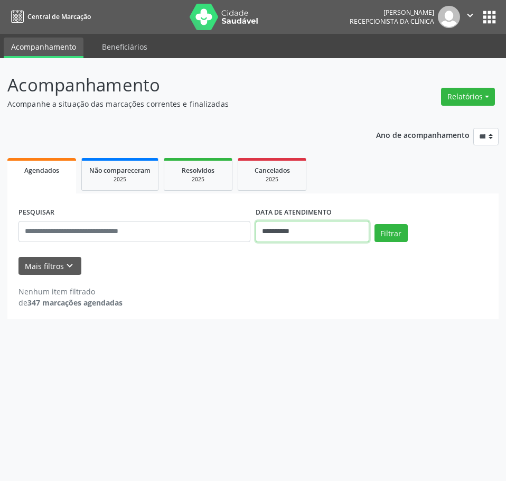
click at [279, 236] on input "**********" at bounding box center [313, 231] width 114 height 21
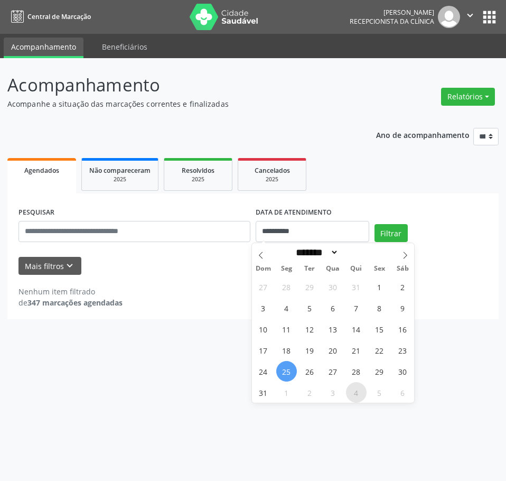
click at [361, 398] on span "4" at bounding box center [356, 392] width 21 height 21
type input "**********"
click at [363, 390] on span "4" at bounding box center [356, 392] width 21 height 21
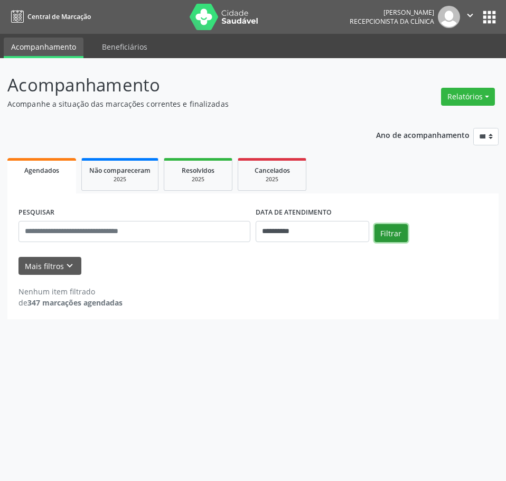
click at [391, 240] on button "Filtrar" at bounding box center [391, 233] width 33 height 18
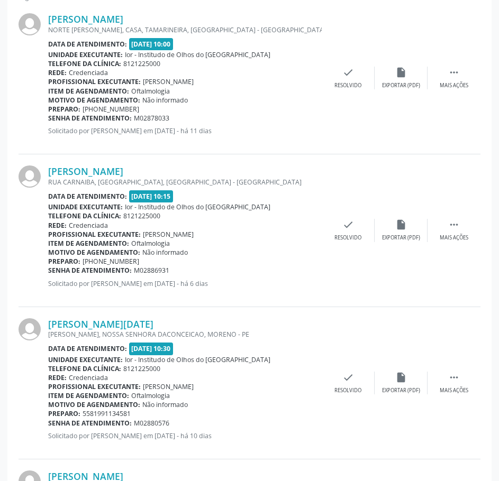
scroll to position [317, 0]
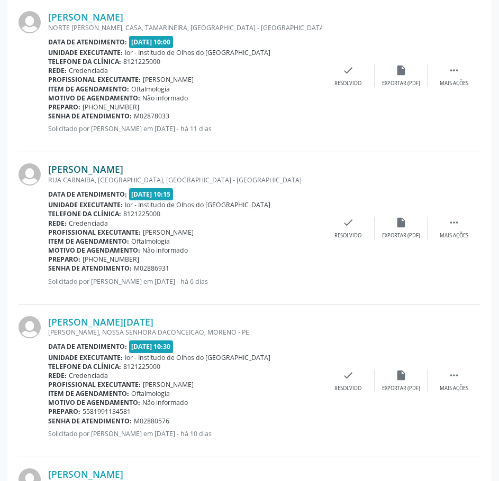
click at [123, 170] on link "Enercia Soares Nascimento" at bounding box center [85, 169] width 75 height 12
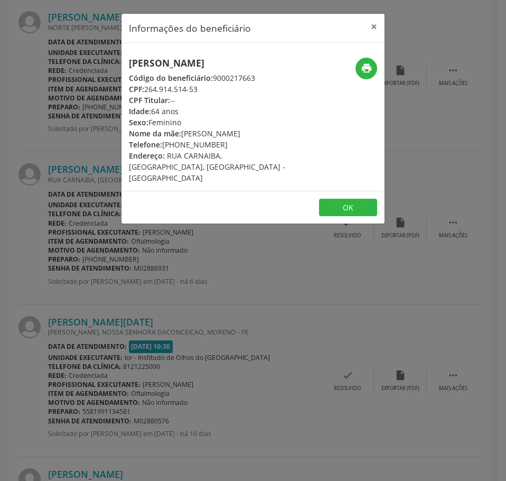
drag, startPoint x: 204, startPoint y: 90, endPoint x: 144, endPoint y: 90, distance: 59.2
click at [144, 90] on div "CPF: 264.914.514-53" at bounding box center [209, 89] width 161 height 11
copy div "264.914.514-53"
click at [99, 165] on div "Informações do beneficiário × Enercia Soares Nascimento Código do beneficiário:…" at bounding box center [253, 240] width 506 height 481
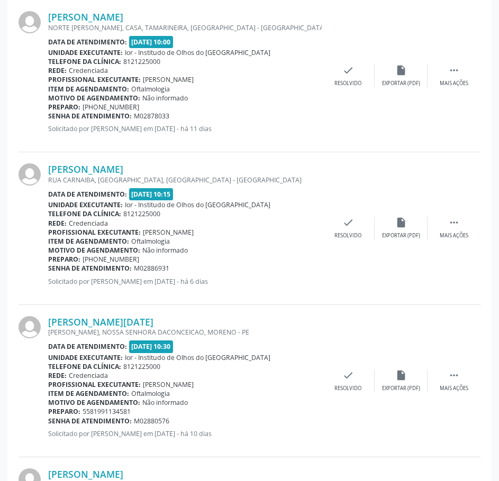
drag, startPoint x: 168, startPoint y: 270, endPoint x: 47, endPoint y: 271, distance: 121.1
click at [47, 271] on div "Enercia Soares Nascimento RUA CARNAIBA, CASA AMARELA, RECIFE - PE Data de atend…" at bounding box center [250, 228] width 462 height 152
copy div "Enercia Soares Nascimento RUA CARNAIBA, CASA AMARELA, RECIFE - PE Data de atend…"
click at [236, 263] on div "Preparo: (81) 99865-7542" at bounding box center [184, 259] width 273 height 9
click at [152, 273] on span "M02886931" at bounding box center [151, 268] width 35 height 9
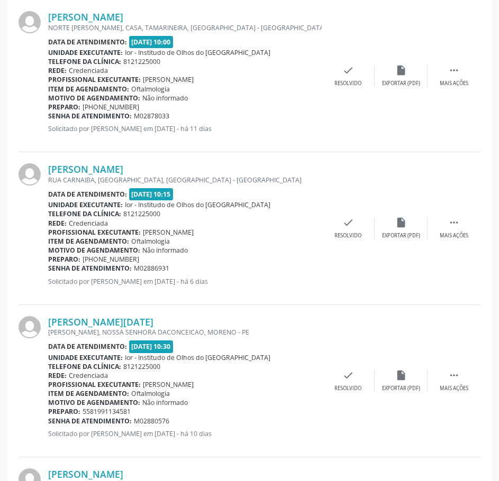
drag, startPoint x: 174, startPoint y: 270, endPoint x: 48, endPoint y: 269, distance: 125.8
click at [48, 269] on div "Senha de atendimento: M02886931" at bounding box center [184, 268] width 273 height 9
copy div "Senha de atendimento: M02886931"
click at [123, 170] on link "Enercia Soares Nascimento" at bounding box center [85, 169] width 75 height 12
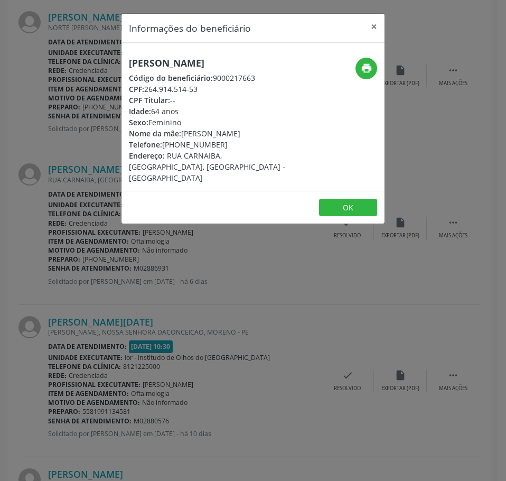
click at [81, 169] on div "Informações do beneficiário × Enercia Soares Nascimento Código do beneficiário:…" at bounding box center [253, 240] width 506 height 481
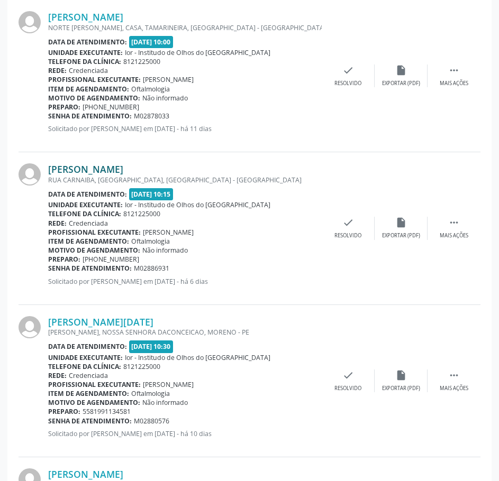
click at [100, 170] on link "Enercia Soares Nascimento" at bounding box center [85, 169] width 75 height 12
click at [106, 170] on link "Enercia Soares Nascimento" at bounding box center [85, 169] width 75 height 12
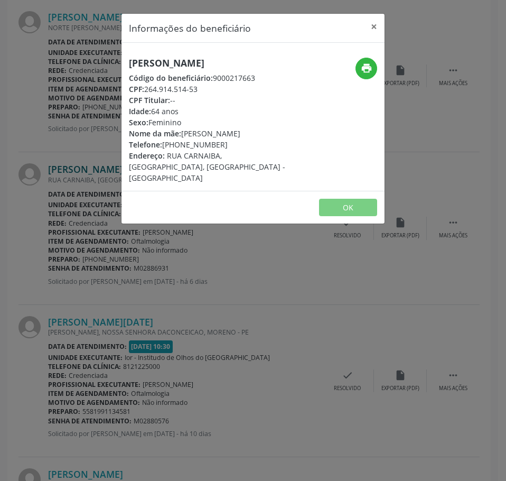
click at [106, 170] on div "Informações do beneficiário × Enercia Soares Nascimento Código do beneficiário:…" at bounding box center [253, 240] width 506 height 481
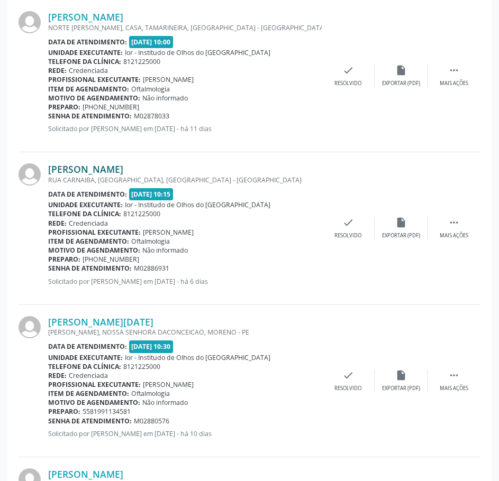
drag, startPoint x: 183, startPoint y: 170, endPoint x: 49, endPoint y: 168, distance: 134.8
click at [49, 168] on div "Enercia Soares Nascimento" at bounding box center [184, 169] width 273 height 12
copy link "Enercia Soares Nascimento"
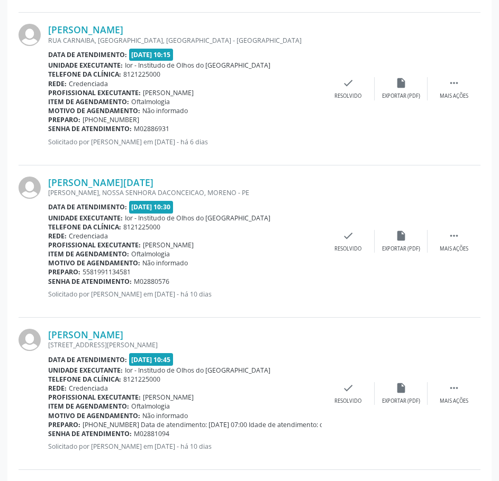
scroll to position [476, 0]
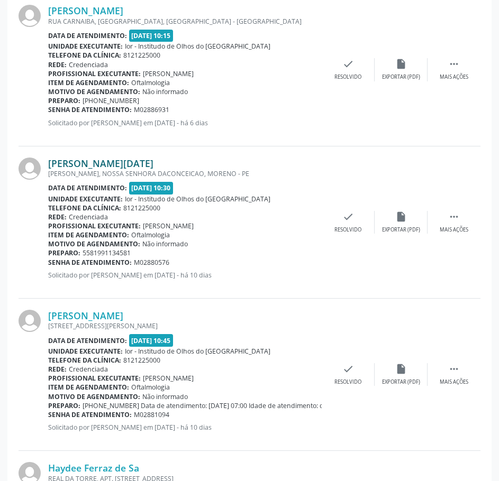
click at [136, 165] on link "Maria Lucia Dugero Marcelino" at bounding box center [100, 164] width 105 height 12
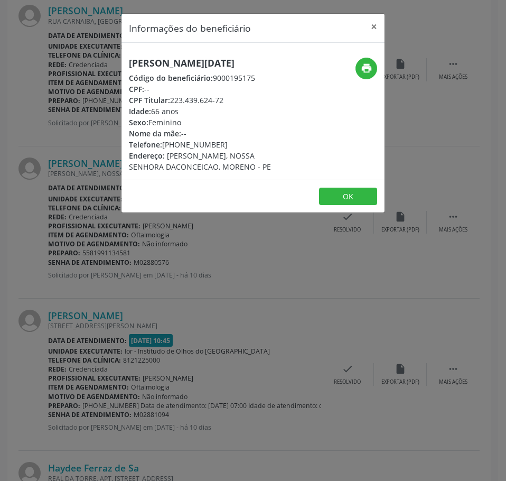
click at [219, 62] on h5 "Maria Lucia Dugero Marcelino" at bounding box center [209, 63] width 161 height 11
copy div "Maria Lucia Dugero Marcelino"
click at [104, 249] on div "Informações do beneficiário × Maria Lucia Dugero Marcelino Código do beneficiár…" at bounding box center [253, 240] width 506 height 481
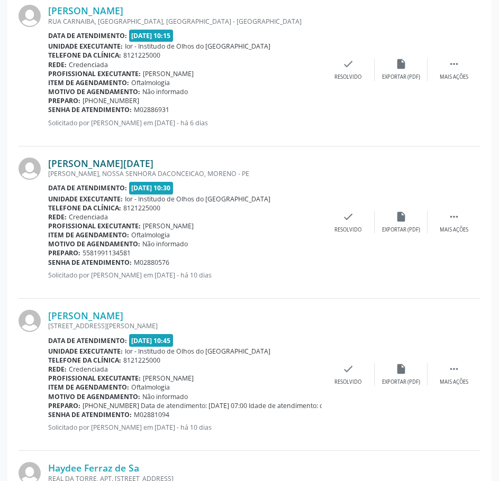
drag, startPoint x: 170, startPoint y: 162, endPoint x: 52, endPoint y: 162, distance: 117.4
click at [52, 162] on div "Maria Lucia Dugero Marcelino" at bounding box center [184, 164] width 273 height 12
copy link "Maria Lucia Dugero Marcelino"
drag, startPoint x: 174, startPoint y: 264, endPoint x: 50, endPoint y: 263, distance: 124.8
click at [50, 263] on div "Senha de atendimento: M02880576" at bounding box center [184, 262] width 273 height 9
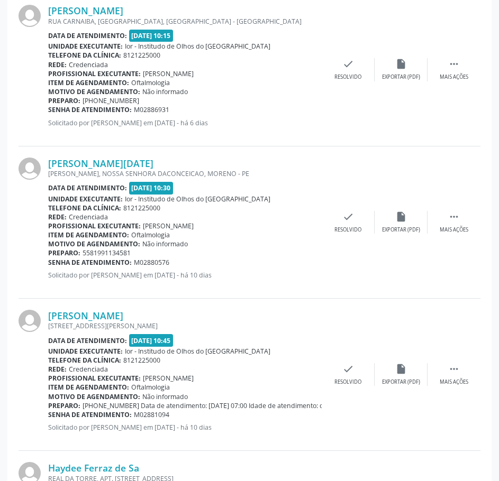
copy div "Senha de atendimento: M02880576"
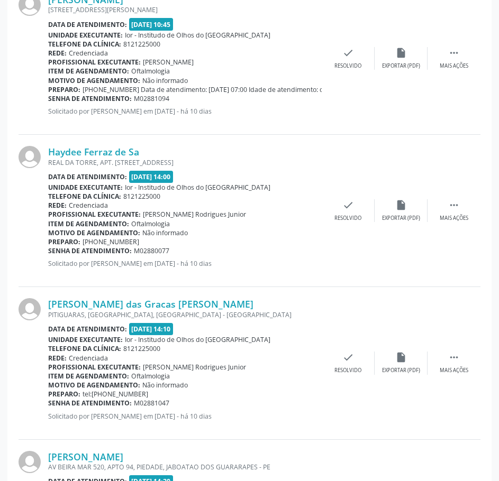
scroll to position [740, 0]
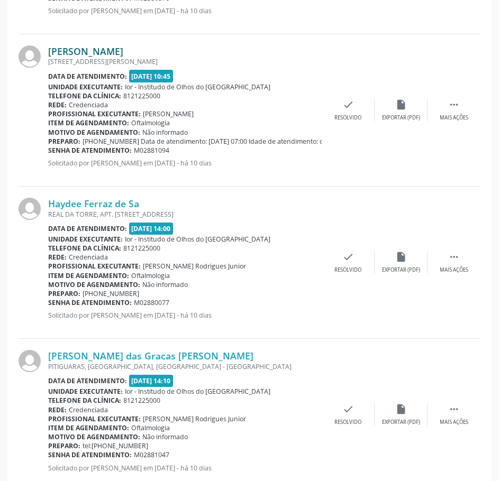
click at [90, 50] on link "Joseval Bartolomeu Pereira dos Santos" at bounding box center [85, 51] width 75 height 12
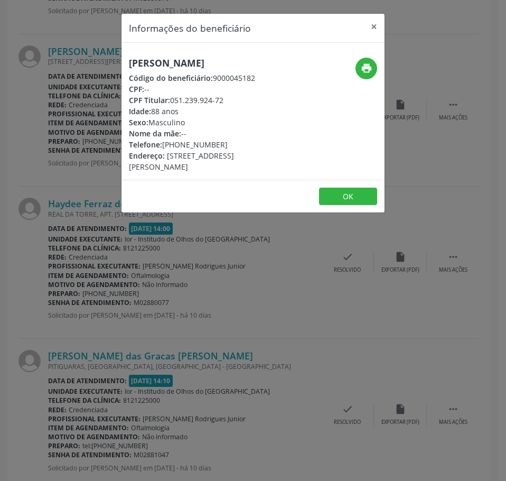
click at [109, 94] on div "Informações do beneficiário × Joseval Bartolomeu Pereira dos Santos Código do b…" at bounding box center [253, 240] width 506 height 481
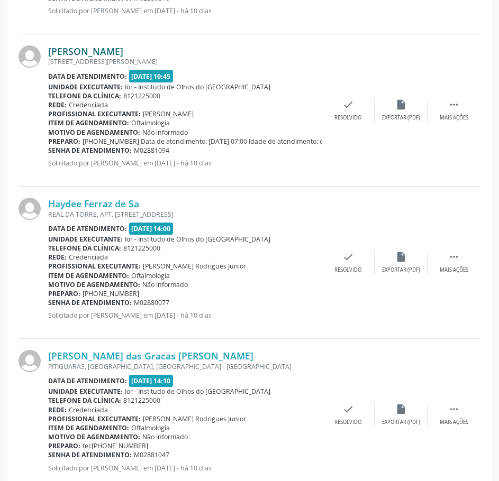
click at [123, 50] on link "Joseval Bartolomeu Pereira dos Santos" at bounding box center [85, 51] width 75 height 12
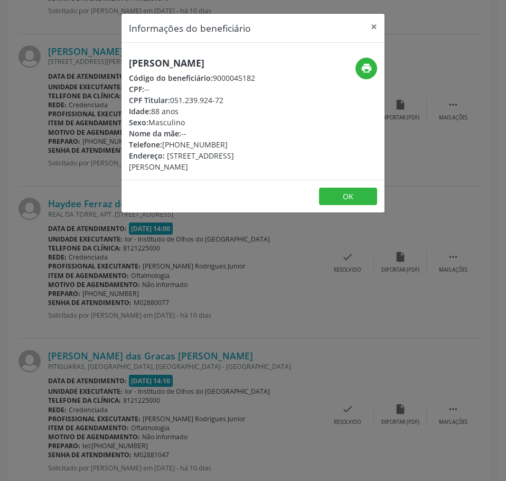
click at [90, 111] on div "Informações do beneficiário × Joseval Bartolomeu Pereira dos Santos Código do b…" at bounding box center [253, 240] width 506 height 481
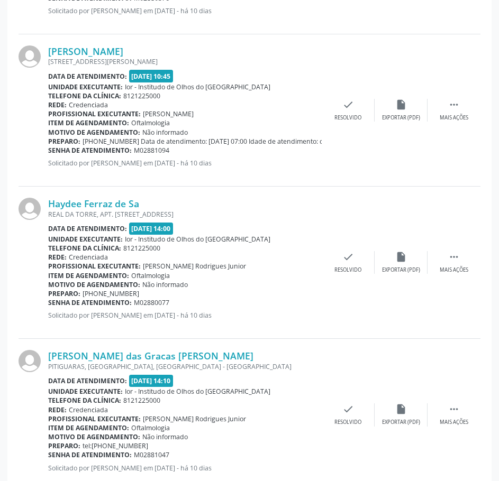
drag, startPoint x: 227, startPoint y: 51, endPoint x: 47, endPoint y: 43, distance: 181.0
click at [47, 43] on div "Joseval Bartolomeu Pereira dos Santos RUA MANOEL AUGUSTO - 62, CENTRO, BOM JARD…" at bounding box center [250, 110] width 462 height 152
drag, startPoint x: 164, startPoint y: 162, endPoint x: 186, endPoint y: 149, distance: 25.4
click at [165, 162] on p "Solicitado por Maria Vanuzia Batista de Andrade em 15/08/2025 - há 10 dias" at bounding box center [184, 163] width 273 height 9
drag, startPoint x: 226, startPoint y: 56, endPoint x: 47, endPoint y: 50, distance: 179.3
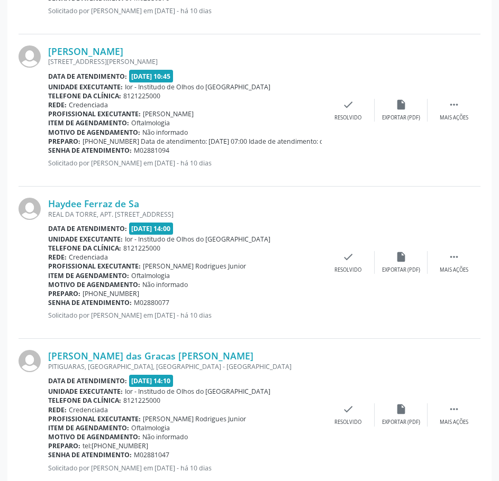
click at [47, 50] on div "Joseval Bartolomeu Pereira dos Santos RUA MANOEL AUGUSTO - 62, CENTRO, BOM JARD…" at bounding box center [250, 110] width 462 height 152
copy div "Joseval Bartolomeu Pereira dos Santos"
click at [123, 51] on link "Joseval Bartolomeu Pereira dos Santos" at bounding box center [85, 51] width 75 height 12
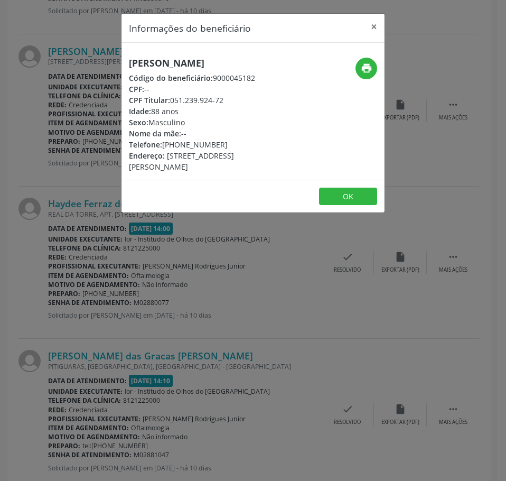
drag, startPoint x: 218, startPoint y: 158, endPoint x: 165, endPoint y: 158, distance: 53.4
click at [165, 150] on div "Telefone: (81) 99983-4611" at bounding box center [209, 144] width 161 height 11
copy div "(81) 99983-4611"
click at [371, 66] on icon "print" at bounding box center [367, 68] width 12 height 12
drag, startPoint x: 244, startPoint y: 271, endPoint x: 228, endPoint y: 251, distance: 25.5
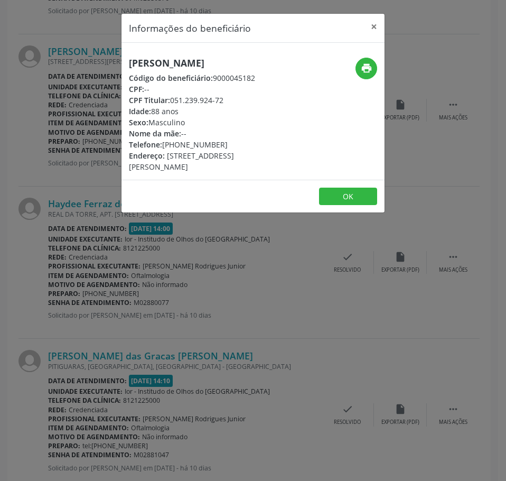
click at [241, 269] on div "Informações do beneficiário × Joseval Bartolomeu Pereira dos Santos Código do b…" at bounding box center [253, 240] width 506 height 481
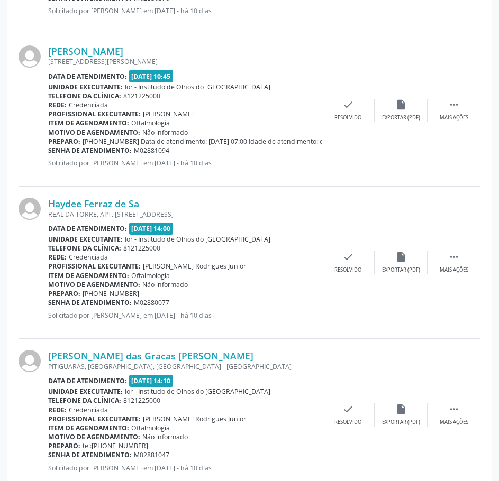
drag, startPoint x: 176, startPoint y: 150, endPoint x: 48, endPoint y: 152, distance: 127.4
click at [48, 152] on div "Senha de atendimento: M02881094" at bounding box center [184, 150] width 273 height 9
copy div "Senha de atendimento: M02881094"
click at [146, 57] on div "RUA MANOEL AUGUSTO - 62, CENTRO, BOM JARDIM - PE" at bounding box center [184, 61] width 273 height 9
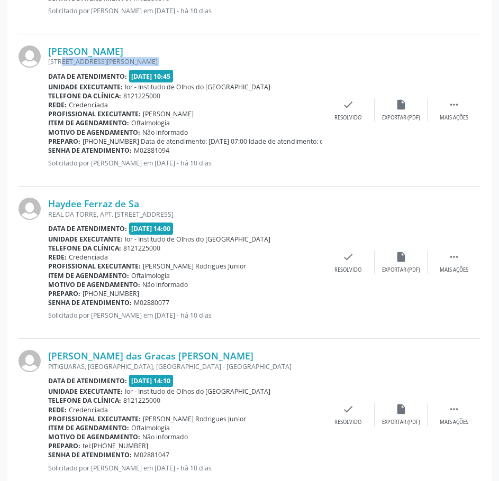
click at [146, 57] on div "RUA MANOEL AUGUSTO - 62, CENTRO, BOM JARDIM - PE" at bounding box center [184, 61] width 273 height 9
click at [123, 49] on link "Joseval Bartolomeu Pereira dos Santos" at bounding box center [85, 51] width 75 height 12
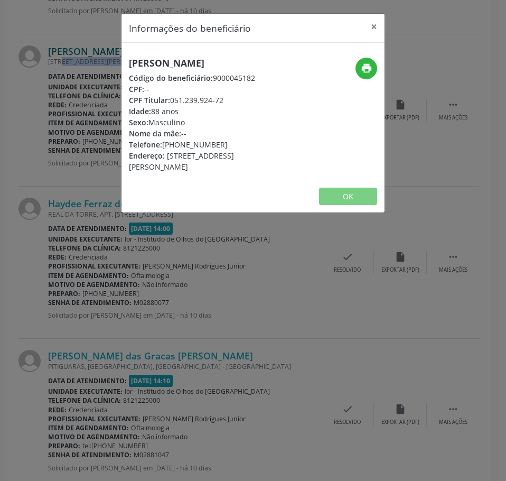
click at [161, 58] on h5 "Joseval Bartolomeu Pereira dos Santos" at bounding box center [209, 63] width 161 height 11
click at [161, 49] on div "Joseval Bartolomeu Pereira dos Santos Código do beneficiário: 9000045182 CPF: -…" at bounding box center [253, 111] width 263 height 137
click at [80, 105] on div "Informações do beneficiário × Joseval Bartolomeu Pereira dos Santos Código do b…" at bounding box center [253, 240] width 506 height 481
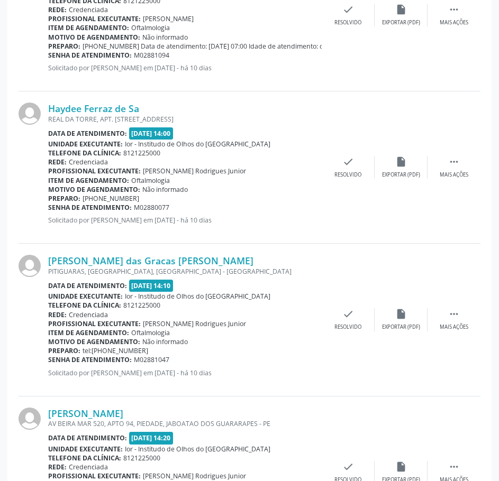
scroll to position [846, 0]
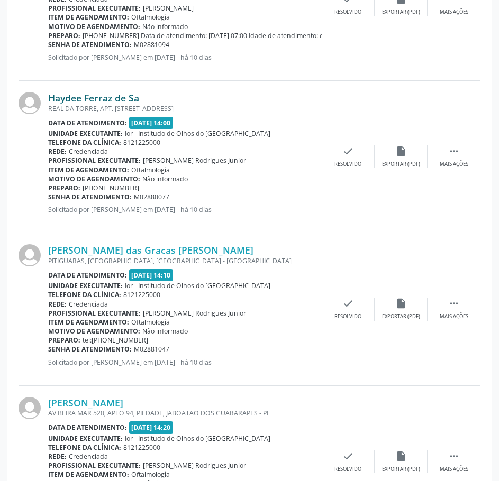
click at [96, 100] on link "Haydee Ferraz de Sa" at bounding box center [93, 98] width 91 height 12
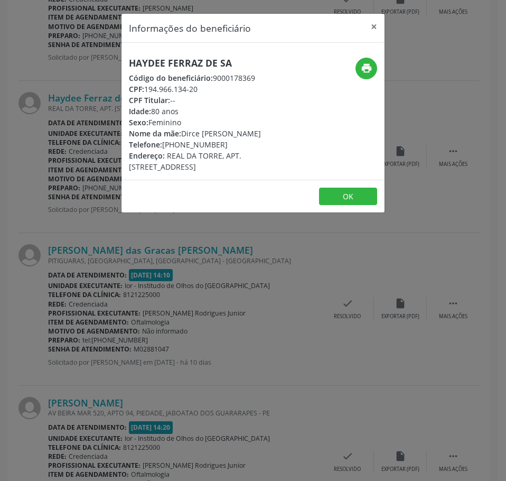
drag, startPoint x: 201, startPoint y: 90, endPoint x: 147, endPoint y: 89, distance: 53.9
click at [147, 89] on div "CPF: 194.966.134-20" at bounding box center [209, 89] width 161 height 11
drag, startPoint x: 245, startPoint y: 60, endPoint x: 124, endPoint y: 61, distance: 121.1
click at [124, 61] on div "Haydee Ferraz de Sa Código do beneficiário: 9000178369 CPF: 194.966.134-20 CPF …" at bounding box center [210, 115] width 176 height 115
drag, startPoint x: 125, startPoint y: 298, endPoint x: 129, endPoint y: 288, distance: 10.9
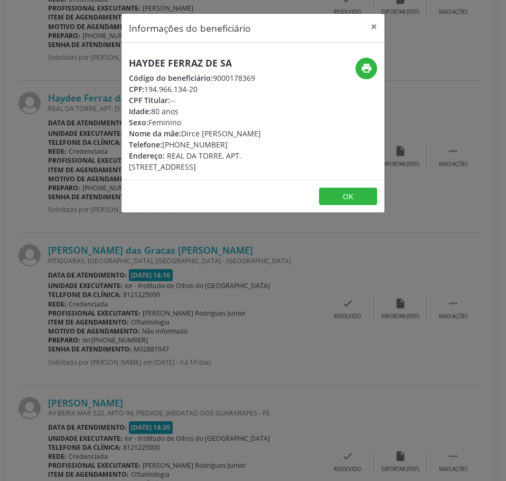
click at [125, 295] on div "Informações do beneficiário × Haydee Ferraz de Sa Código do beneficiário: 90001…" at bounding box center [253, 240] width 506 height 481
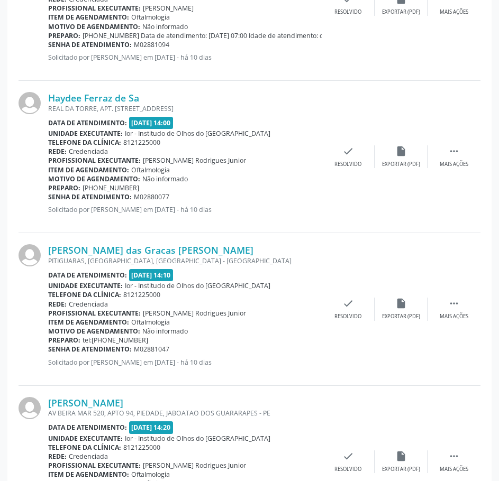
drag, startPoint x: 172, startPoint y: 197, endPoint x: 47, endPoint y: 198, distance: 125.8
click at [48, 198] on div "Haydee Ferraz de Sa REAL DA TORRE, APT. 703 A, TORRE, RECIFE - PE Data de atend…" at bounding box center [250, 157] width 462 height 152
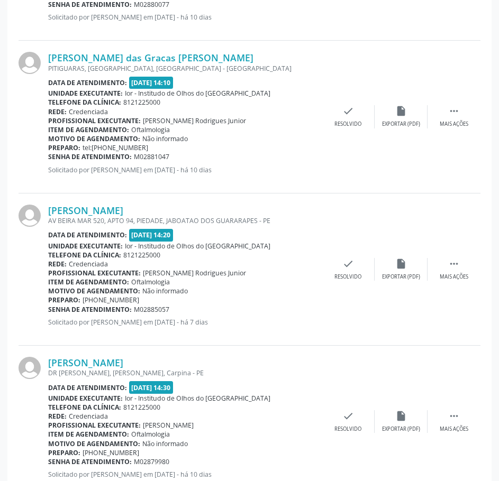
scroll to position [1057, 0]
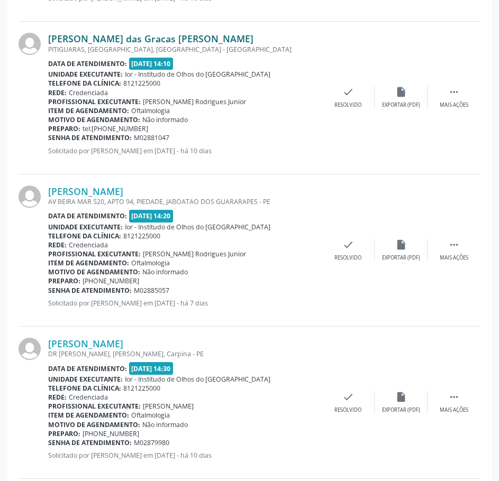
click at [129, 39] on link "Maria das Gracas Tavares de Carvalho" at bounding box center [150, 39] width 205 height 12
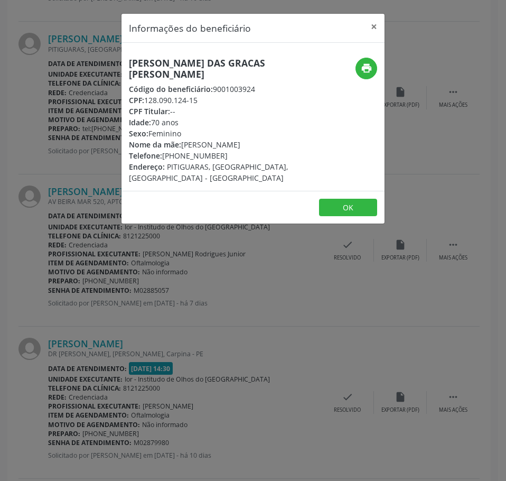
drag, startPoint x: 201, startPoint y: 99, endPoint x: 145, endPoint y: 95, distance: 56.7
click at [145, 95] on div "CPF: 128.090.124-15" at bounding box center [209, 100] width 161 height 11
click at [82, 144] on div "Informações do beneficiário × Maria das Gracas Tavares de Carvalho Código do be…" at bounding box center [253, 240] width 506 height 481
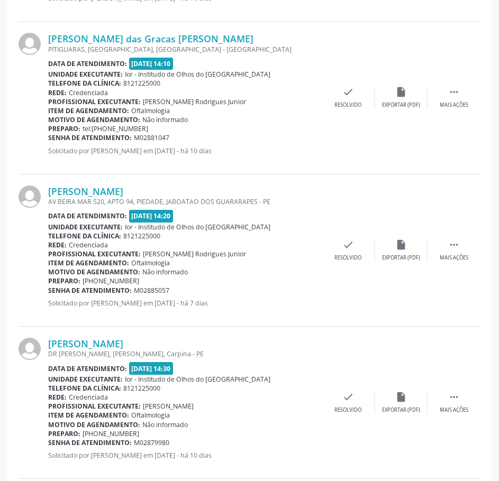
drag, startPoint x: 173, startPoint y: 139, endPoint x: 48, endPoint y: 138, distance: 125.3
click at [48, 138] on div "Senha de atendimento: M02881047" at bounding box center [184, 137] width 273 height 9
click at [179, 38] on link "Maria das Gracas Tavares de Carvalho" at bounding box center [150, 39] width 205 height 12
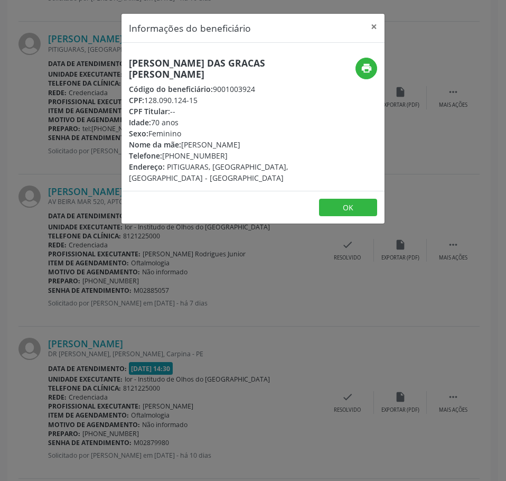
drag, startPoint x: 196, startPoint y: 77, endPoint x: 125, endPoint y: 55, distance: 74.1
click at [125, 55] on div "Maria das Gracas Tavares de Carvalho Código do beneficiário: 9001003924 CPF: 12…" at bounding box center [253, 117] width 263 height 148
click at [100, 286] on div "Informações do beneficiário × Maria das Gracas Tavares de Carvalho Código do be…" at bounding box center [253, 240] width 506 height 481
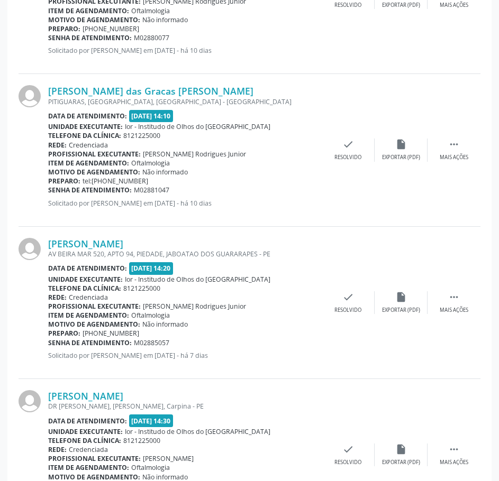
scroll to position [1004, 0]
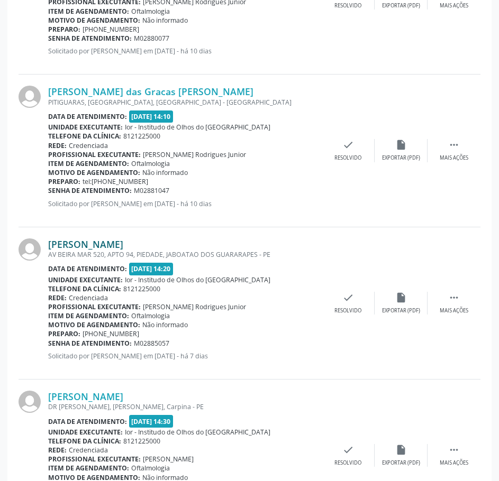
click at [123, 245] on link "Cremilda Aquino de Matos" at bounding box center [85, 244] width 75 height 12
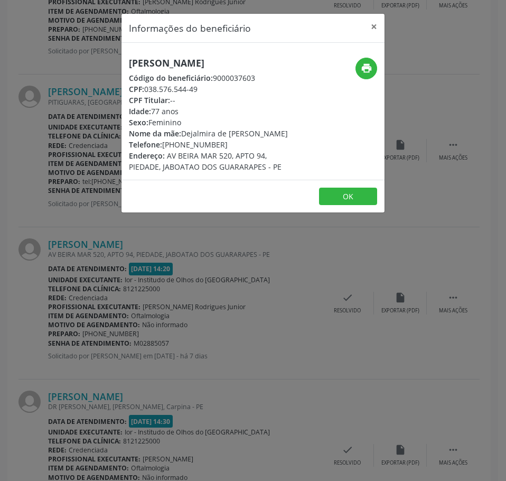
drag, startPoint x: 212, startPoint y: 90, endPoint x: 147, endPoint y: 88, distance: 64.5
click at [147, 88] on div "CPF: 038.576.544-49" at bounding box center [209, 89] width 161 height 11
click at [134, 261] on div "Informações do beneficiário × Cremilda Aquino de Matos Código do beneficiário: …" at bounding box center [253, 240] width 506 height 481
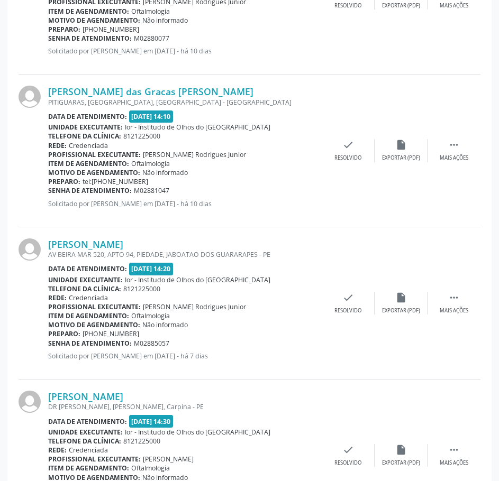
drag, startPoint x: 176, startPoint y: 344, endPoint x: 49, endPoint y: 344, distance: 126.9
click at [49, 344] on div "Senha de atendimento: M02885057" at bounding box center [184, 343] width 273 height 9
click at [123, 241] on link "Cremilda Aquino de Matos" at bounding box center [85, 244] width 75 height 12
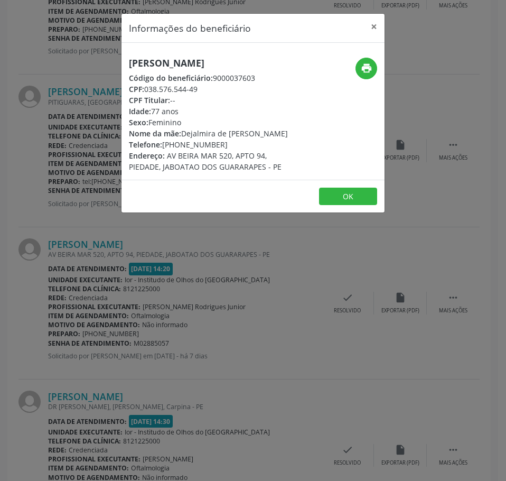
click at [165, 58] on h5 "Cremilda Aquino de Matos" at bounding box center [209, 63] width 161 height 11
click at [184, 287] on div "Informações do beneficiário × Cremilda Aquino de Matos Código do beneficiário: …" at bounding box center [253, 240] width 506 height 481
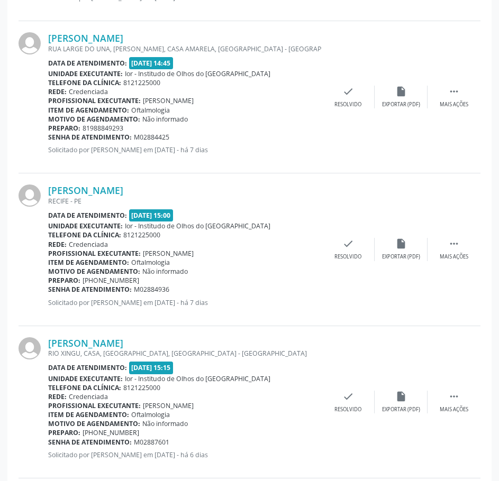
scroll to position [1533, 0]
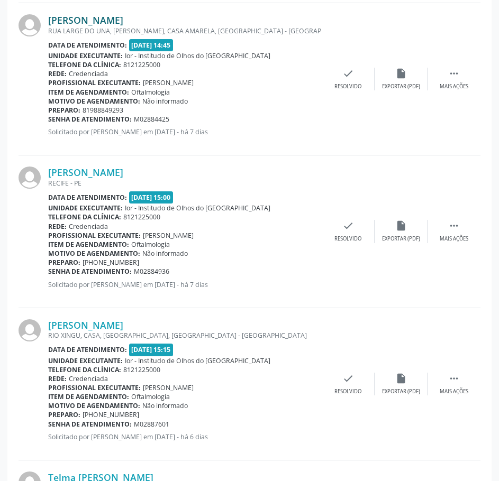
click at [123, 17] on link "Ricardo Sergio dos Santos" at bounding box center [85, 20] width 75 height 12
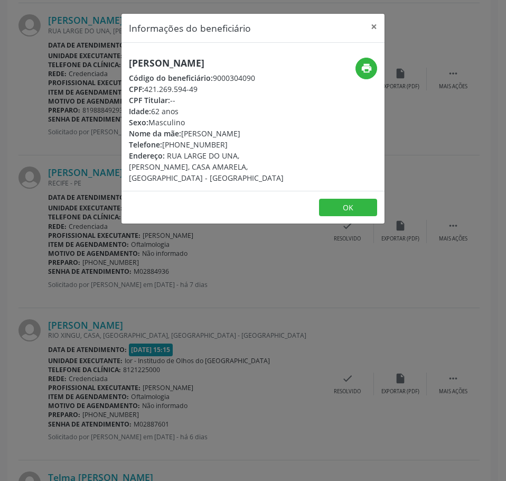
click at [186, 62] on h5 "Ricardo Sergio dos Santos" at bounding box center [209, 63] width 161 height 11
click at [187, 62] on h5 "Ricardo Sergio dos Santos" at bounding box center [209, 63] width 161 height 11
drag, startPoint x: 202, startPoint y: 88, endPoint x: 146, endPoint y: 93, distance: 55.7
click at [146, 93] on div "CPF: 421.269.594-49" at bounding box center [209, 89] width 161 height 11
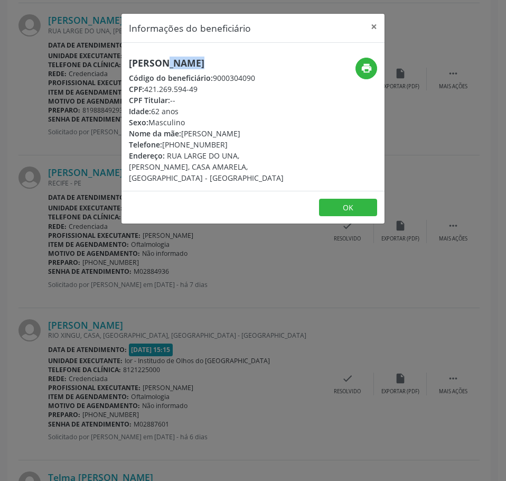
drag, startPoint x: 224, startPoint y: 143, endPoint x: 162, endPoint y: 144, distance: 62.4
click at [162, 144] on div "Telefone: (81) 99418-6673" at bounding box center [209, 144] width 161 height 11
click at [245, 288] on div "Informações do beneficiário × Ricardo Sergio dos Santos Código do beneficiário:…" at bounding box center [253, 240] width 506 height 481
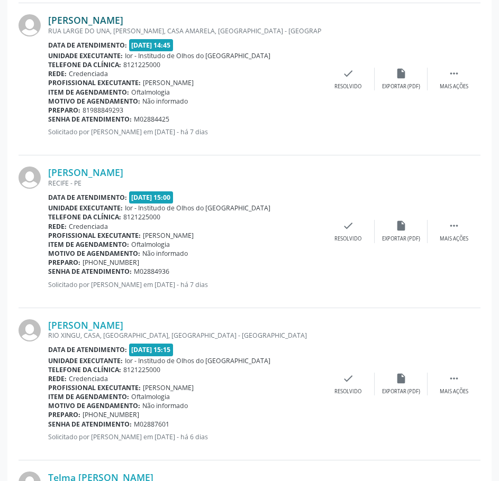
click at [123, 21] on link "Ricardo Sergio dos Santos" at bounding box center [85, 20] width 75 height 12
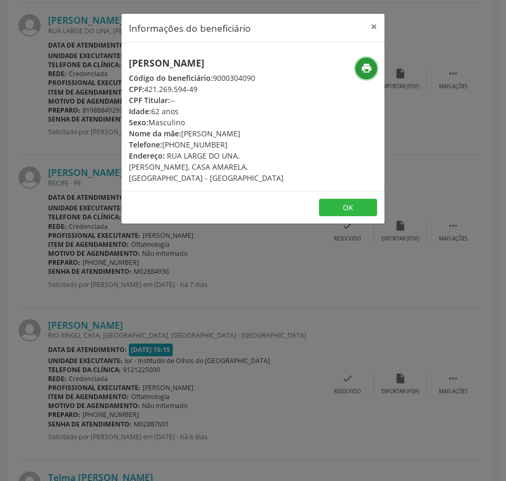
click at [364, 71] on icon "print" at bounding box center [367, 68] width 12 height 12
click at [83, 176] on div "Informações do beneficiário × Ricardo Sergio dos Santos Código do beneficiário:…" at bounding box center [253, 240] width 506 height 481
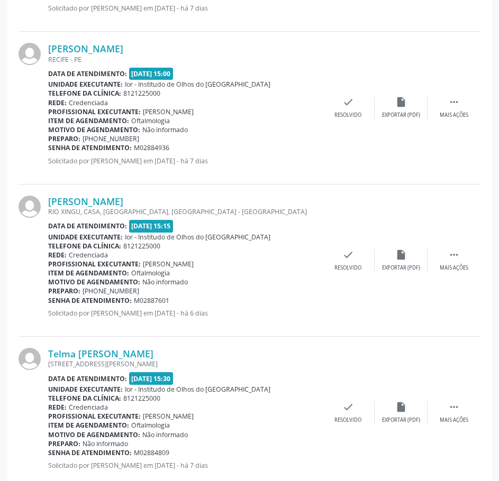
scroll to position [1683, 0]
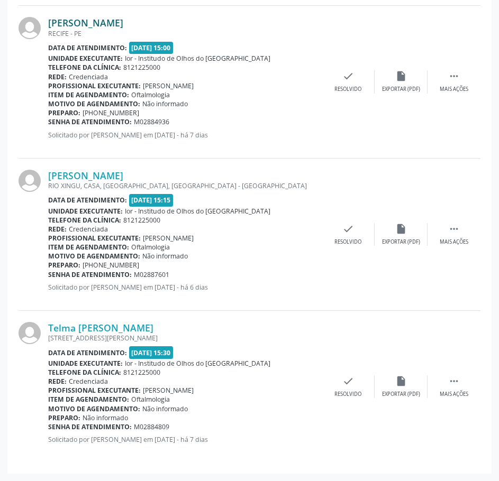
click at [123, 26] on link "Jaci Gomes da Costa Rocha" at bounding box center [85, 23] width 75 height 12
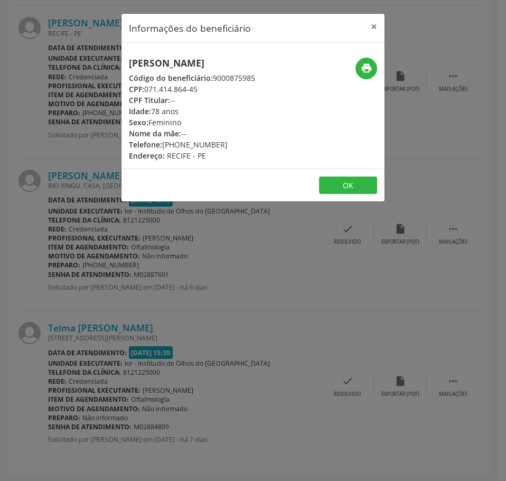
click at [101, 189] on div "Informações do beneficiário × Jaci Gomes da Costa Rocha Código do beneficiário:…" at bounding box center [253, 240] width 506 height 481
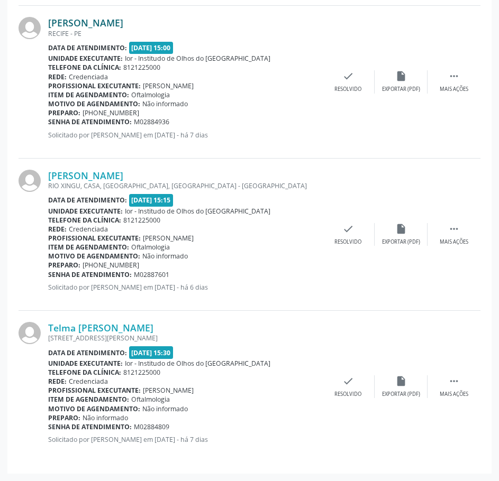
click at [90, 20] on link "Jaci Gomes da Costa Rocha" at bounding box center [85, 23] width 75 height 12
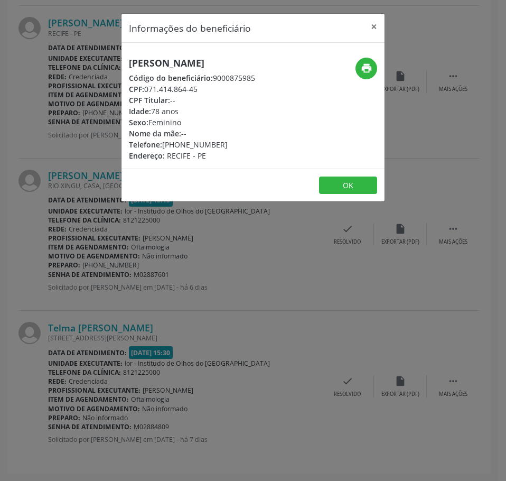
drag, startPoint x: 204, startPoint y: 93, endPoint x: 146, endPoint y: 91, distance: 57.6
click at [146, 91] on div "CPF: 071.414.864-45" at bounding box center [192, 89] width 126 height 11
click at [51, 301] on div "Informações do beneficiário × Jaci Gomes da Costa Rocha Código do beneficiário:…" at bounding box center [253, 240] width 506 height 481
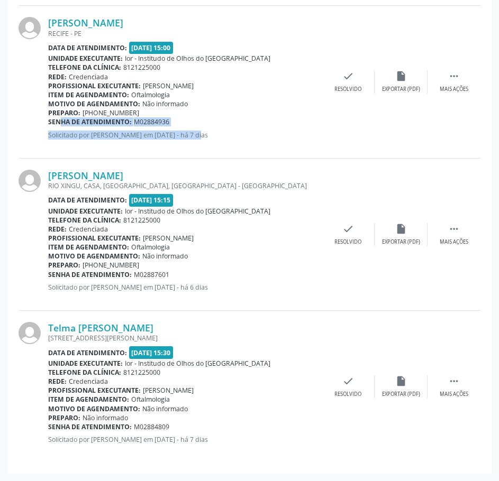
drag, startPoint x: 180, startPoint y: 127, endPoint x: 53, endPoint y: 120, distance: 126.5
click at [50, 119] on div "Jaci Gomes da Costa Rocha RECIFE - PE Data de atendimento: 04/09/2025 - 15:00 U…" at bounding box center [184, 82] width 273 height 130
drag, startPoint x: 116, startPoint y: 128, endPoint x: 122, endPoint y: 127, distance: 5.9
click at [117, 128] on div "Jaci Gomes da Costa Rocha RECIFE - PE Data de atendimento: 04/09/2025 - 15:00 U…" at bounding box center [184, 82] width 273 height 130
click at [182, 117] on div "Jaci Gomes da Costa Rocha RECIFE - PE Data de atendimento: 04/09/2025 - 15:00 U…" at bounding box center [184, 82] width 273 height 130
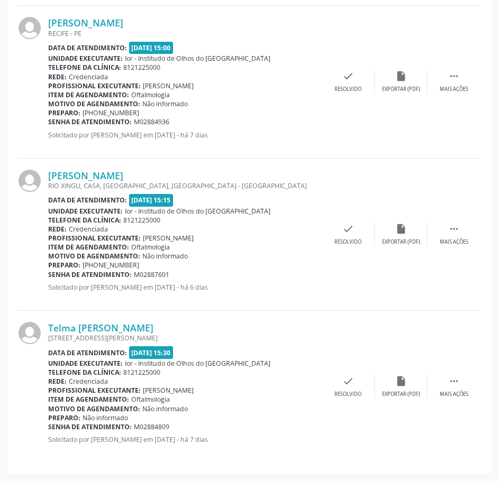
drag, startPoint x: 170, startPoint y: 22, endPoint x: 34, endPoint y: 25, distance: 135.4
click at [34, 24] on div "Jaci Gomes da Costa Rocha RECIFE - PE Data de atendimento: 04/09/2025 - 15:00 U…" at bounding box center [250, 82] width 462 height 152
click at [110, 177] on link "Moises Gomes Macedo" at bounding box center [85, 176] width 75 height 12
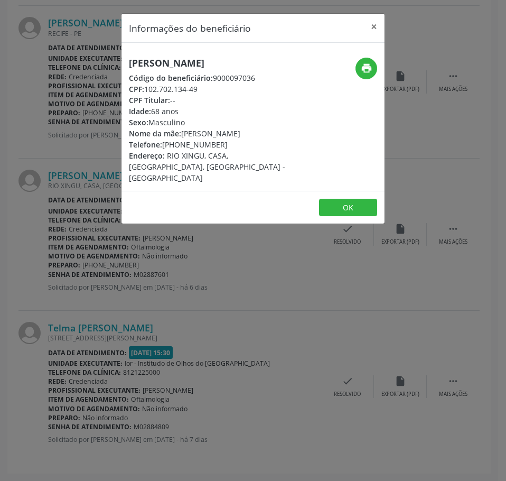
drag, startPoint x: 188, startPoint y: 88, endPoint x: 145, endPoint y: 87, distance: 42.3
click at [145, 87] on div "CPF: 102.702.134-49" at bounding box center [209, 89] width 161 height 11
click at [73, 211] on div "Informações do beneficiário × Moises Gomes Macedo Código do beneficiário: 90000…" at bounding box center [253, 240] width 506 height 481
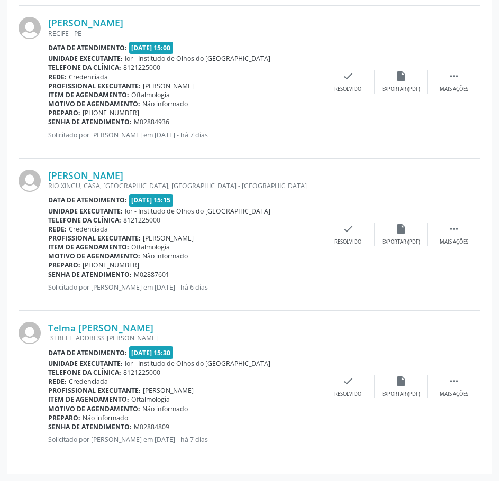
drag, startPoint x: 170, startPoint y: 272, endPoint x: 49, endPoint y: 276, distance: 121.7
click at [49, 276] on div "Senha de atendimento: M02887601" at bounding box center [184, 274] width 273 height 9
click at [91, 176] on link "Moises Gomes Macedo" at bounding box center [85, 176] width 75 height 12
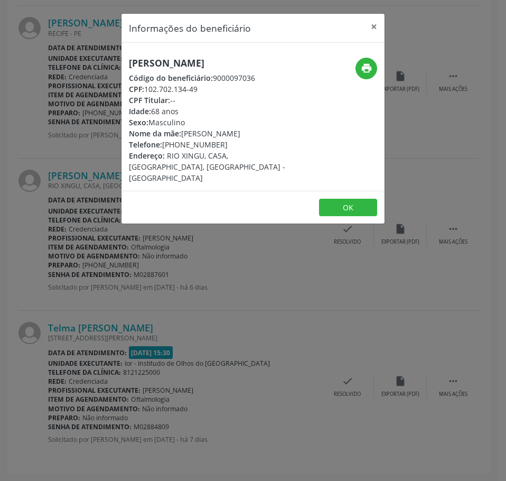
click at [177, 64] on h5 "Moises Gomes Macedo" at bounding box center [209, 63] width 161 height 11
click at [203, 299] on div "Informações do beneficiário × Moises Gomes Macedo Código do beneficiário: 90000…" at bounding box center [253, 240] width 506 height 481
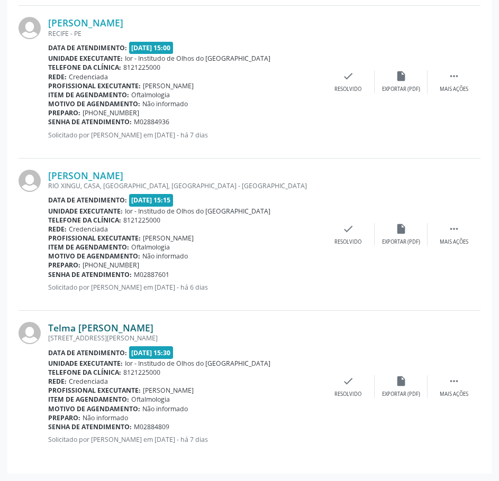
click at [105, 327] on link "Telma Maria Santana Macambira" at bounding box center [100, 328] width 105 height 12
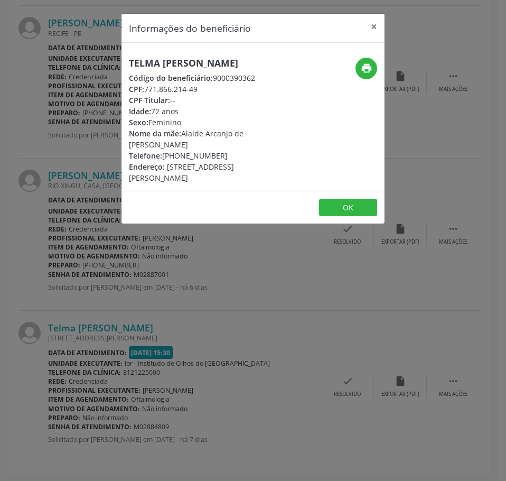
drag, startPoint x: 205, startPoint y: 97, endPoint x: 146, endPoint y: 101, distance: 58.8
click at [146, 95] on div "CPF: 771.866.214-49" at bounding box center [209, 89] width 161 height 11
drag, startPoint x: 155, startPoint y: 318, endPoint x: 197, endPoint y: 421, distance: 111.7
click at [158, 326] on div "Informações do beneficiário × Telma Maria Santana Macambira Código do beneficiá…" at bounding box center [253, 240] width 506 height 481
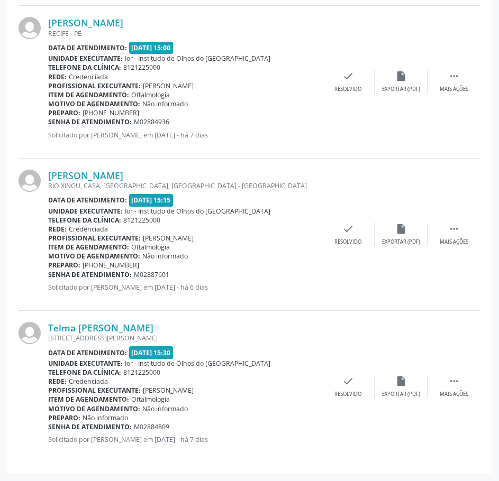
drag, startPoint x: 179, startPoint y: 426, endPoint x: 50, endPoint y: 426, distance: 129.0
click at [50, 426] on div "Senha de atendimento: M02884809" at bounding box center [184, 426] width 273 height 9
click at [88, 329] on link "Telma Maria Santana Macambira" at bounding box center [100, 328] width 105 height 12
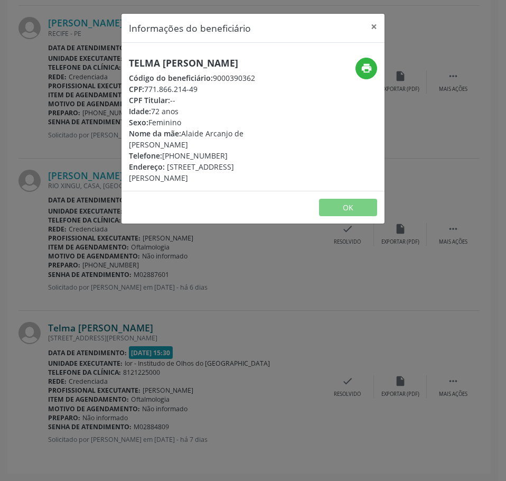
click at [88, 329] on div "Informações do beneficiário × Telma Maria Santana Macambira Código do beneficiá…" at bounding box center [253, 240] width 506 height 481
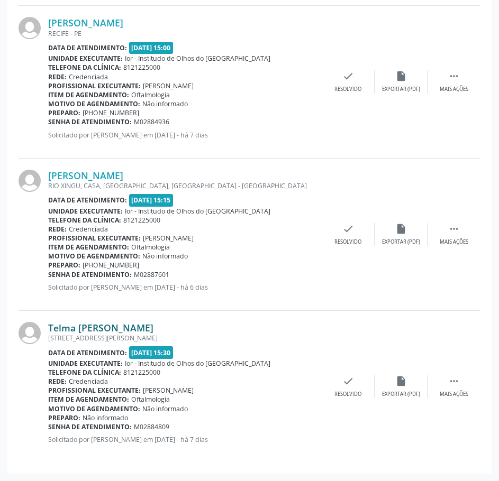
click at [153, 325] on link "Telma Maria Santana Macambira" at bounding box center [100, 328] width 105 height 12
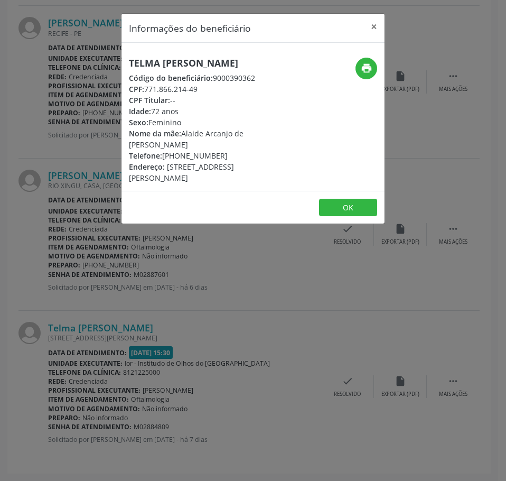
drag, startPoint x: 191, startPoint y: 77, endPoint x: 128, endPoint y: 57, distance: 66.4
click at [128, 58] on div "Telma Maria Santana Macambira Código do beneficiário: 9000390362 CPF: 771.866.2…" at bounding box center [210, 121] width 176 height 126
click at [207, 339] on div "Informações do beneficiário × Telma Maria Santana Macambira Código do beneficiá…" at bounding box center [253, 240] width 506 height 481
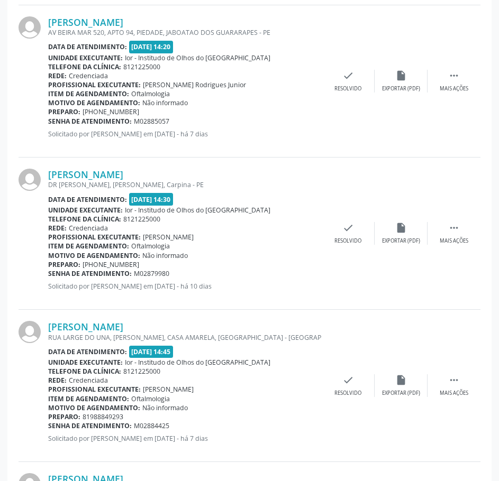
scroll to position [1322, 0]
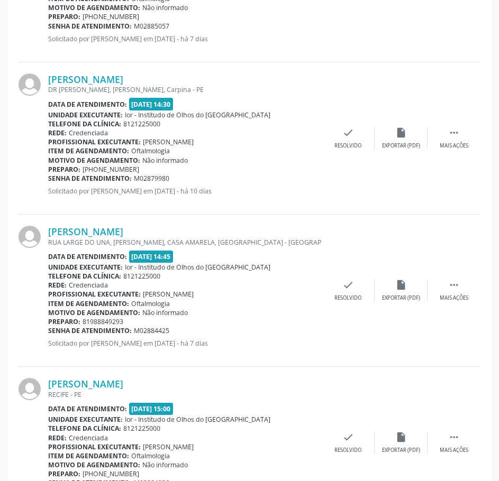
click at [281, 159] on div "Motivo de agendamento: Não informado" at bounding box center [184, 160] width 273 height 9
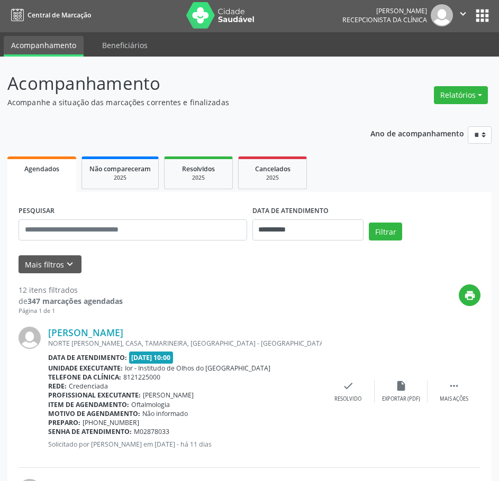
scroll to position [0, 0]
